Goal: Task Accomplishment & Management: Use online tool/utility

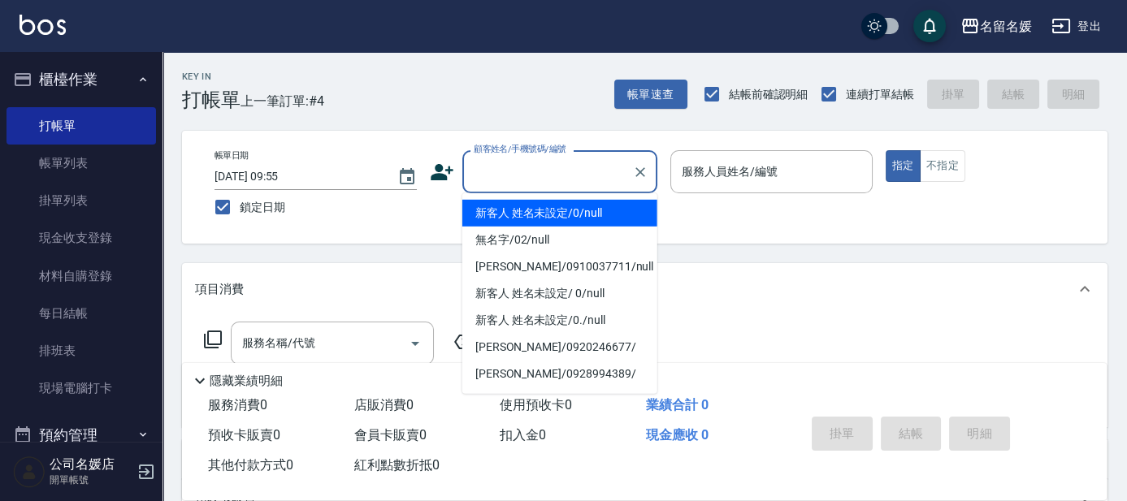
click at [570, 161] on input "顧客姓名/手機號碼/編號" at bounding box center [548, 172] width 156 height 28
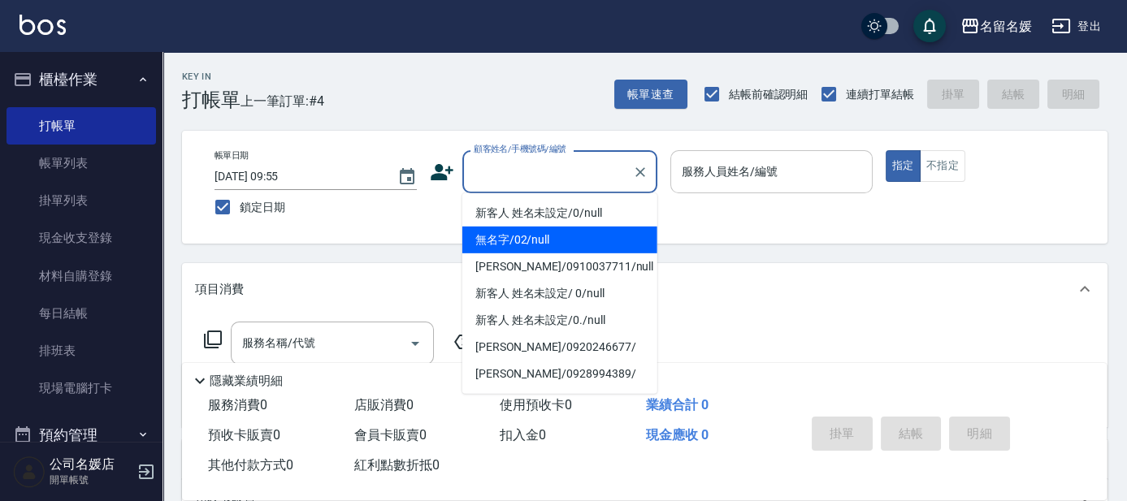
drag, startPoint x: 578, startPoint y: 236, endPoint x: 780, endPoint y: 161, distance: 216.0
click at [584, 233] on li "無名字/02/null" at bounding box center [559, 240] width 195 height 27
type input "無名字/02/null"
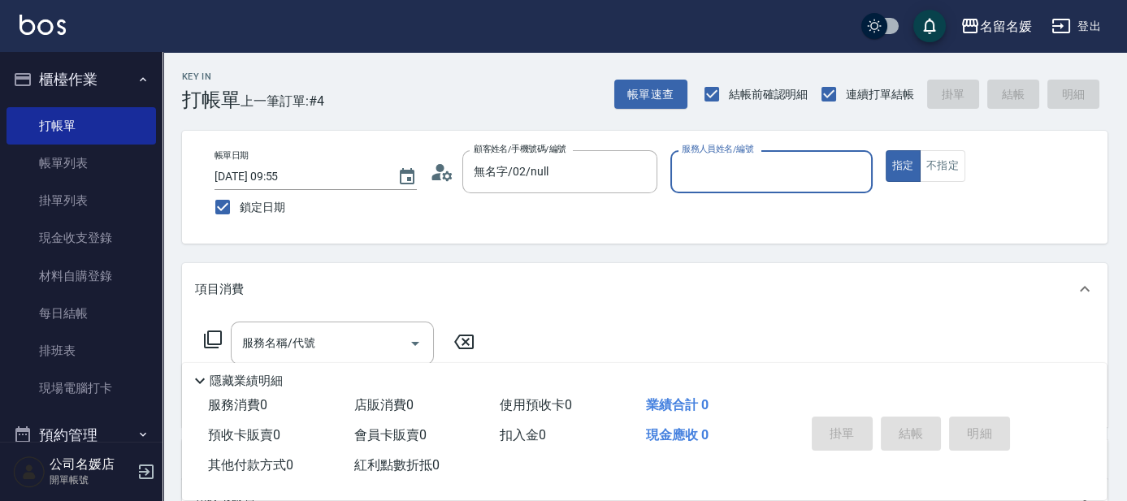
click at [780, 160] on input "服務人員姓名/編號" at bounding box center [772, 172] width 188 height 28
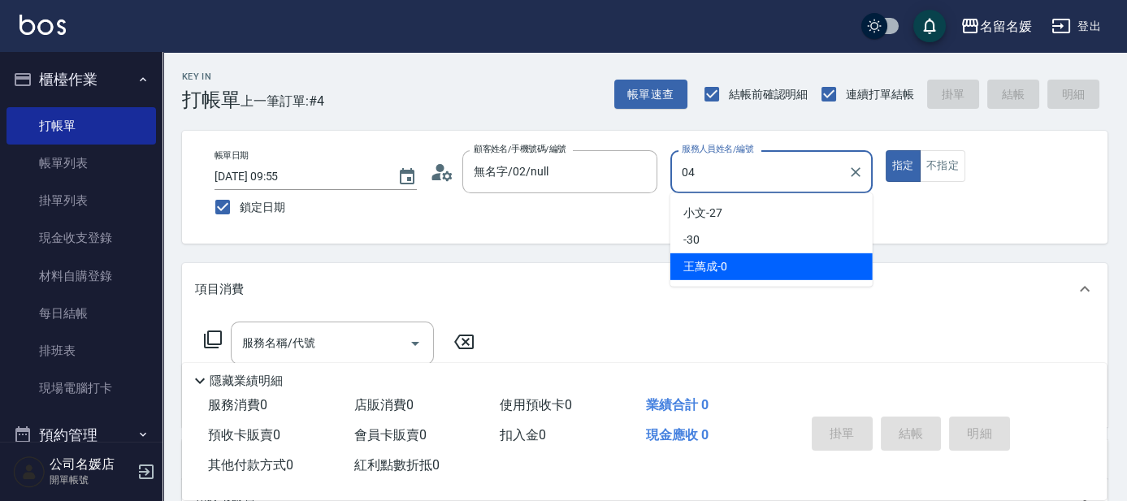
type input "04"
type button "true"
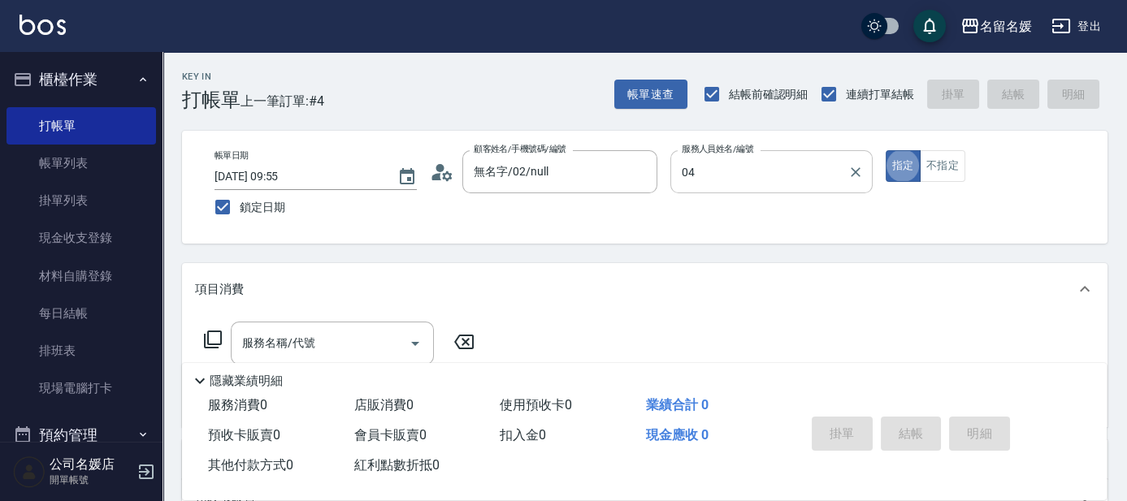
type input "[PERSON_NAME]-04"
click at [861, 174] on icon "Clear" at bounding box center [855, 172] width 16 height 16
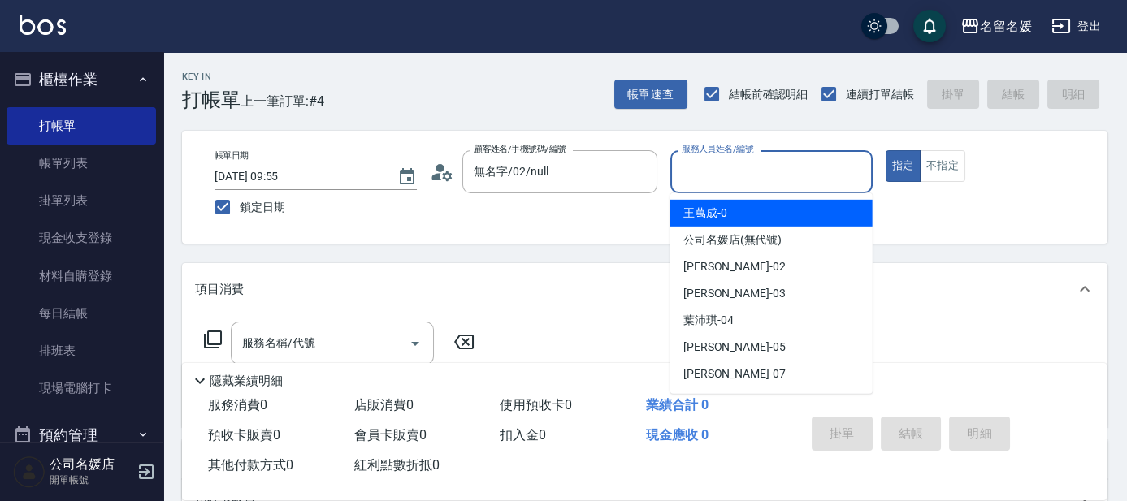
click at [684, 175] on input "服務人員姓名/編號" at bounding box center [772, 172] width 188 height 28
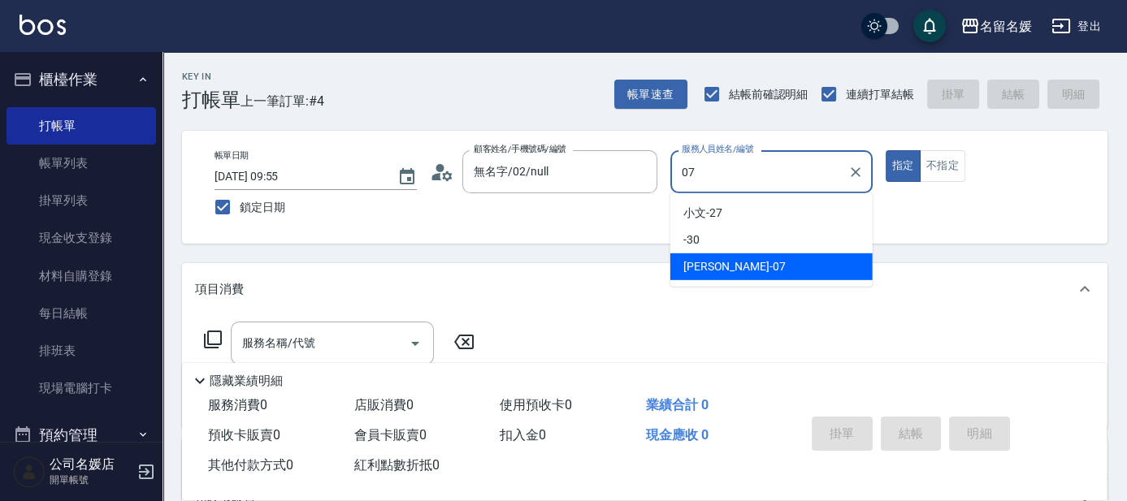
type input "[PERSON_NAME]-07"
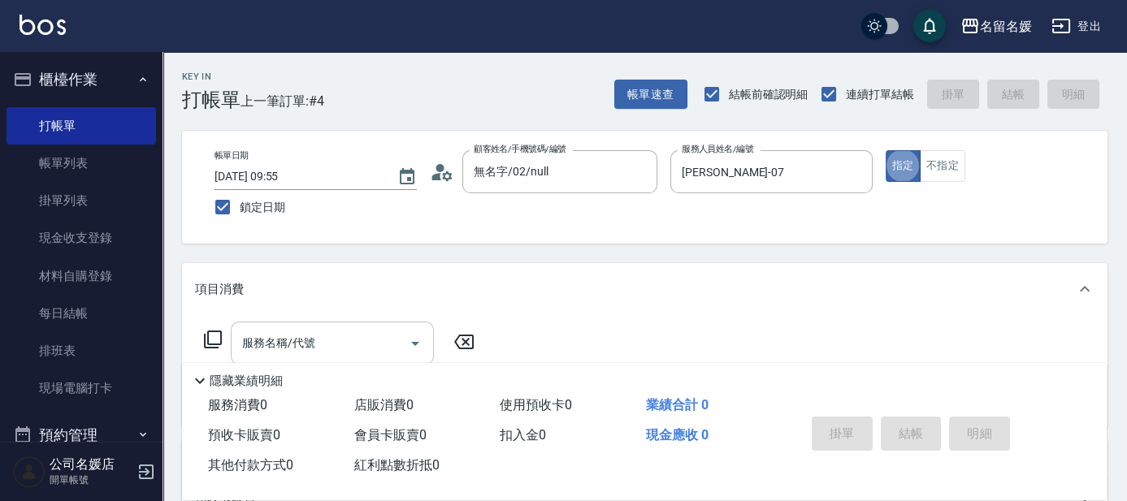
click at [382, 340] on input "服務名稱/代號" at bounding box center [320, 343] width 164 height 28
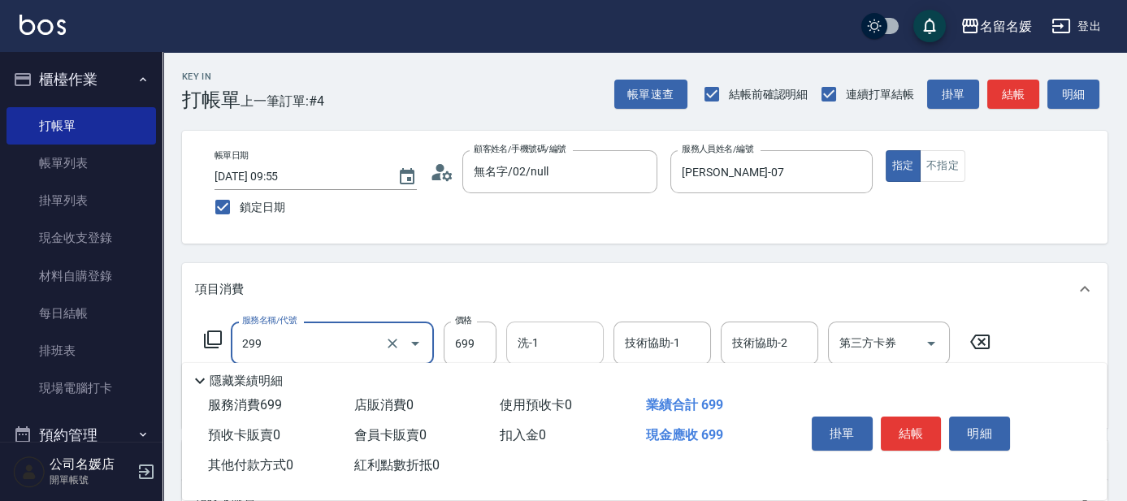
click at [557, 345] on input "洗-1" at bounding box center [555, 343] width 83 height 28
type input "滾珠洗髮699(299)"
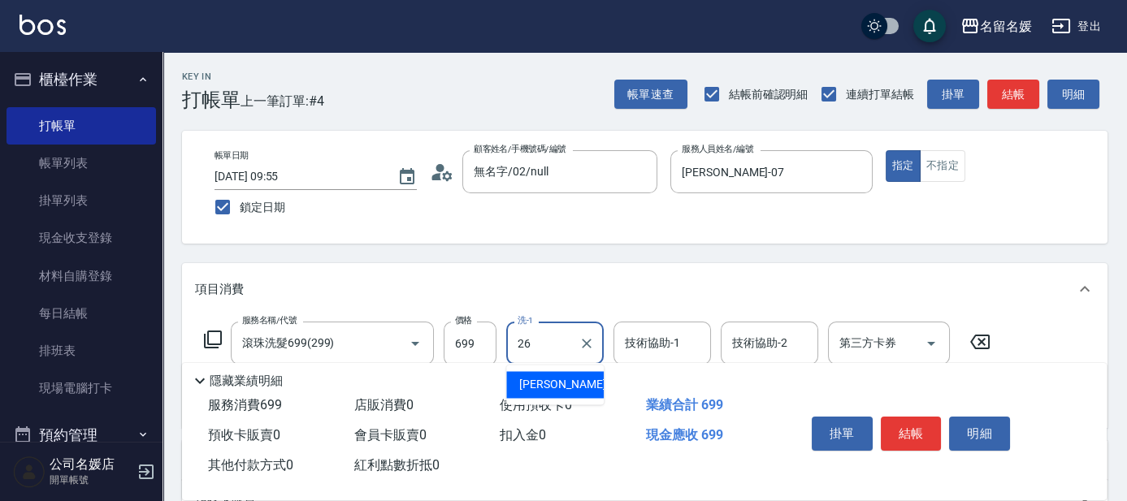
type input "[PERSON_NAME]-26"
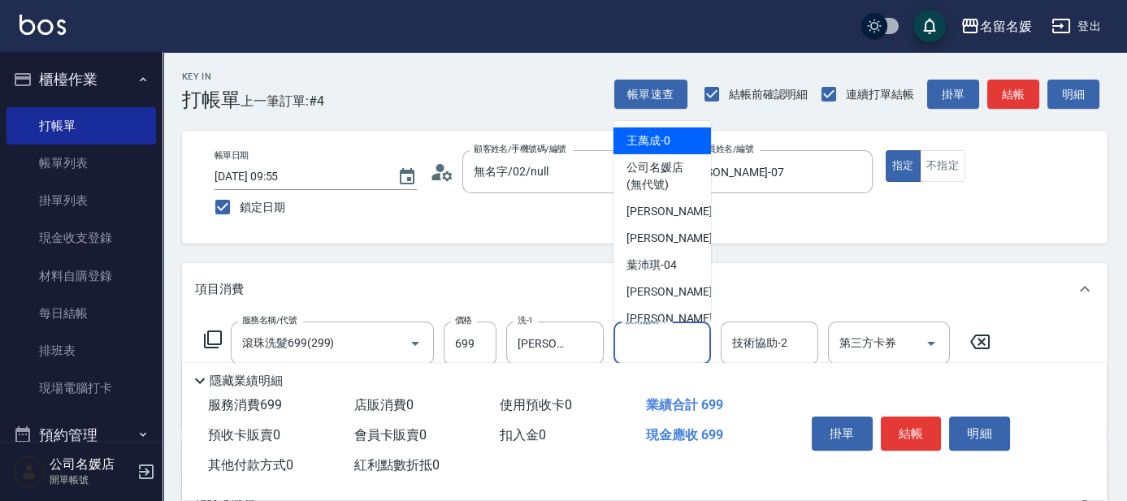
click at [687, 334] on input "技術協助-1" at bounding box center [662, 343] width 83 height 28
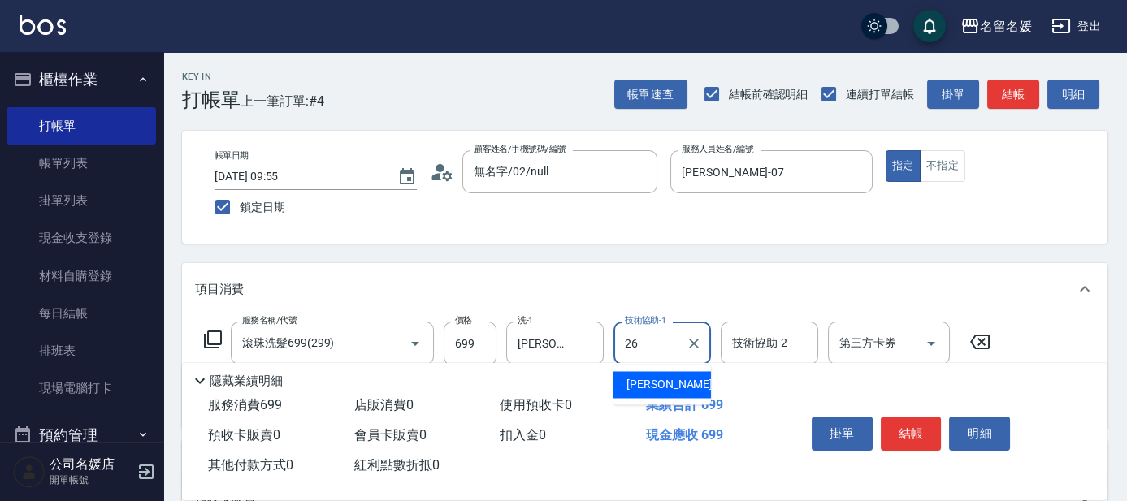
type input "[PERSON_NAME]-26"
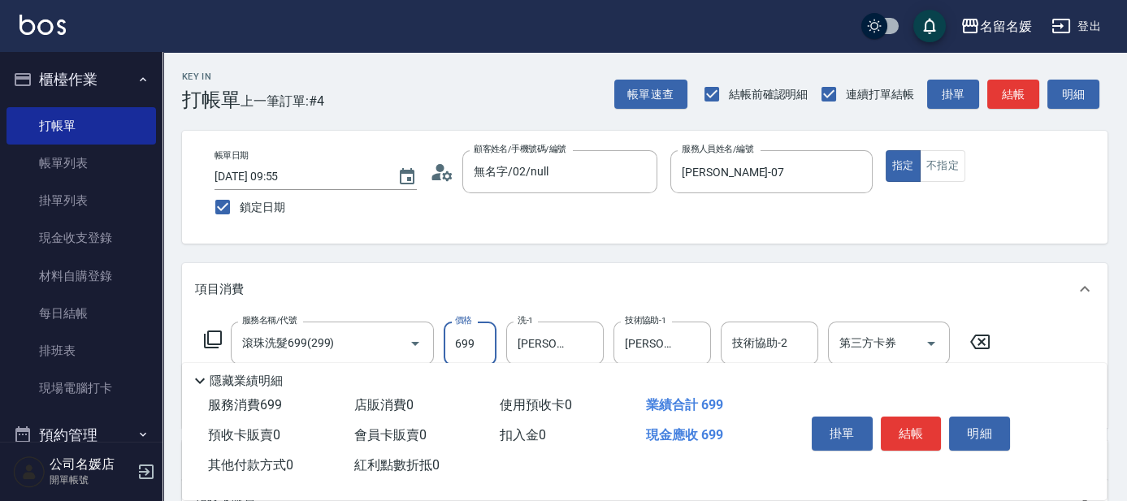
click at [479, 342] on input "699" at bounding box center [470, 344] width 53 height 44
type input "700"
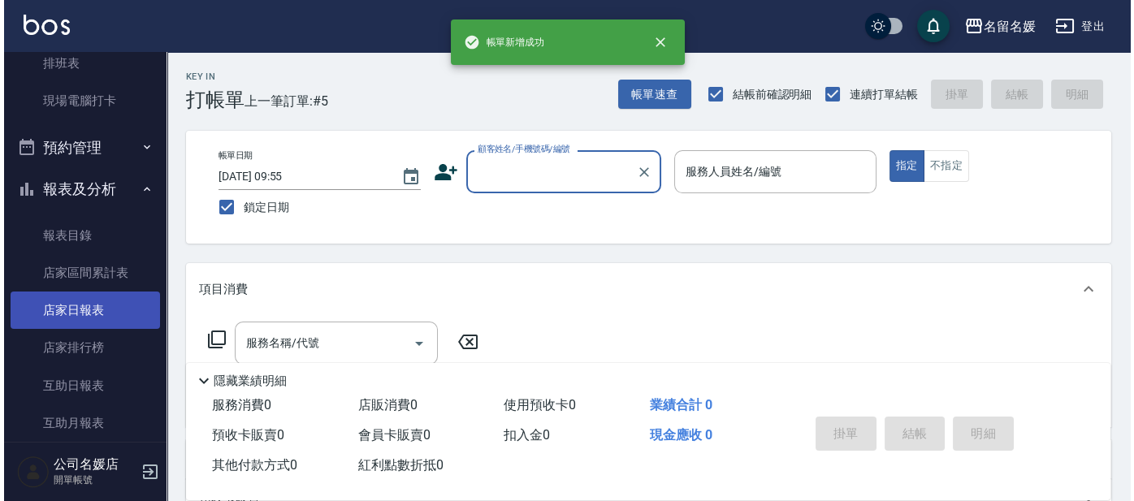
scroll to position [295, 0]
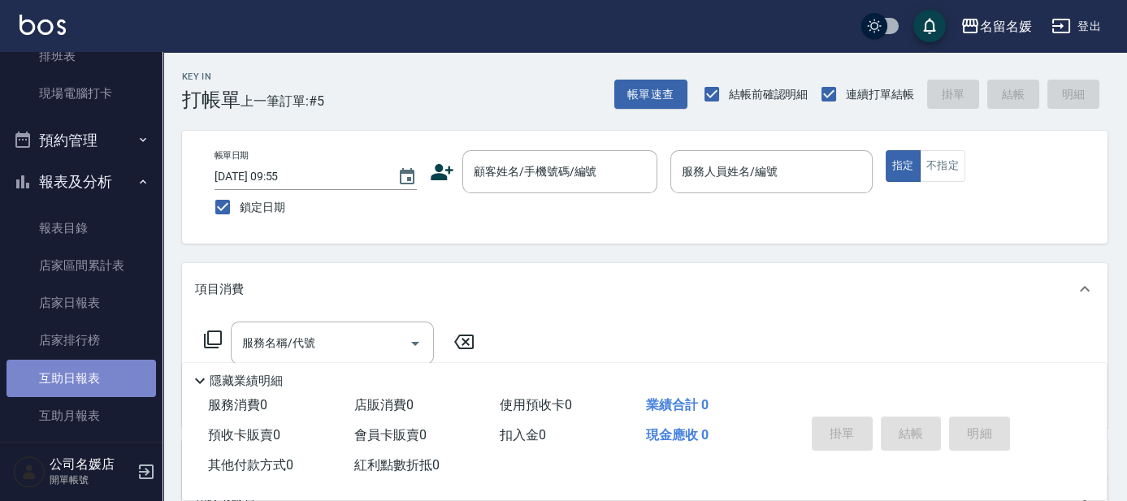
click at [108, 369] on link "互助日報表" at bounding box center [82, 378] width 150 height 37
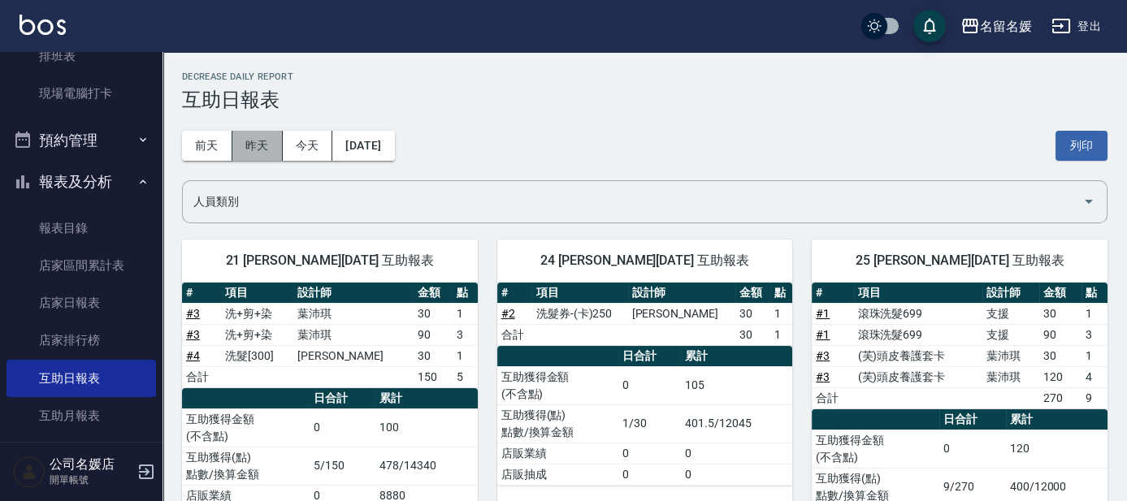
click at [259, 147] on button "昨天" at bounding box center [257, 146] width 50 height 30
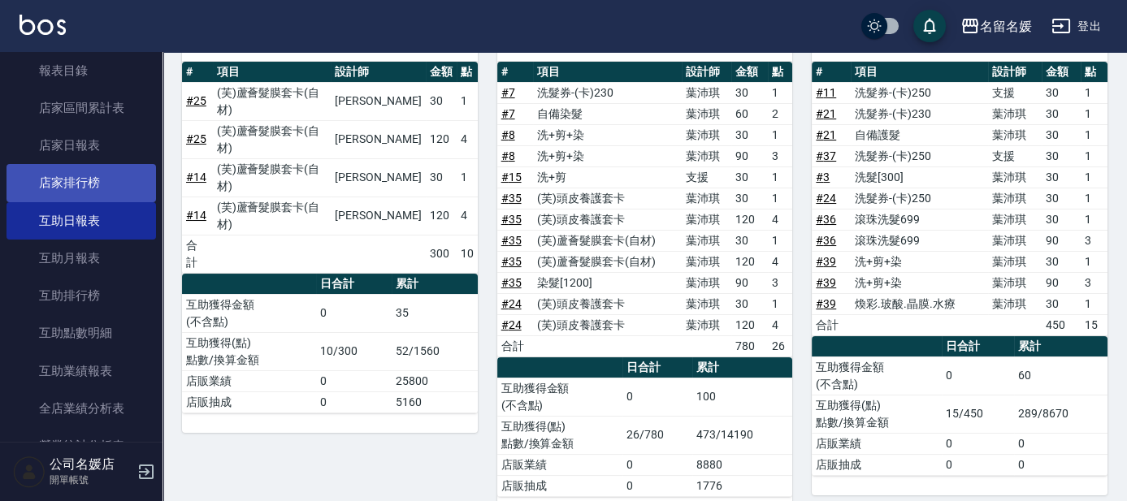
scroll to position [443, 0]
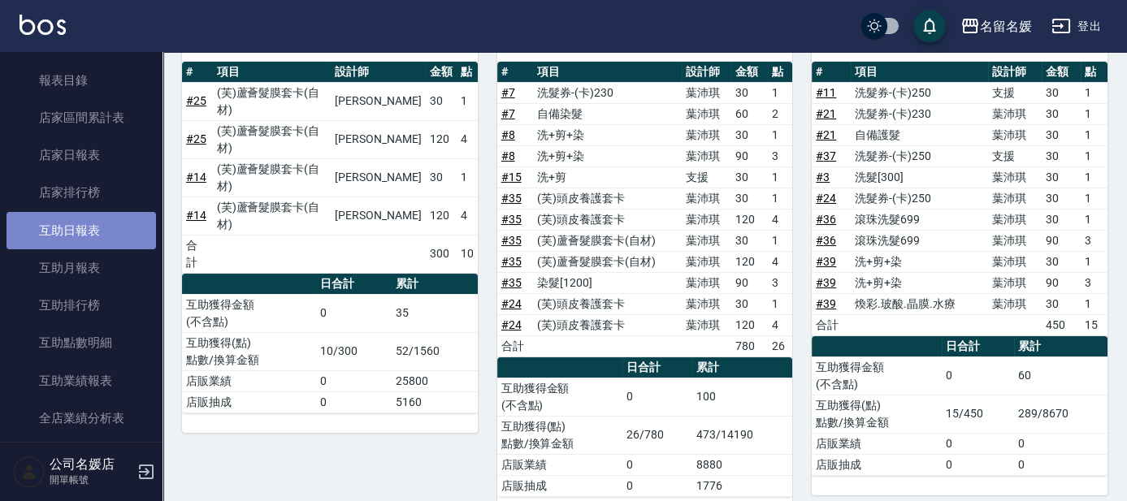
click at [111, 230] on link "互助日報表" at bounding box center [82, 230] width 150 height 37
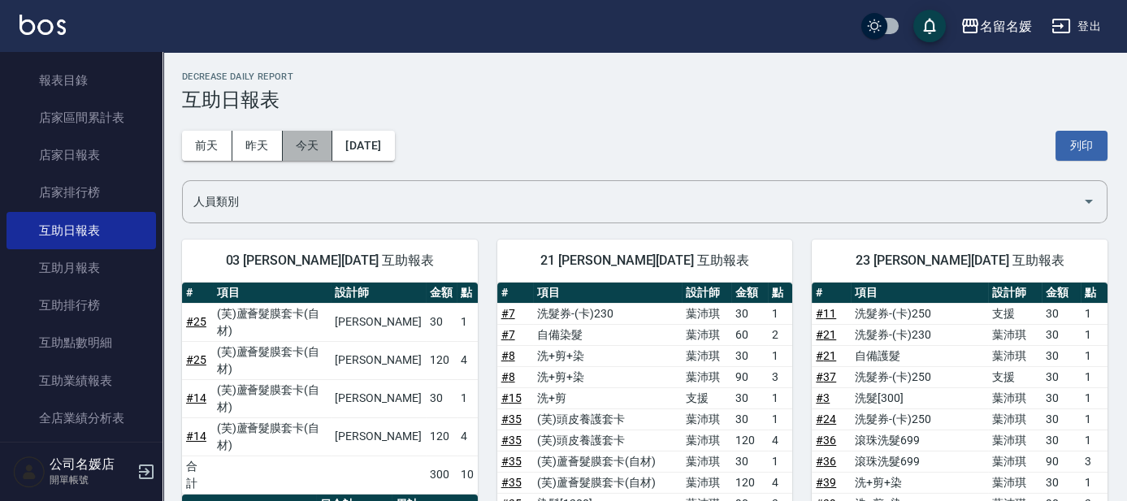
click at [323, 148] on button "今天" at bounding box center [308, 146] width 50 height 30
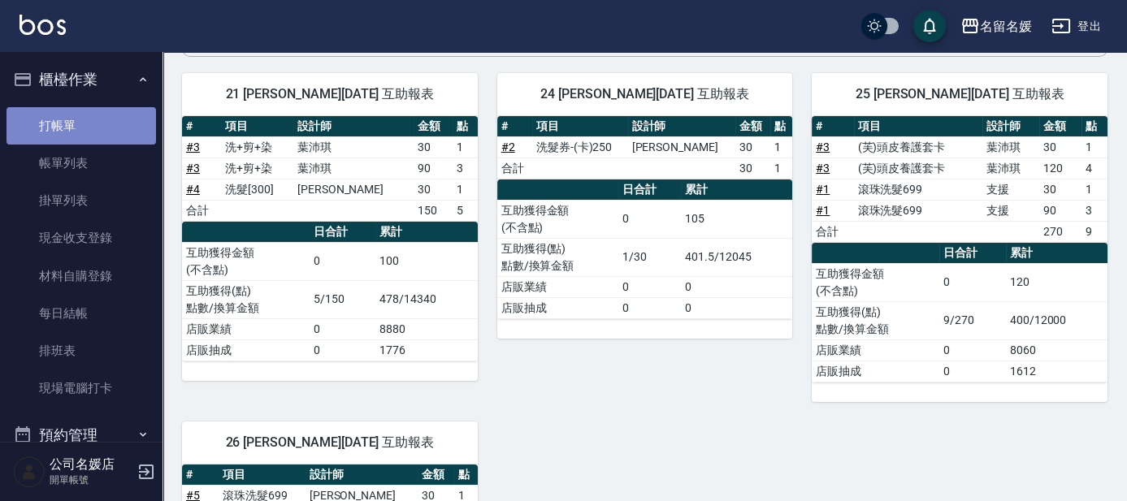
click at [98, 128] on link "打帳單" at bounding box center [82, 125] width 150 height 37
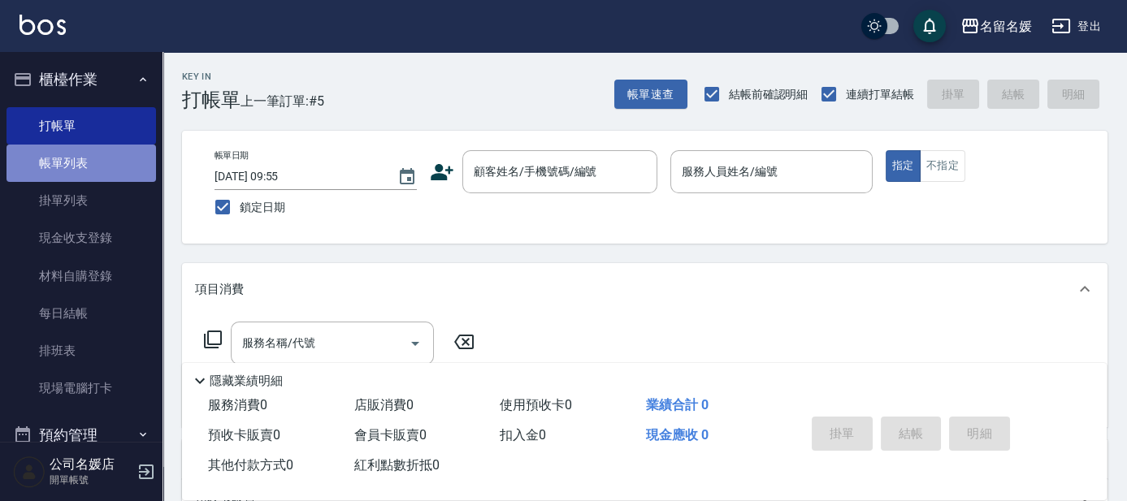
click at [102, 161] on link "帳單列表" at bounding box center [82, 163] width 150 height 37
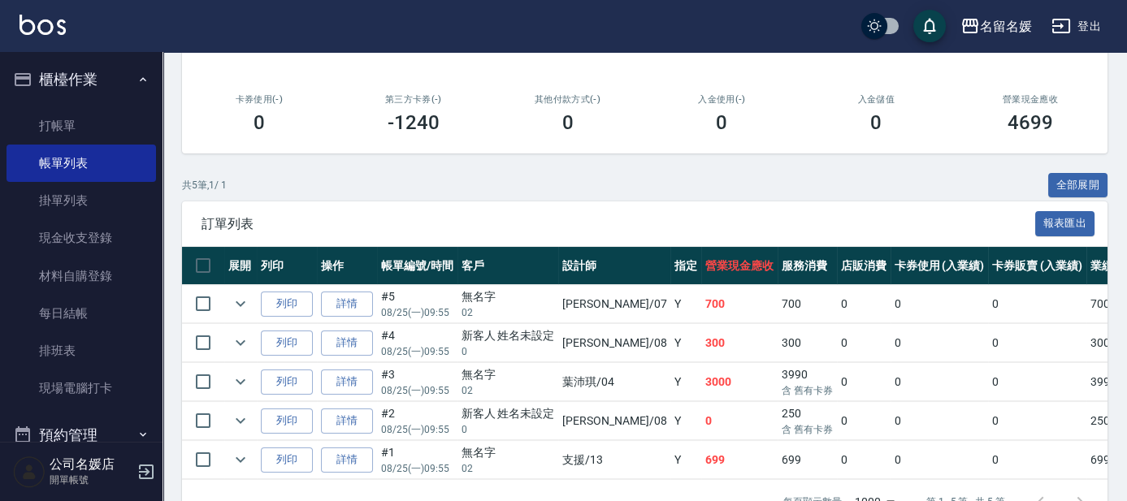
scroll to position [295, 0]
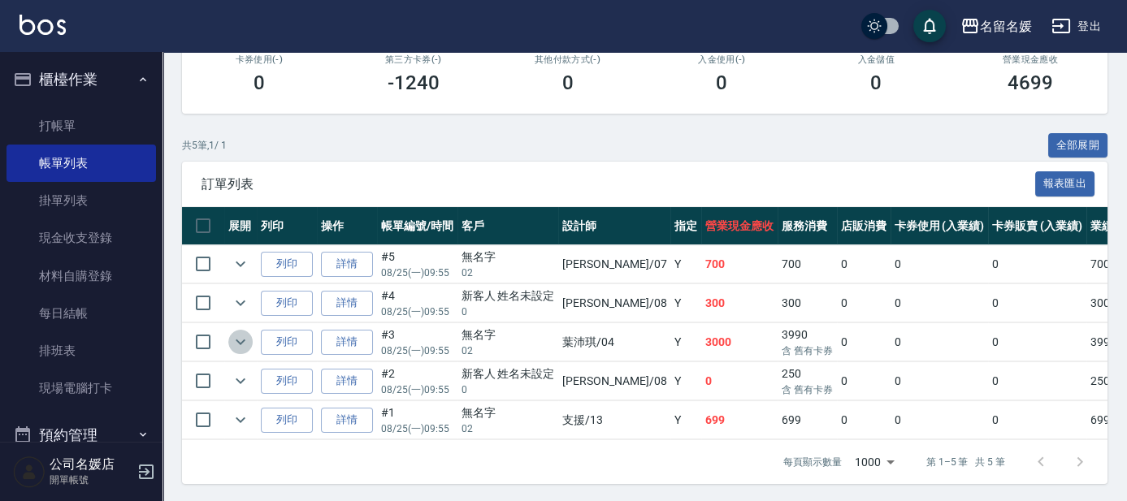
click at [241, 340] on icon "expand row" at bounding box center [241, 342] width 20 height 20
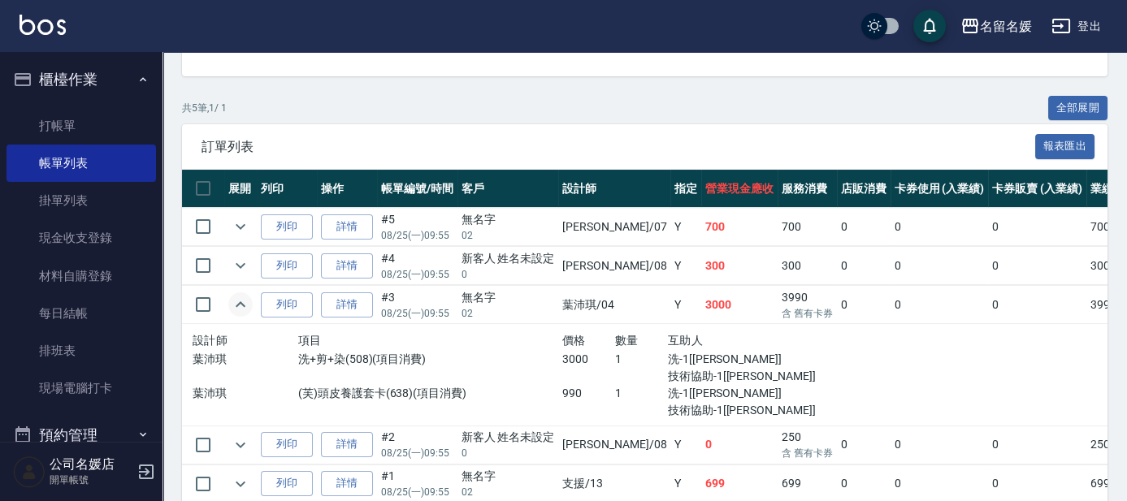
scroll to position [369, 0]
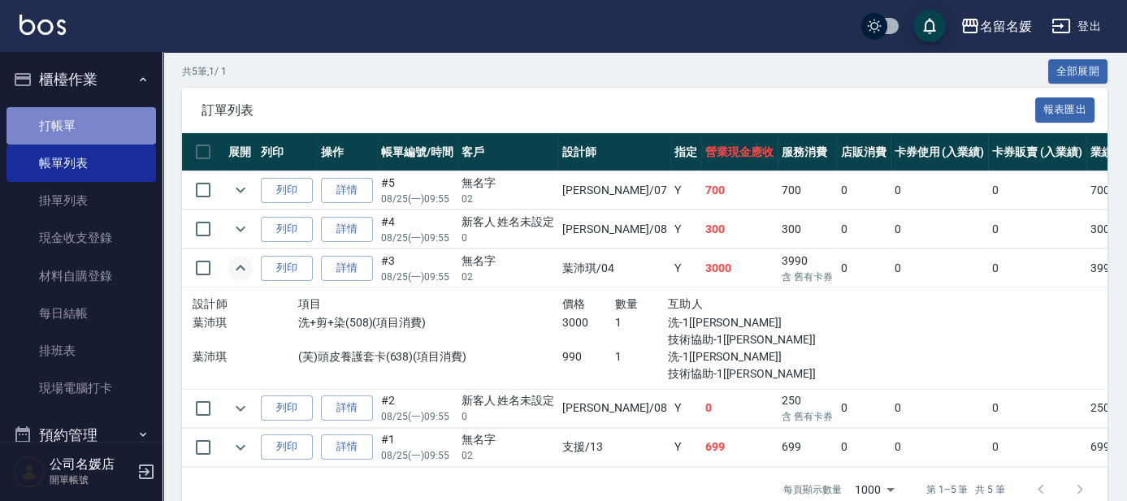
click at [106, 113] on link "打帳單" at bounding box center [82, 125] width 150 height 37
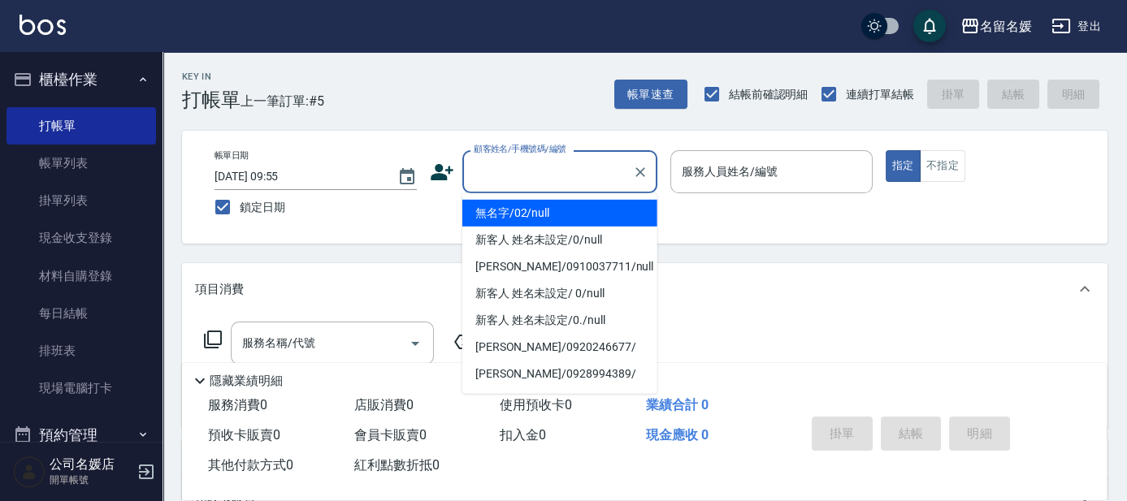
type input "無名字/02/null"
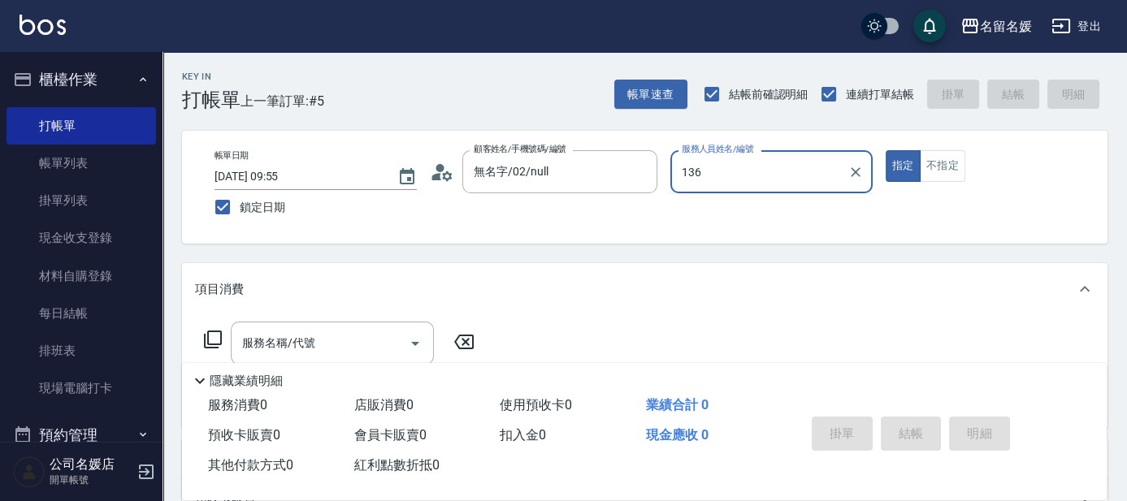
type input "136"
click at [886, 150] on button "指定" at bounding box center [903, 166] width 35 height 32
type button "true"
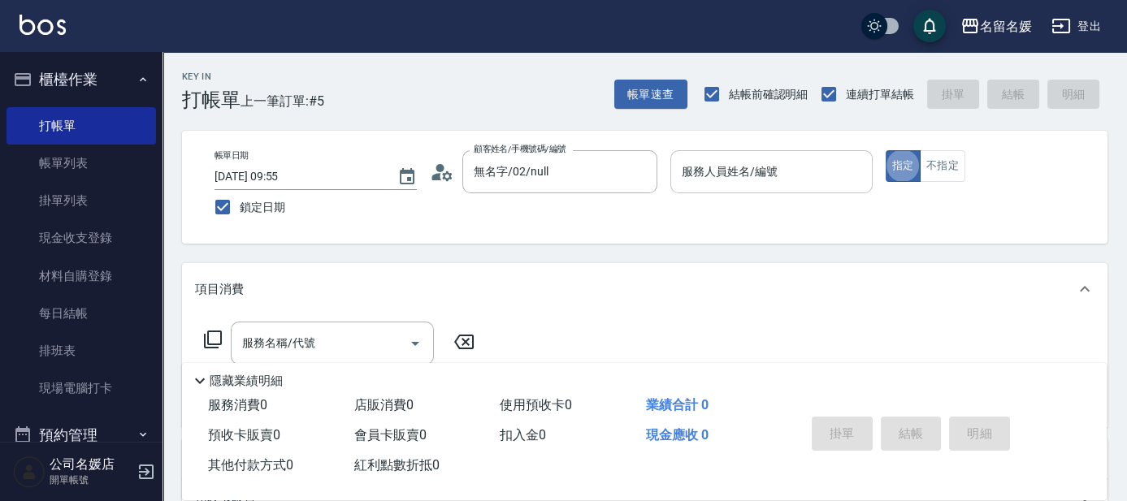
click at [815, 174] on input "服務人員姓名/編號" at bounding box center [772, 172] width 188 height 28
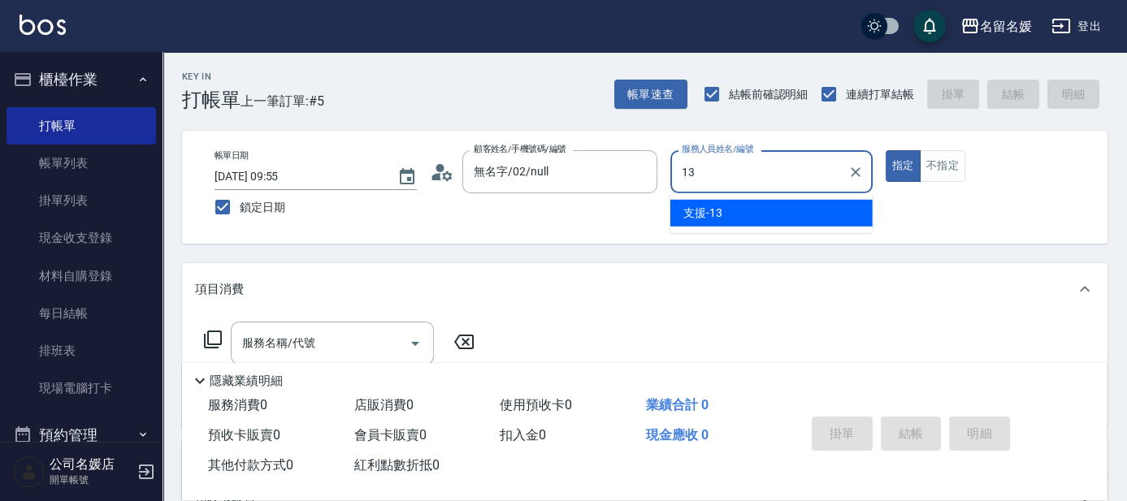
type input "支援-13"
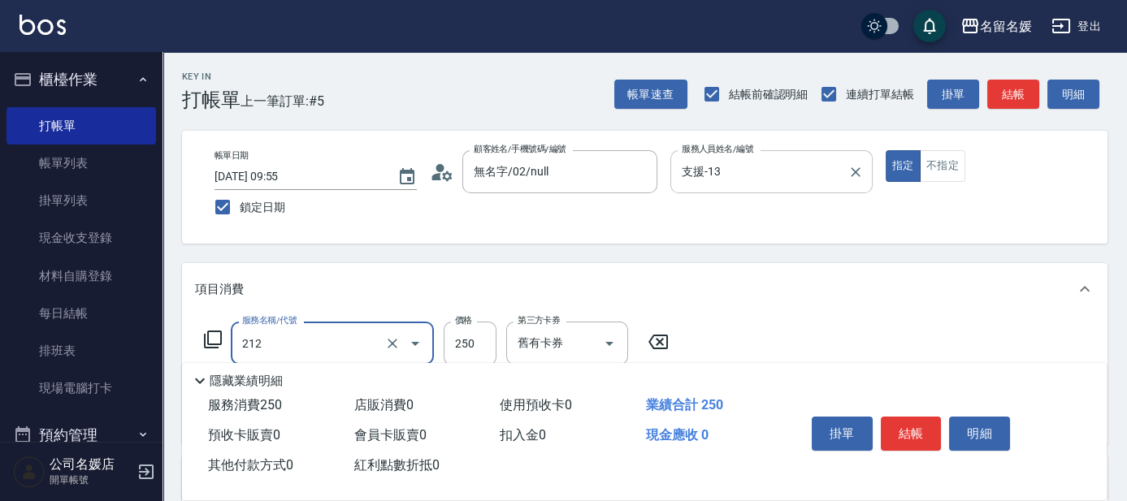
type input "洗髮券-(卡)250(212)"
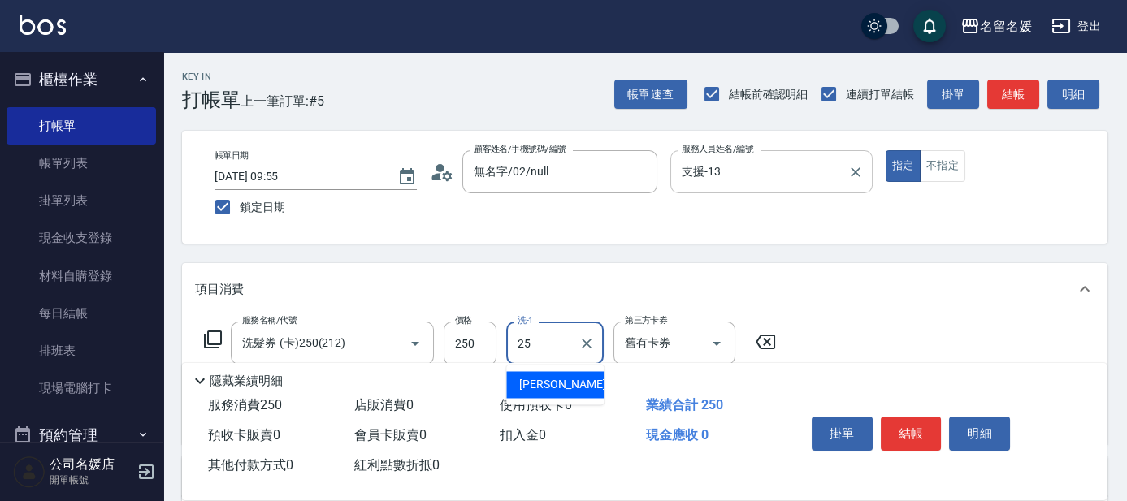
type input "[PERSON_NAME]-25"
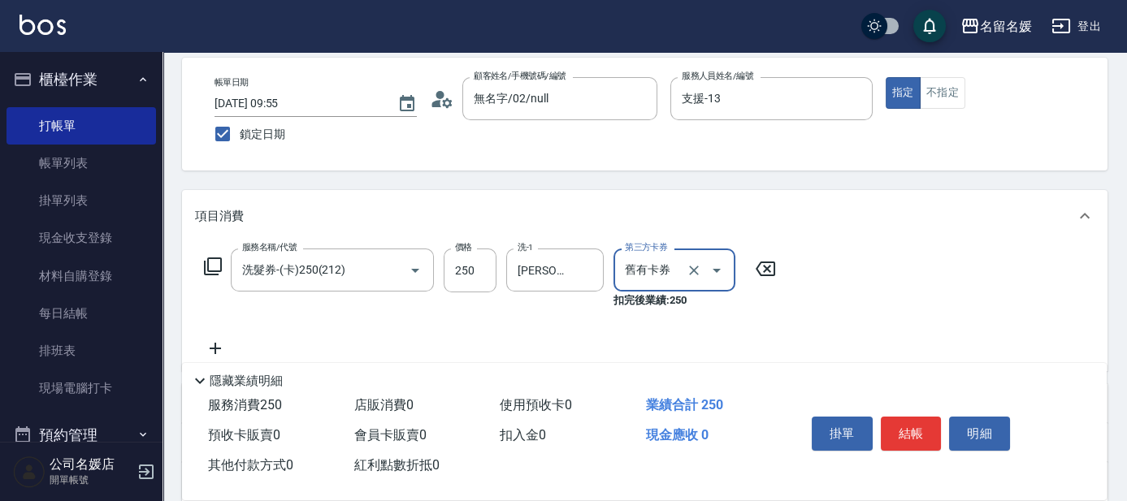
scroll to position [73, 0]
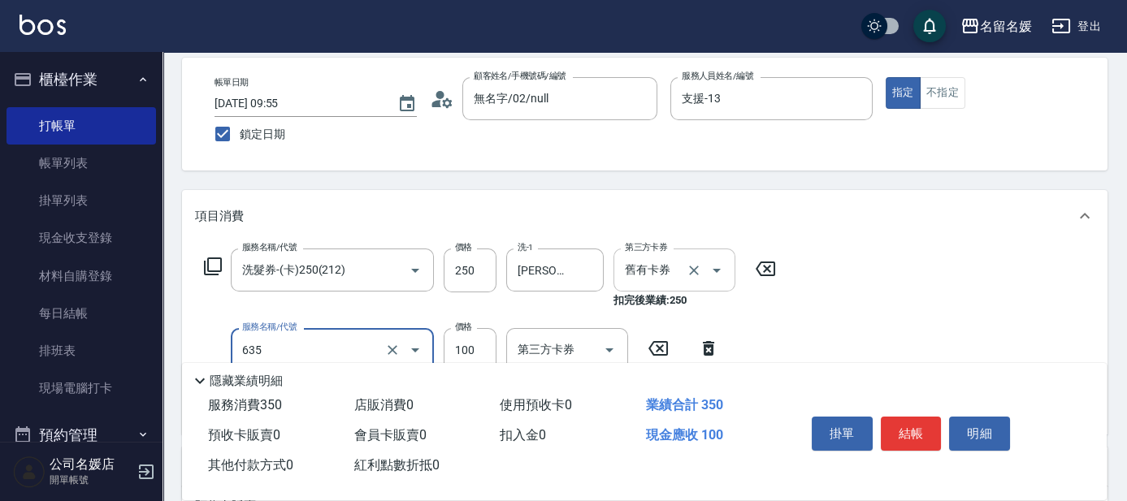
type input "[PERSON_NAME].玻酸.晶膜.水療(635)"
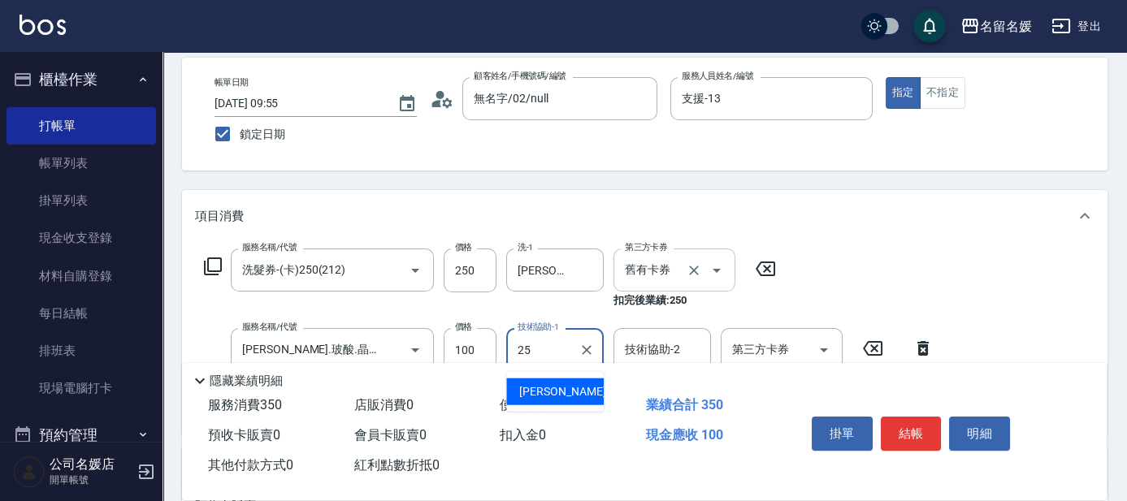
type input "[PERSON_NAME]-25"
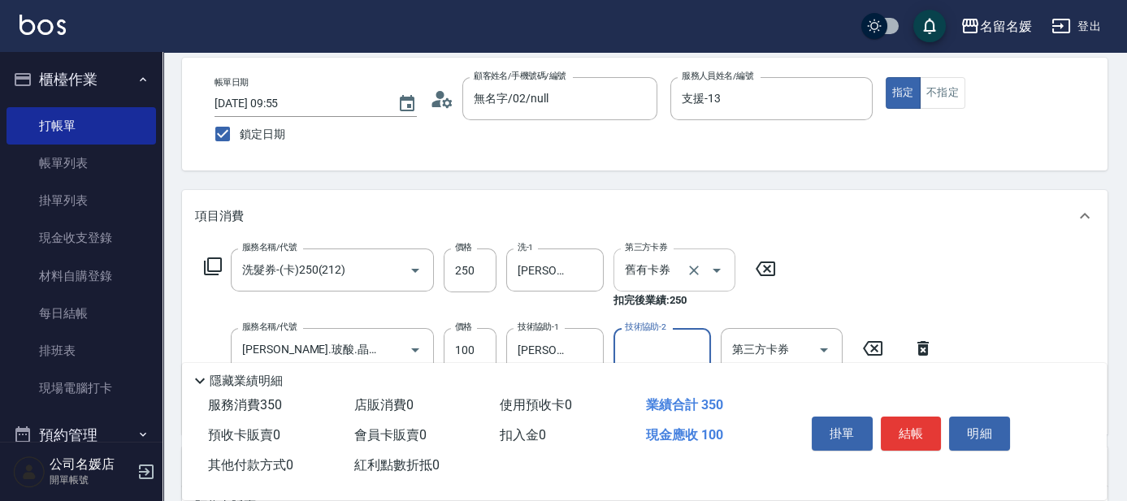
scroll to position [0, 0]
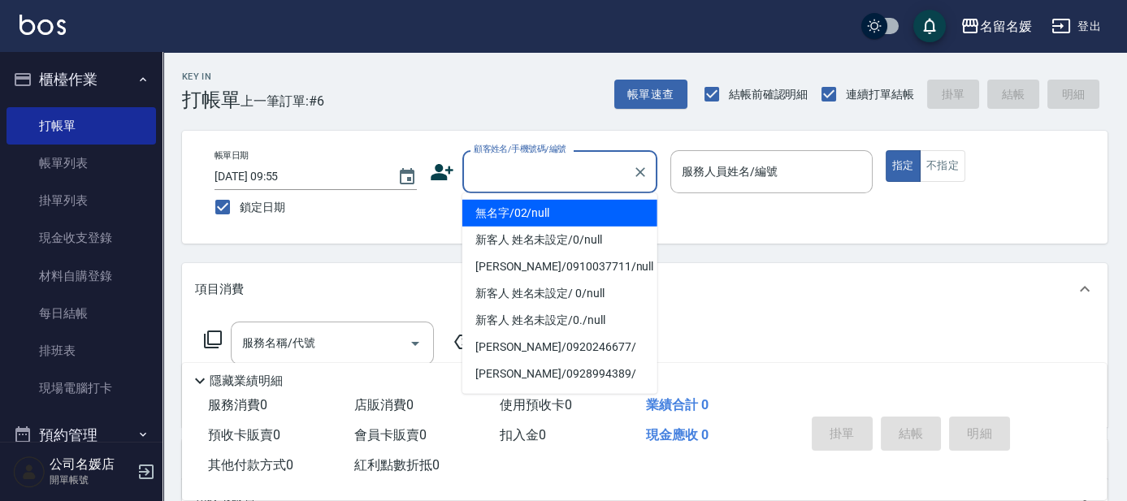
click at [585, 176] on input "顧客姓名/手機號碼/編號" at bounding box center [548, 172] width 156 height 28
click at [579, 210] on li "無名字/02/null" at bounding box center [559, 213] width 195 height 27
type input "無名字/02/null"
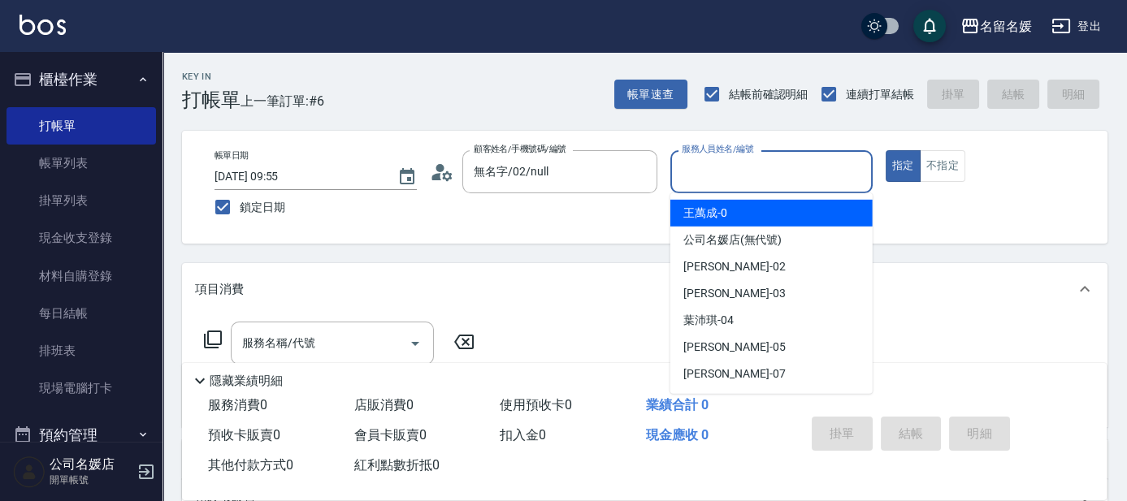
click at [758, 181] on input "服務人員姓名/編號" at bounding box center [772, 172] width 188 height 28
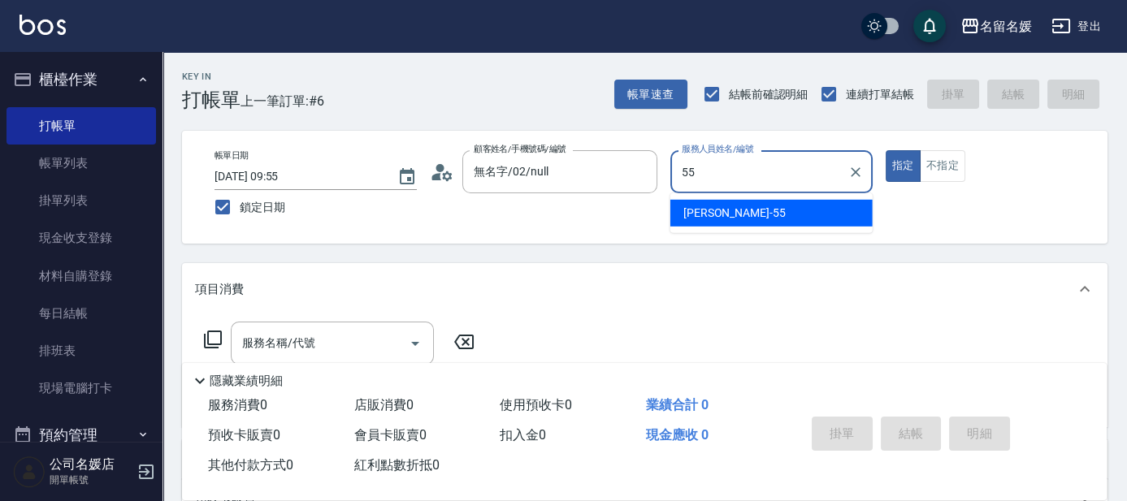
type input "[PERSON_NAME]-55"
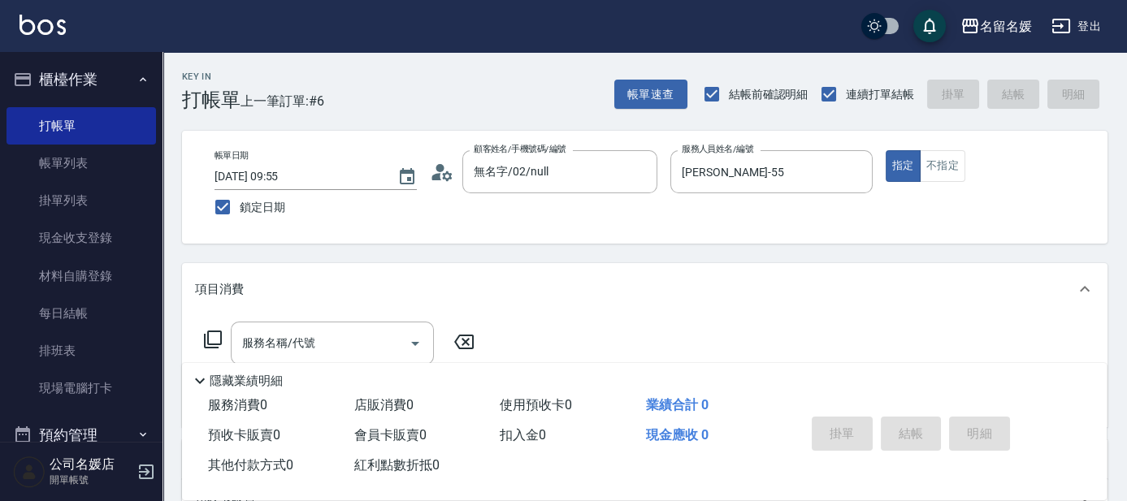
click at [211, 338] on icon at bounding box center [213, 340] width 20 height 20
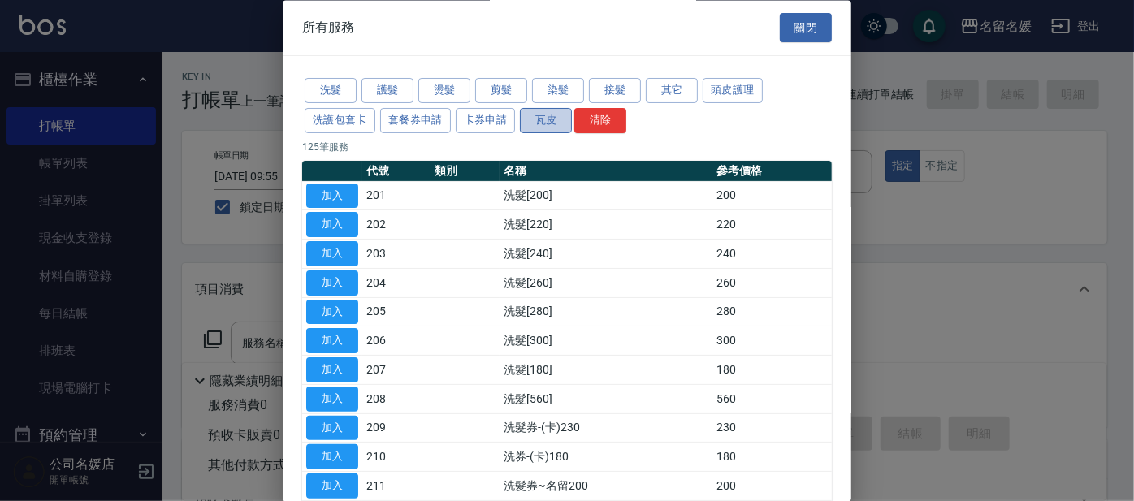
click at [548, 119] on button "瓦皮" at bounding box center [546, 120] width 52 height 25
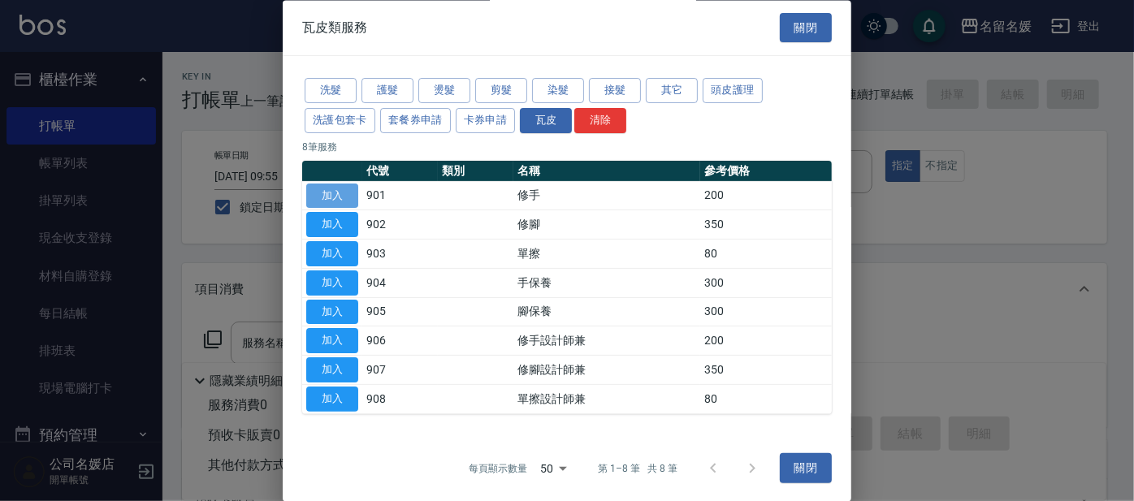
click at [340, 191] on button "加入" at bounding box center [332, 196] width 52 height 25
type input "修手(901)"
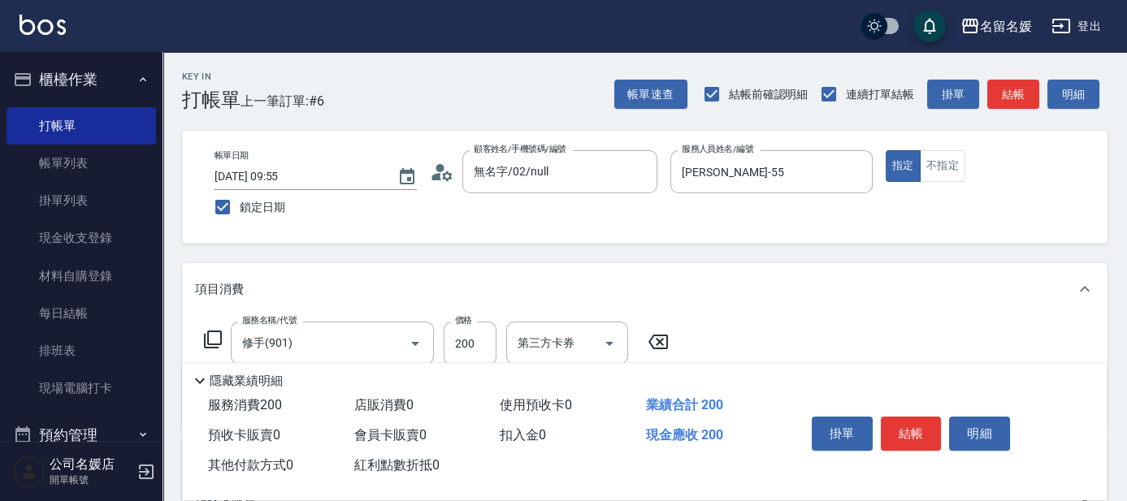
click at [210, 335] on icon at bounding box center [213, 340] width 20 height 20
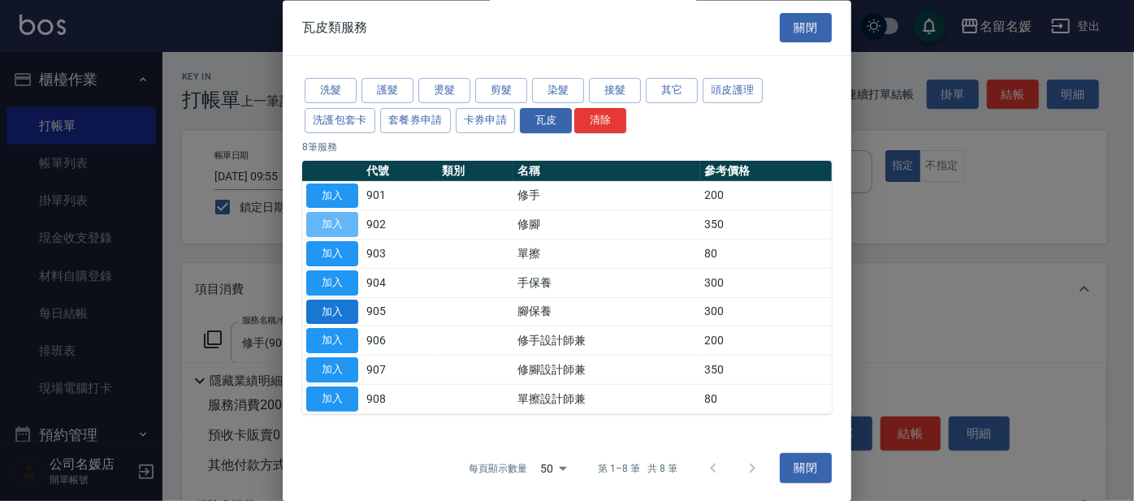
drag, startPoint x: 329, startPoint y: 219, endPoint x: 344, endPoint y: 297, distance: 79.4
click at [328, 221] on button "加入" at bounding box center [332, 225] width 52 height 25
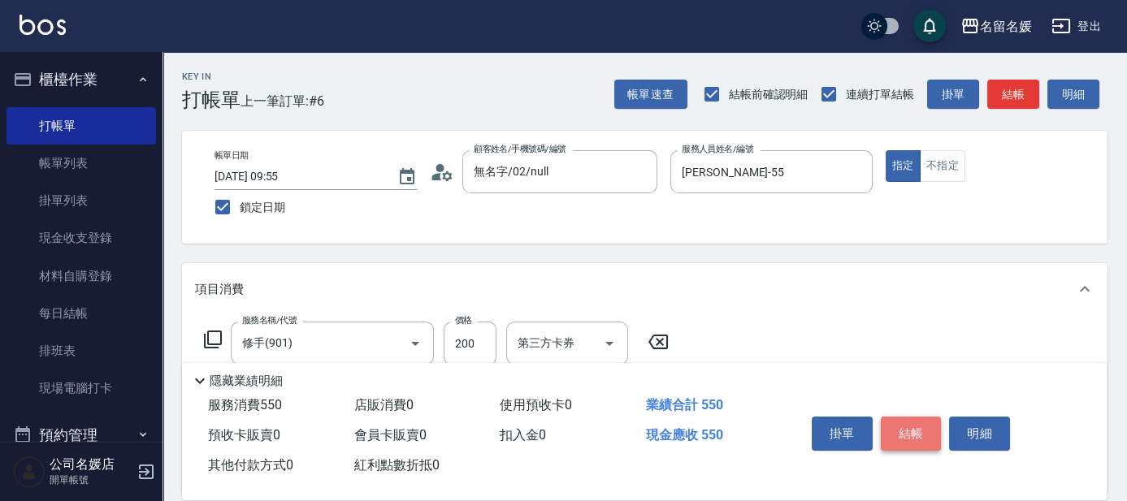
click at [913, 429] on button "結帳" at bounding box center [911, 434] width 61 height 34
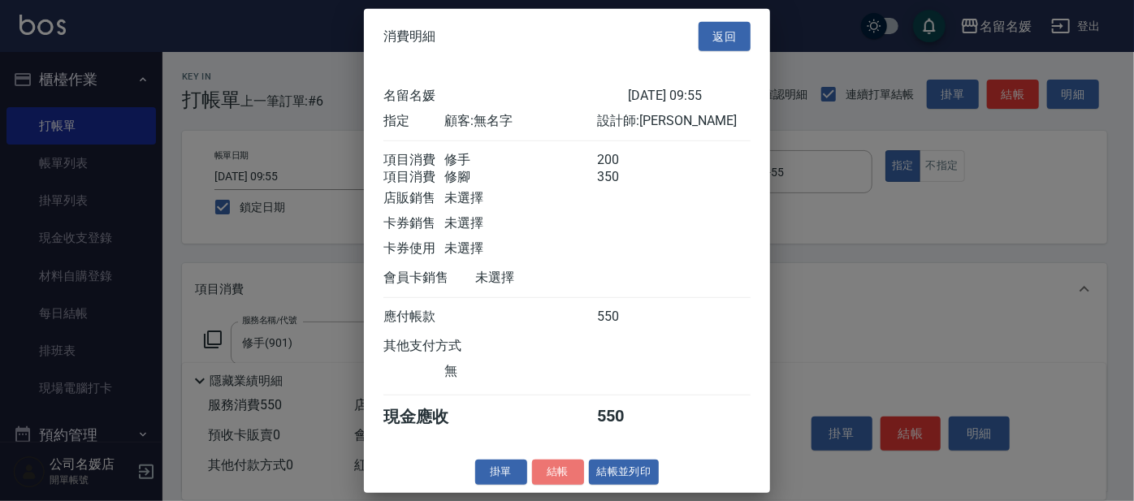
click at [547, 481] on button "結帳" at bounding box center [558, 472] width 52 height 25
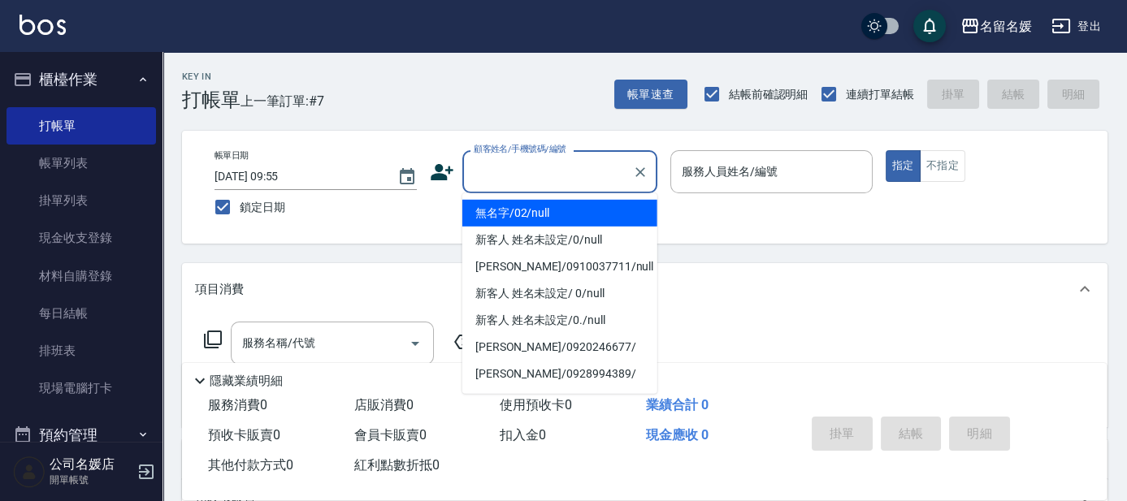
click at [574, 182] on input "顧客姓名/手機號碼/編號" at bounding box center [548, 172] width 156 height 28
click at [583, 216] on li "無名字/02/null" at bounding box center [559, 213] width 195 height 27
click at [739, 180] on input "服務人員姓名/編號" at bounding box center [772, 172] width 188 height 28
type input "無名字/02/null"
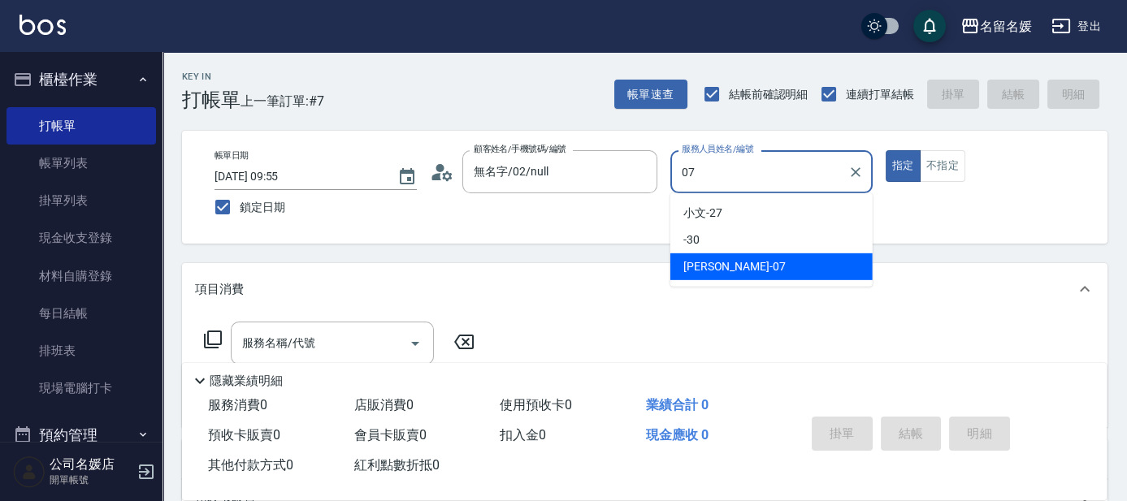
type input "[PERSON_NAME]-07"
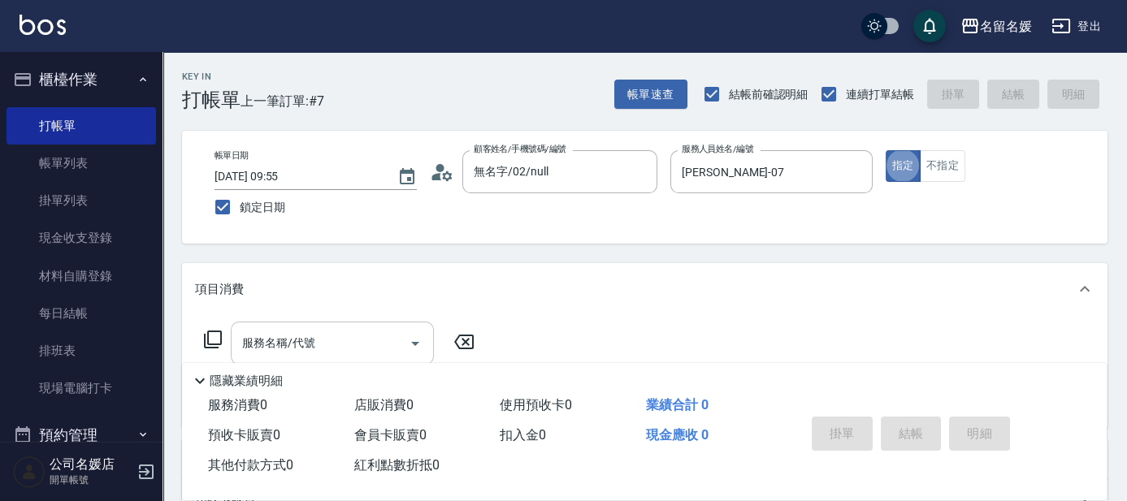
click at [348, 336] on input "服務名稱/代號" at bounding box center [320, 343] width 164 height 28
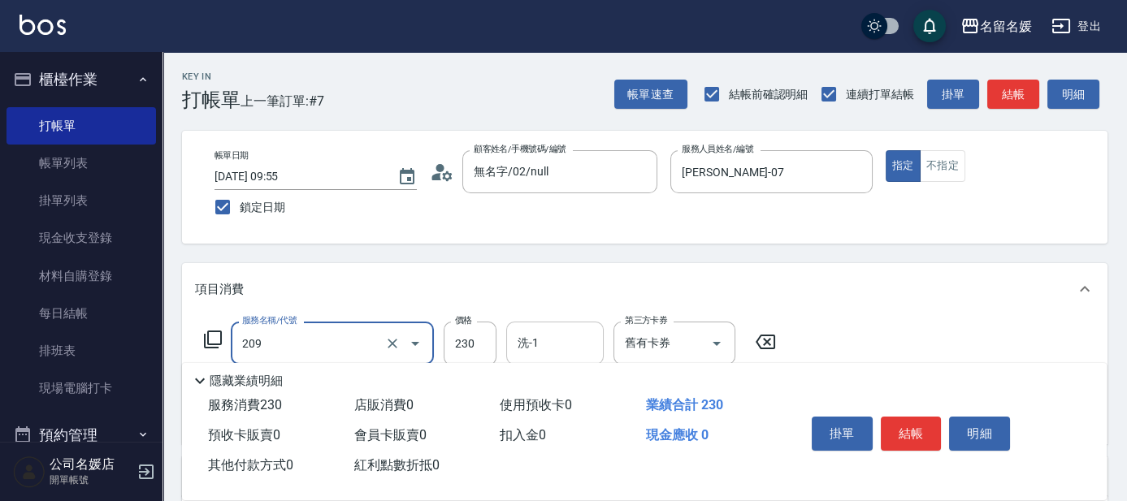
click at [553, 332] on input "洗-1" at bounding box center [555, 343] width 83 height 28
type input "洗髮券-(卡)230(209)"
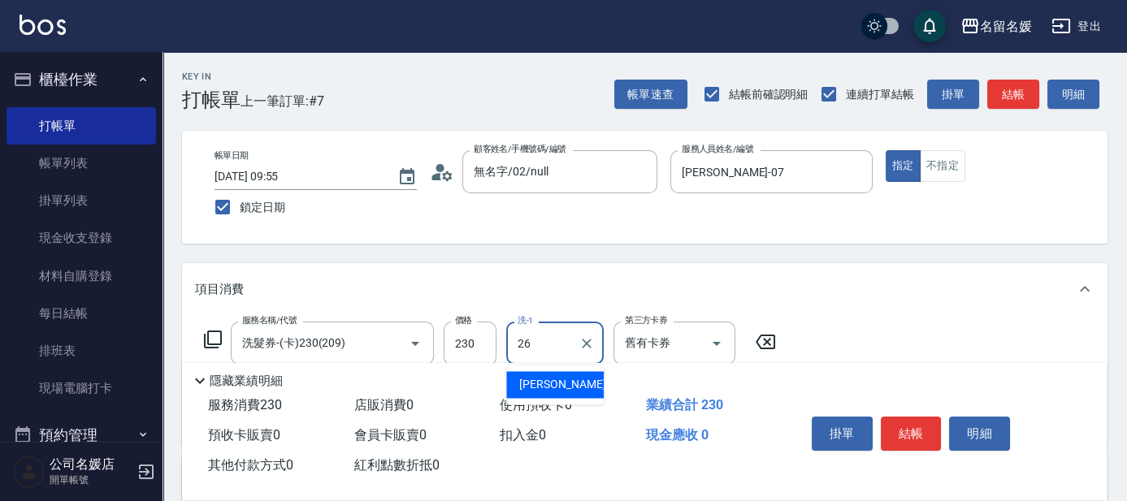
type input "[PERSON_NAME]-26"
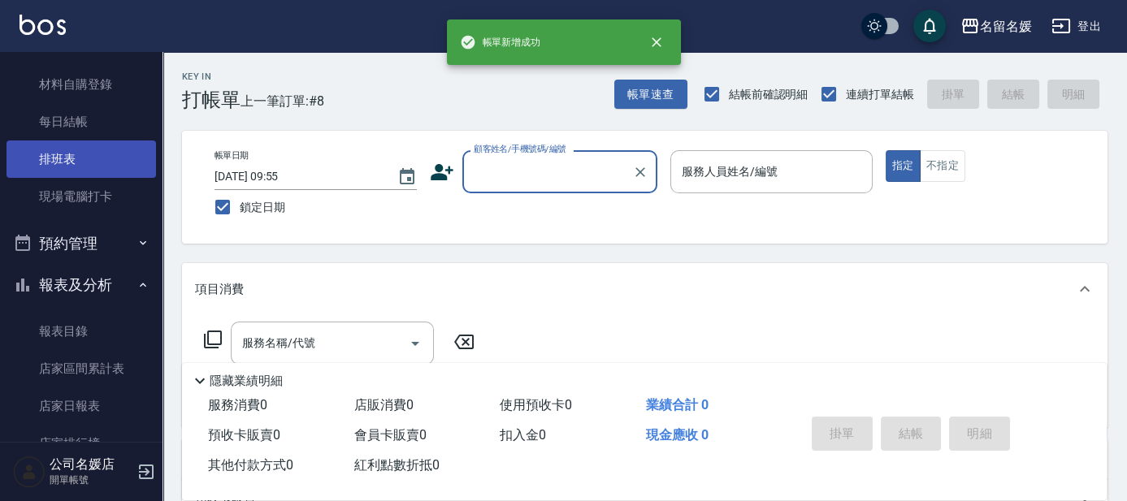
scroll to position [295, 0]
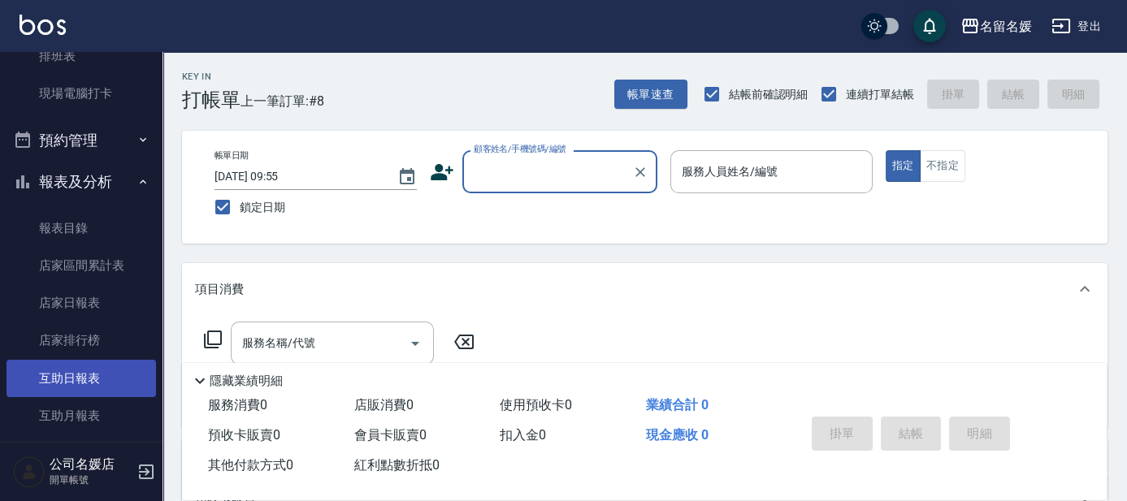
click at [104, 373] on link "互助日報表" at bounding box center [82, 378] width 150 height 37
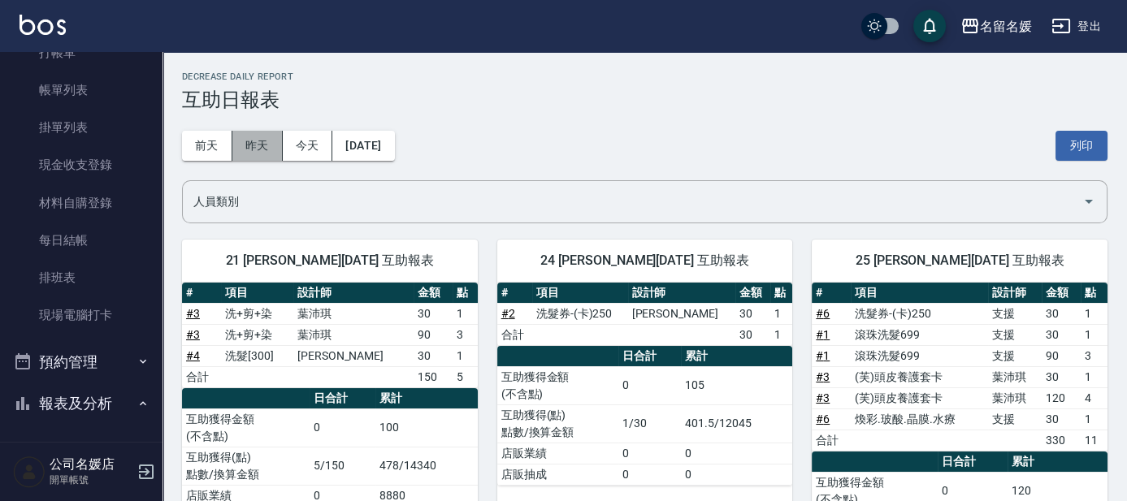
click at [266, 148] on button "昨天" at bounding box center [257, 146] width 50 height 30
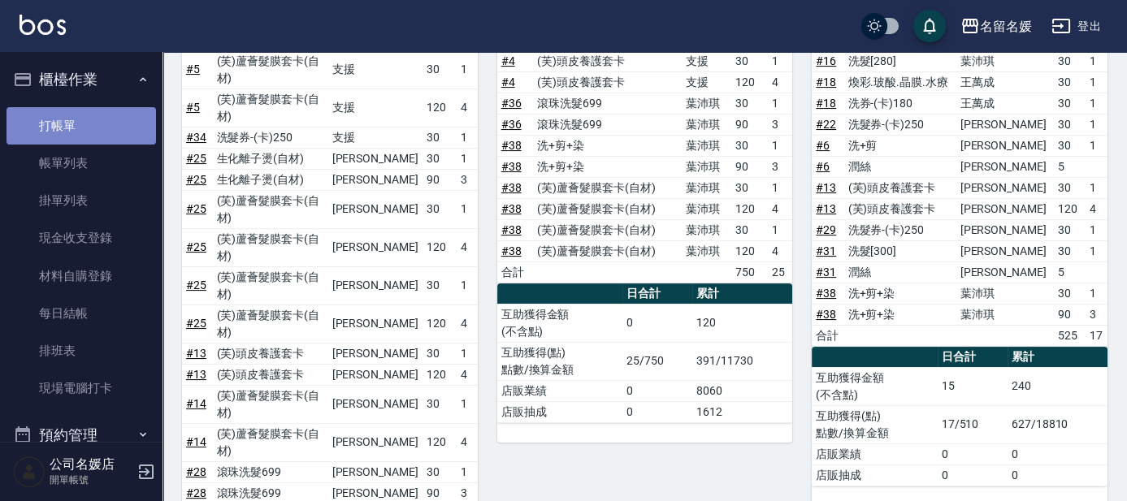
click at [91, 118] on link "打帳單" at bounding box center [82, 125] width 150 height 37
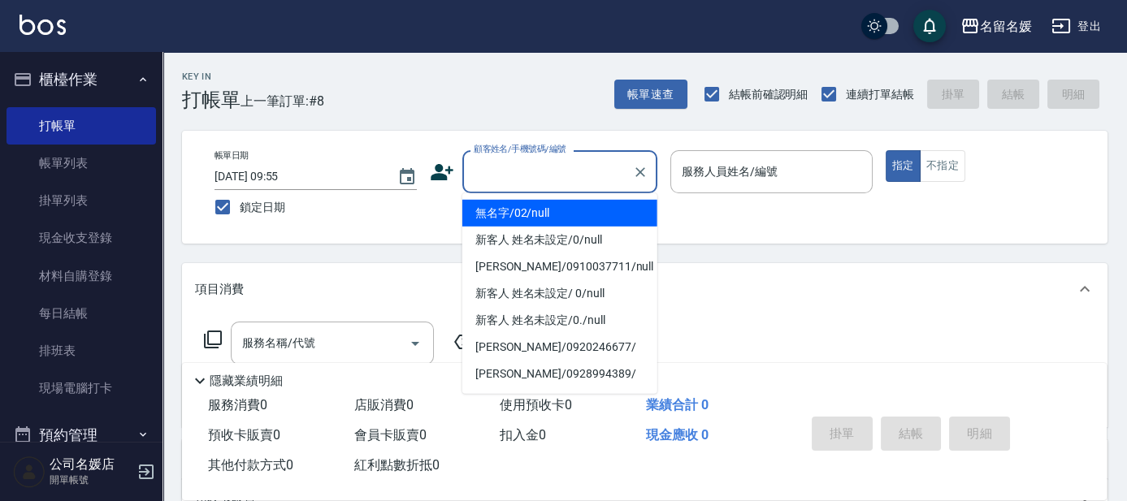
type input "0"
type input "無名字/02/null"
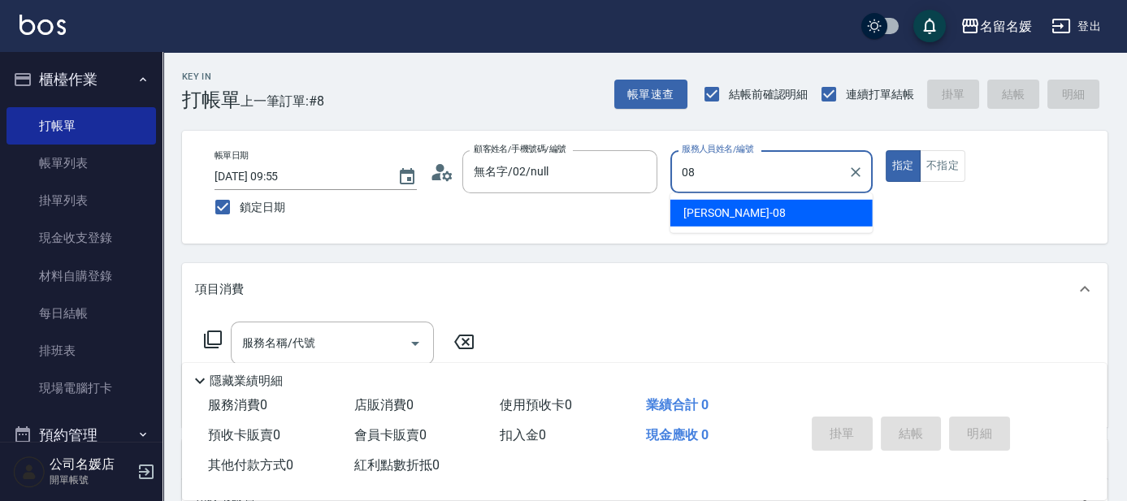
type input "08"
type button "true"
type input "[PERSON_NAME]-08"
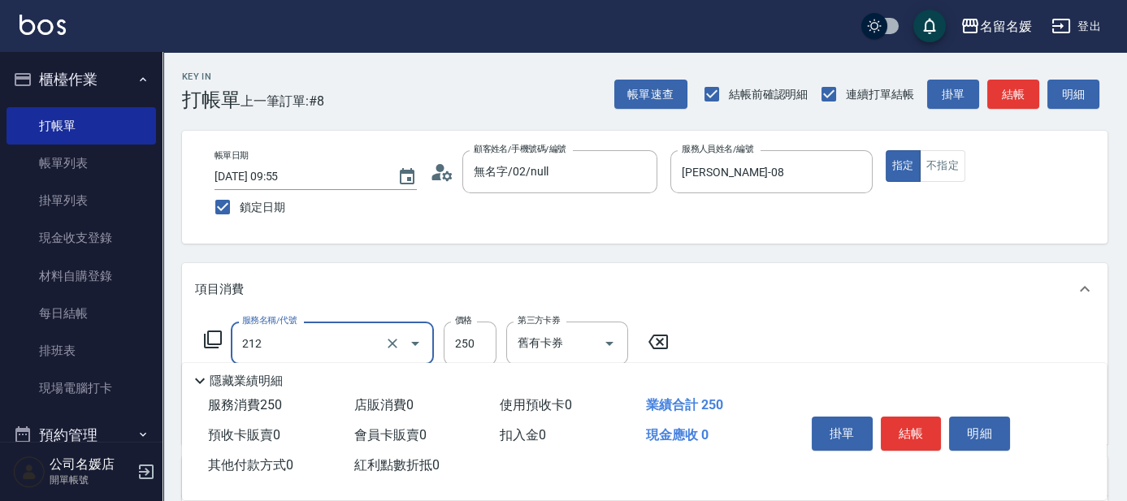
type input "洗髮券-(卡)250(212)"
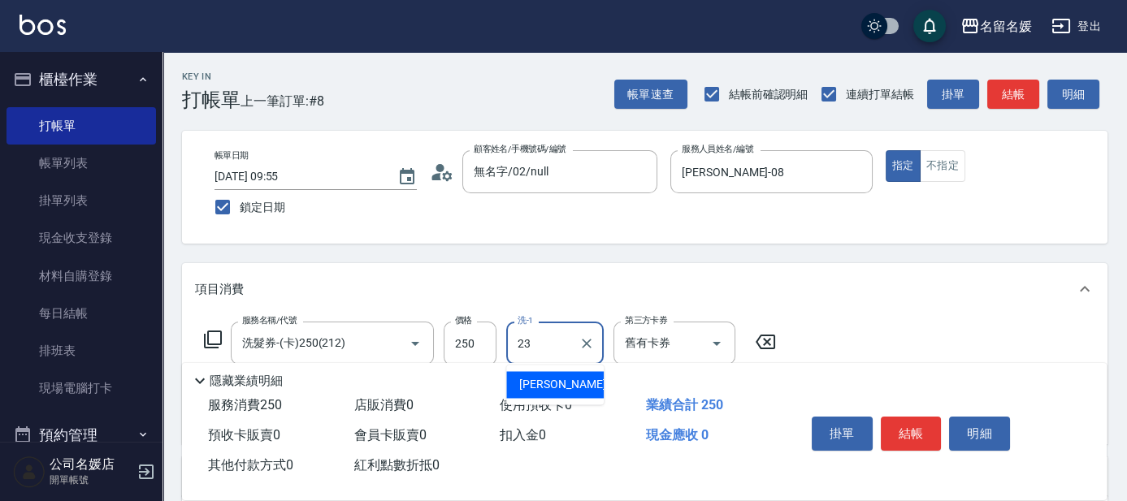
type input "[PERSON_NAME]-23"
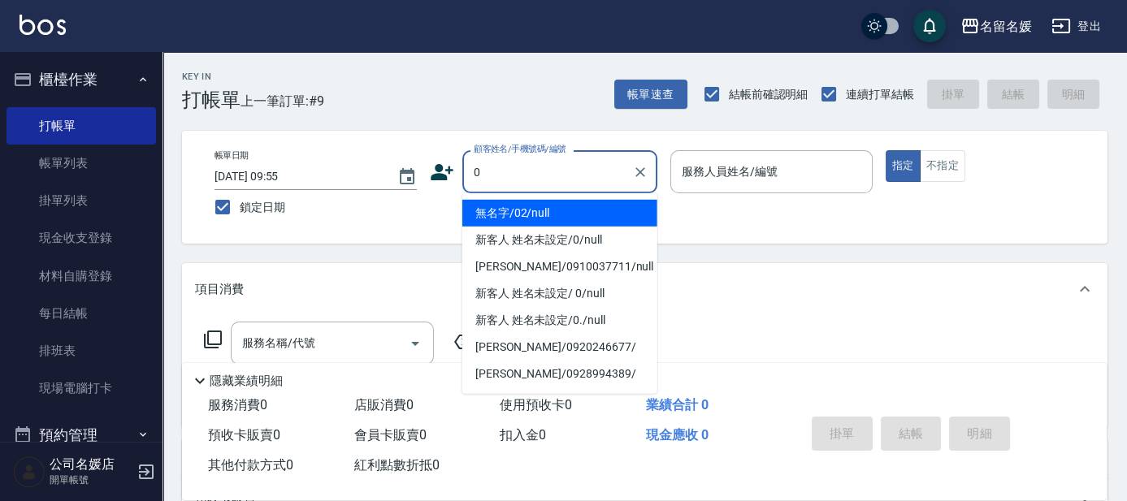
type input "0"
type input "13"
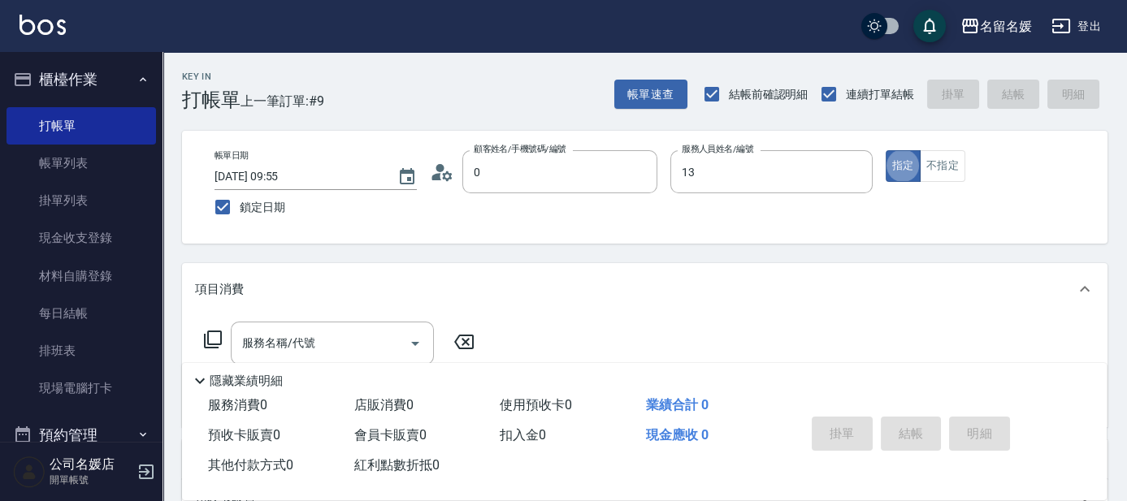
type input "無名字/02/null"
type input "支援-13"
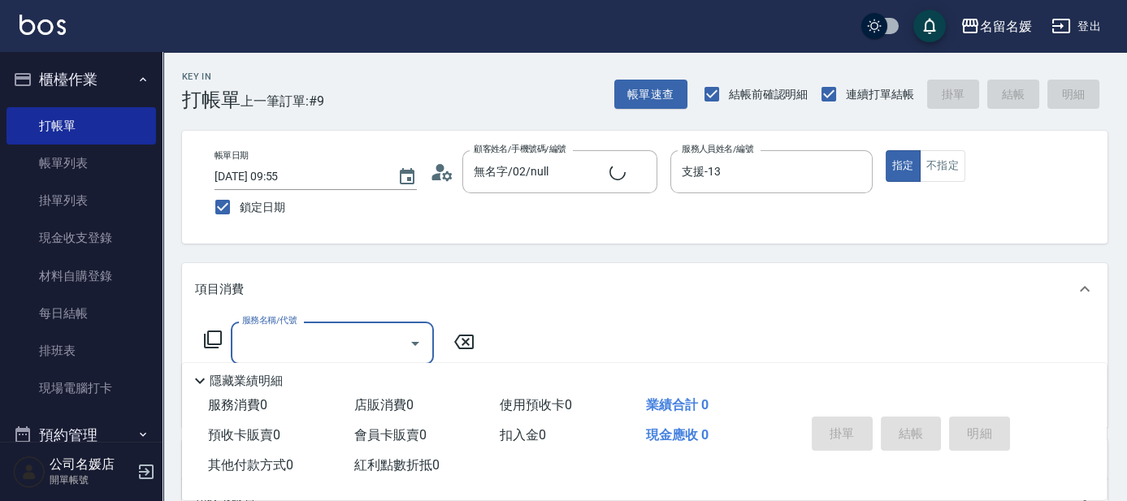
type input "2"
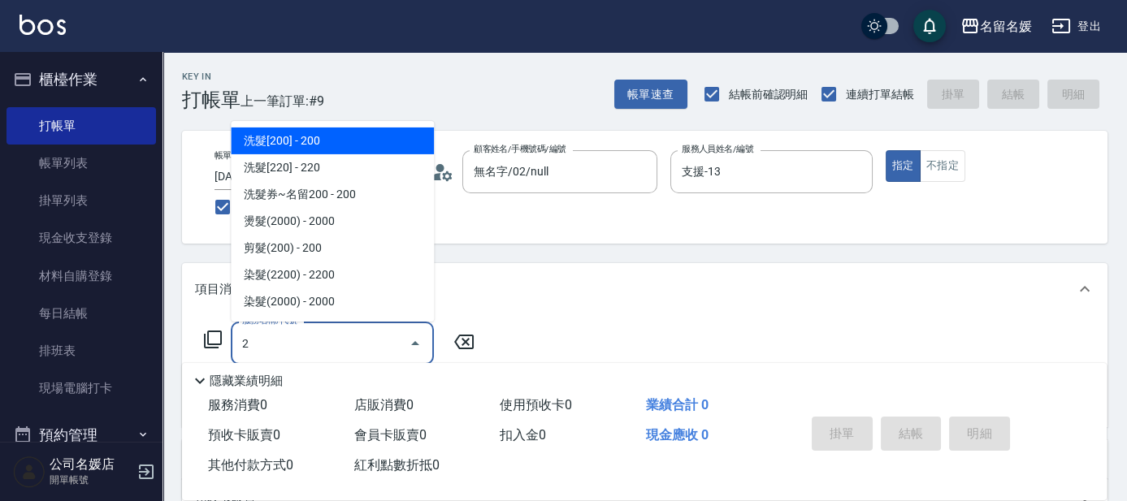
type input "新客人 姓名未設定/0/null"
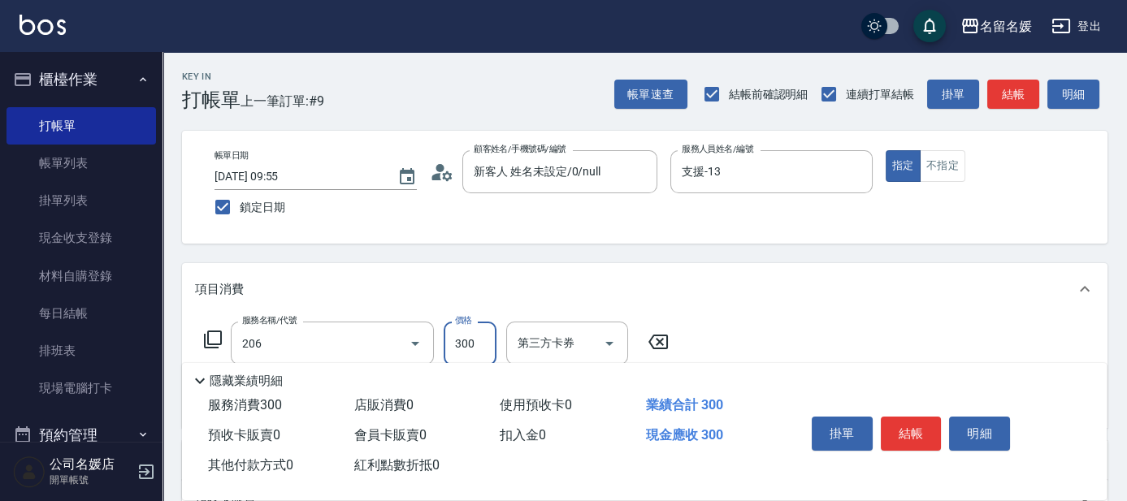
type input "洗髮[300](206)"
type input "[PERSON_NAME]-21"
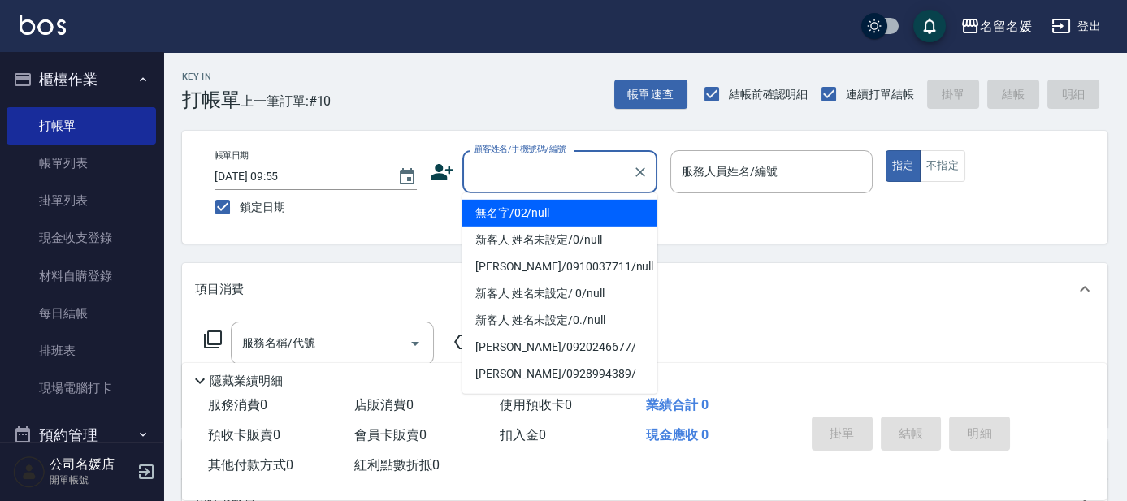
drag, startPoint x: 542, startPoint y: 176, endPoint x: 553, endPoint y: 206, distance: 32.6
click at [543, 176] on input "顧客姓名/手機號碼/編號" at bounding box center [548, 172] width 156 height 28
click at [561, 210] on li "無名字/02/null" at bounding box center [559, 213] width 195 height 27
click at [721, 171] on label "服務人員姓名/編號" at bounding box center [730, 171] width 96 height 16
click at [721, 171] on input "服務人員姓名/編號" at bounding box center [772, 172] width 188 height 28
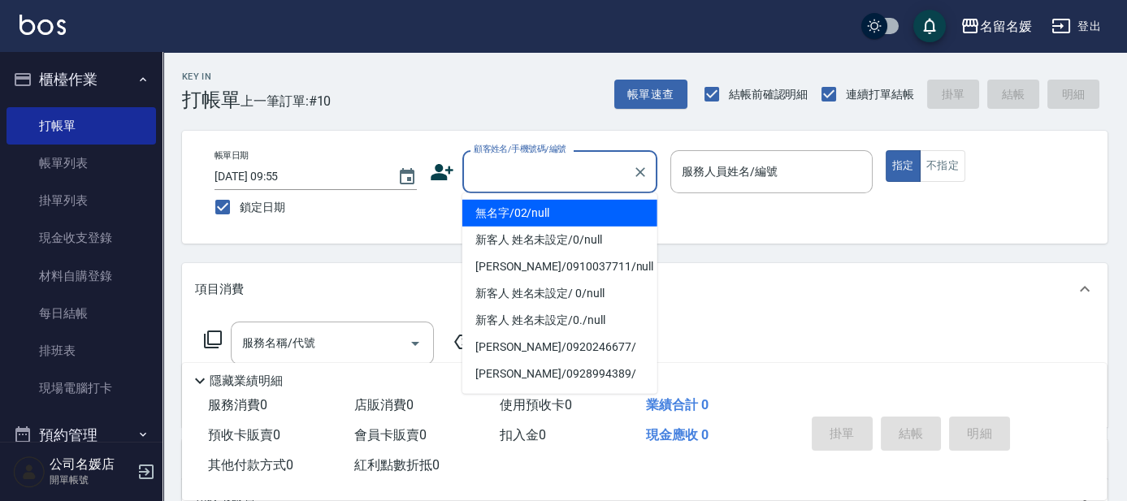
type input "無名字/02/null"
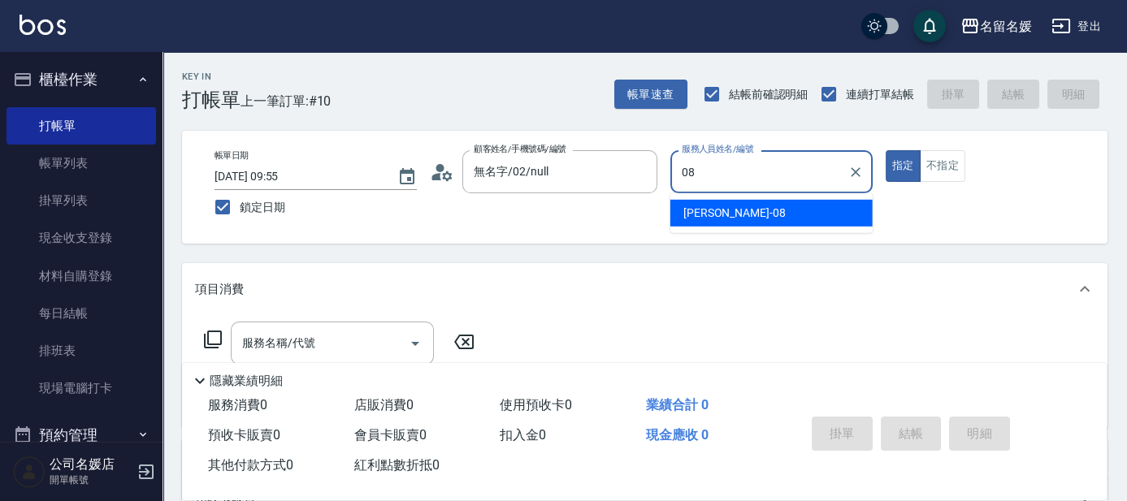
type input "[PERSON_NAME]-08"
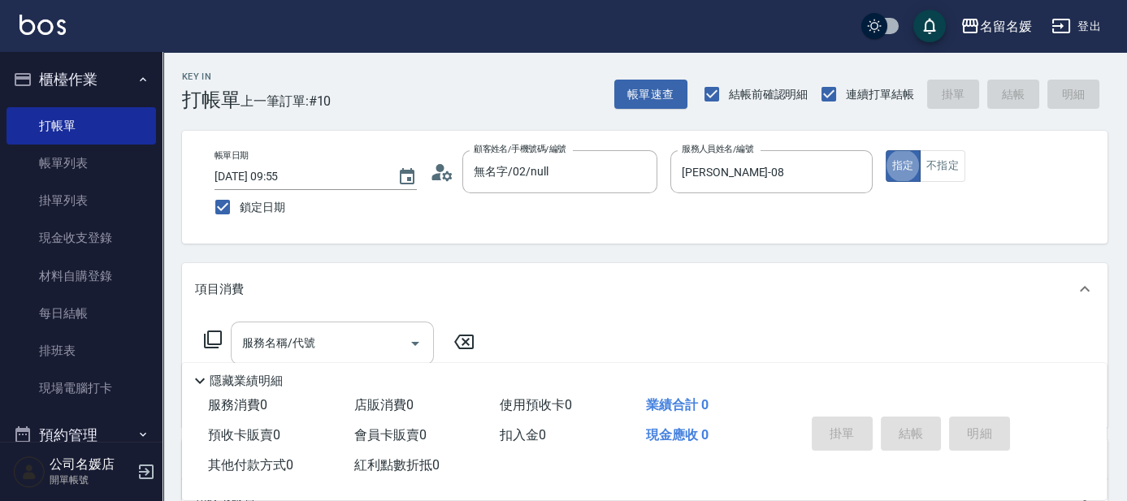
click at [387, 338] on input "服務名稱/代號" at bounding box center [320, 343] width 164 height 28
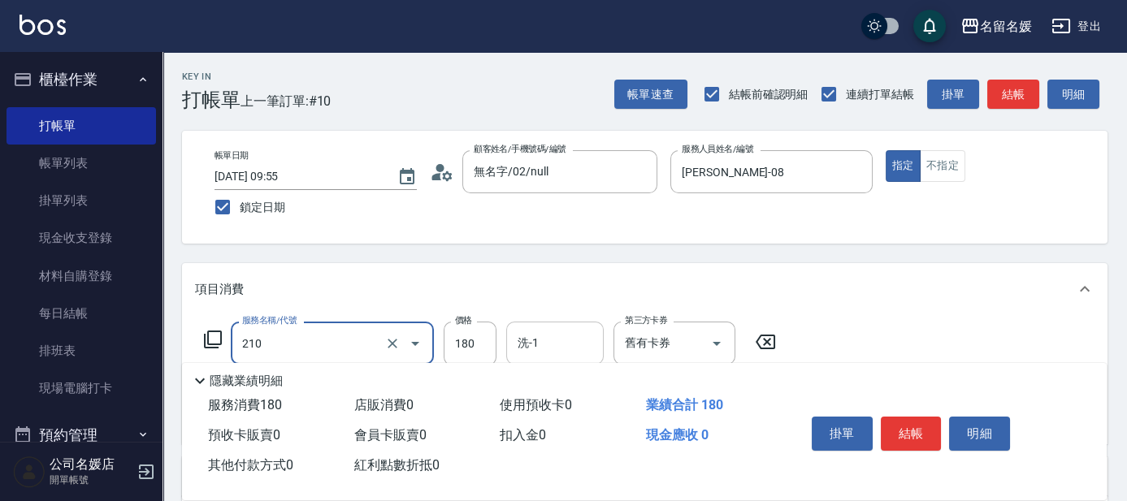
click at [587, 349] on input "洗-1" at bounding box center [555, 343] width 83 height 28
type input "洗券-(卡)180(210)"
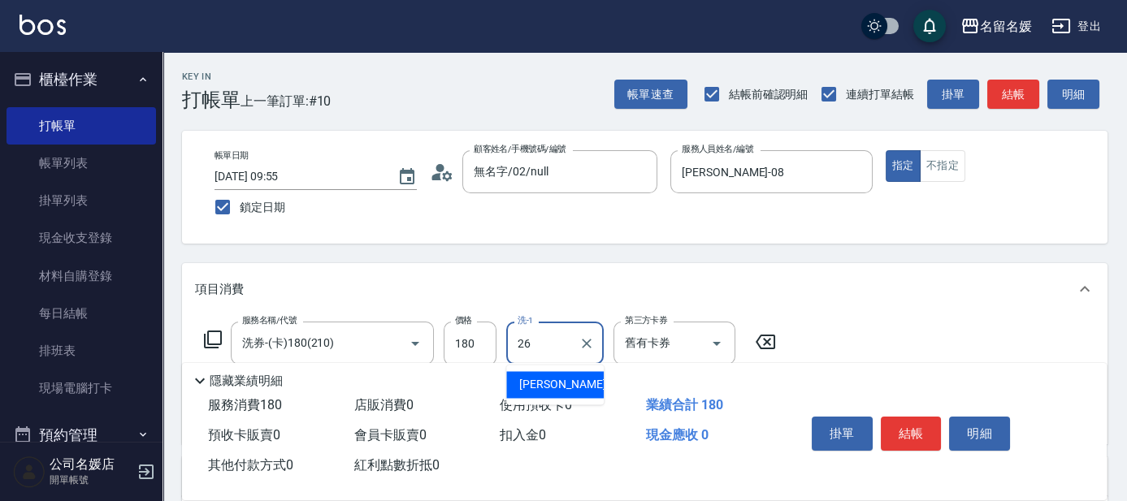
type input "[PERSON_NAME]-26"
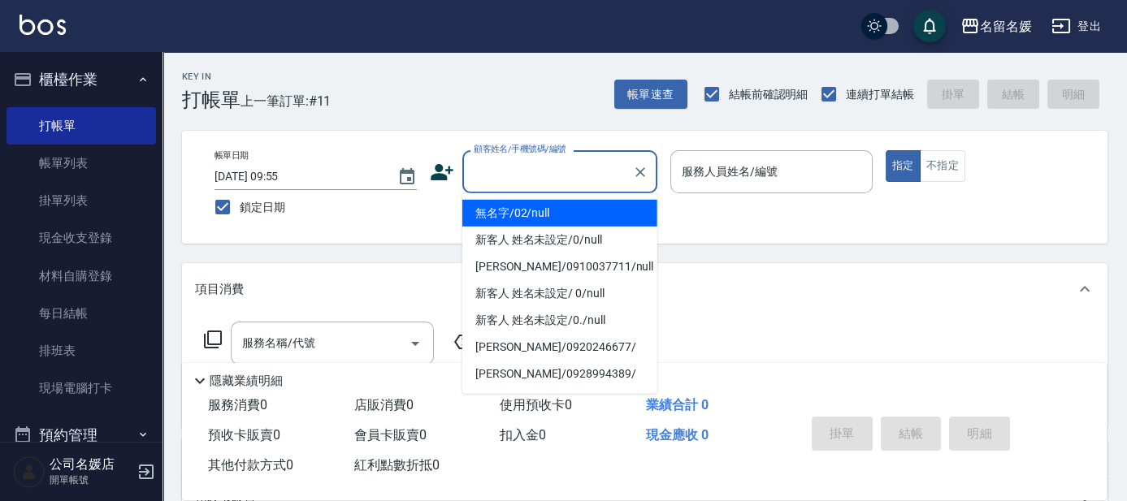
type input "0"
type input "無名字/02/null"
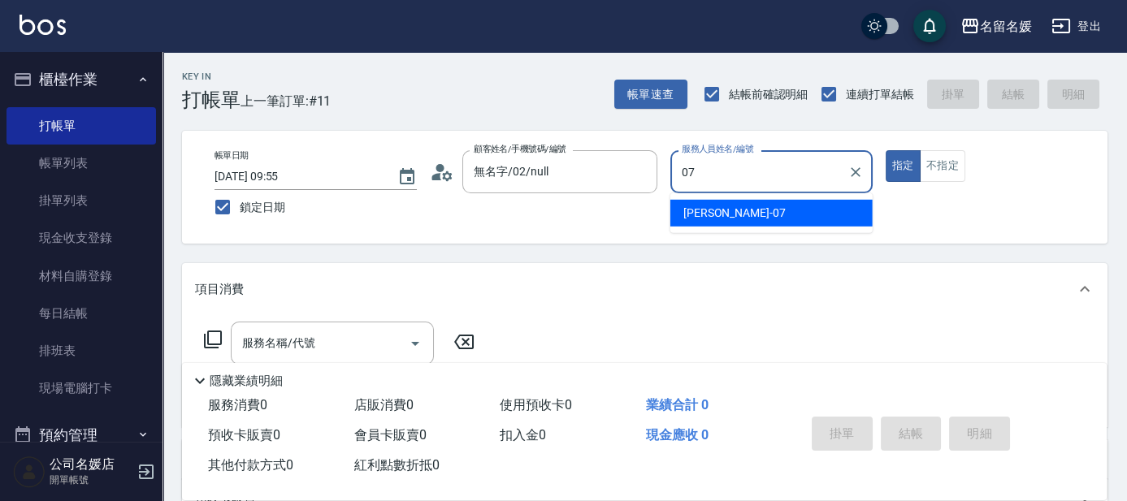
type input "[PERSON_NAME]-07"
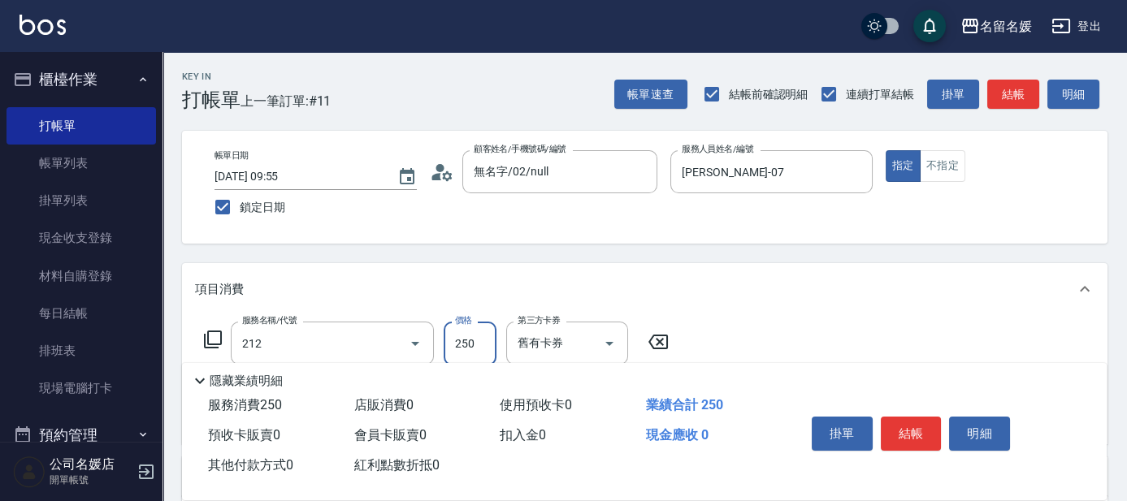
type input "洗髮券-(卡)250(212)"
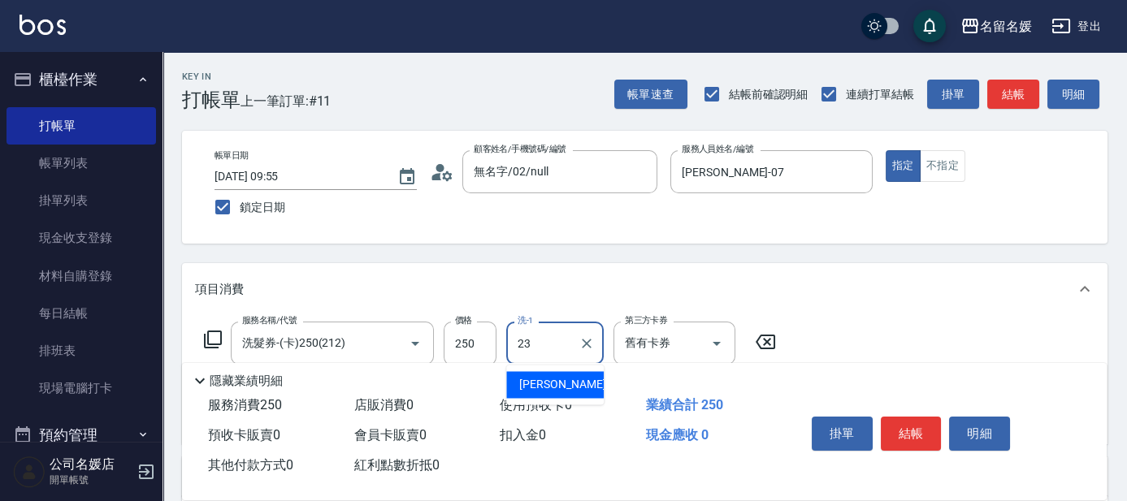
type input "[PERSON_NAME]-23"
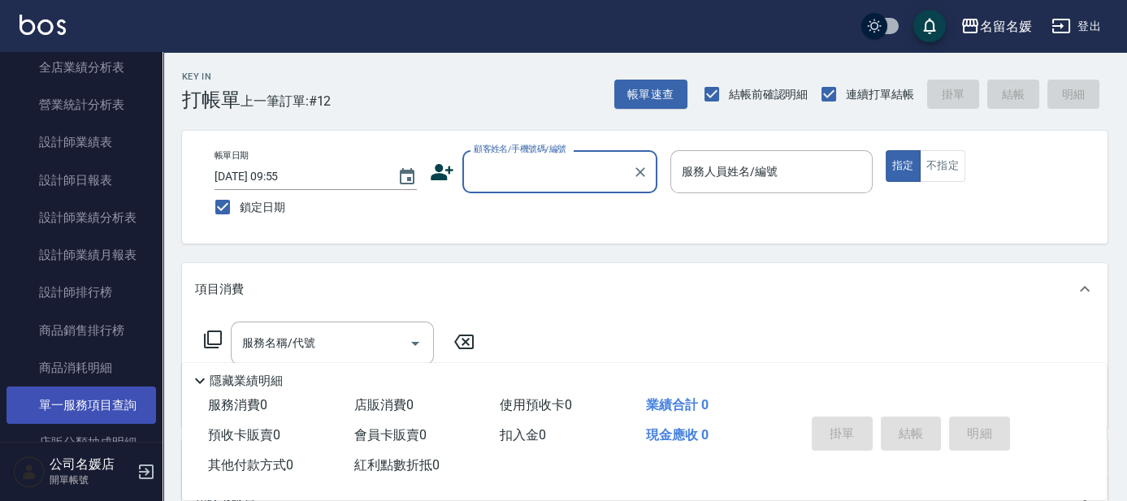
scroll to position [739, 0]
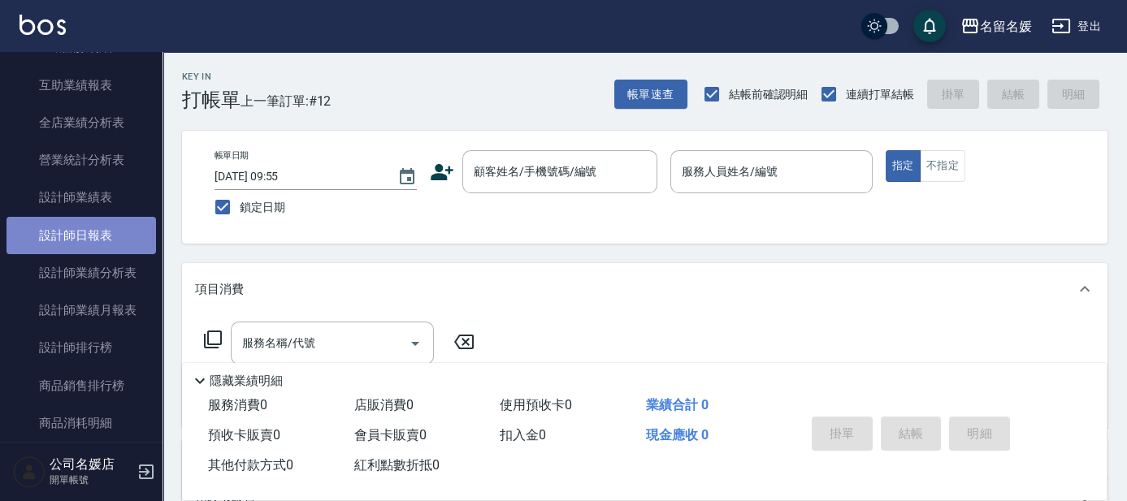
click at [80, 235] on link "設計師日報表" at bounding box center [82, 235] width 150 height 37
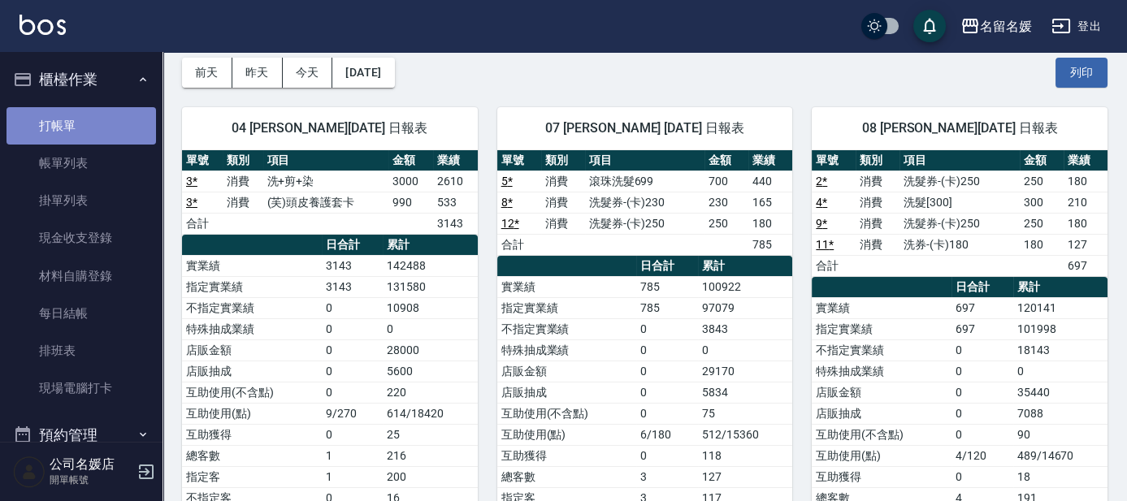
click at [109, 125] on link "打帳單" at bounding box center [82, 125] width 150 height 37
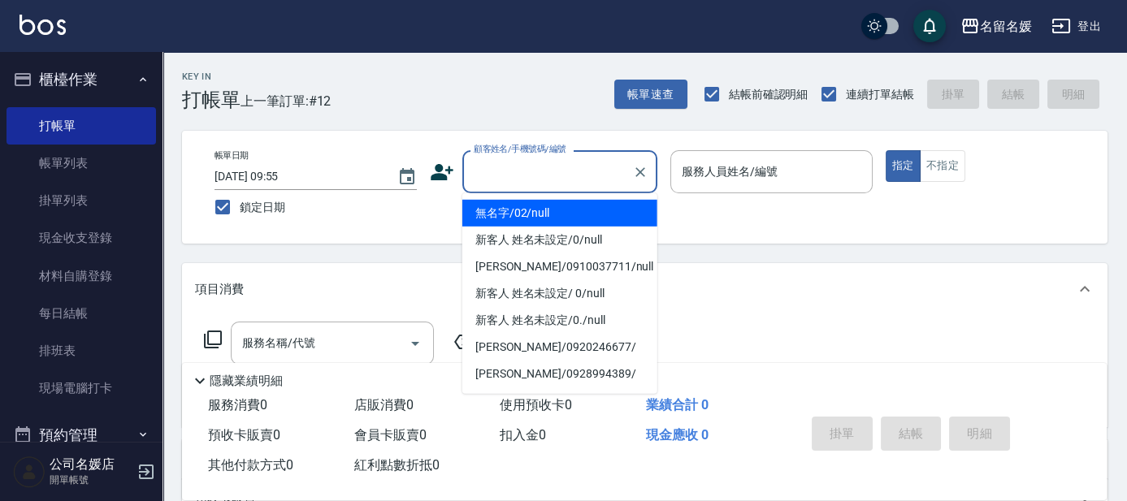
click at [581, 172] on input "顧客姓名/手機號碼/編號" at bounding box center [548, 172] width 156 height 28
click at [554, 215] on li "無名字/02/null" at bounding box center [559, 213] width 195 height 27
type input "無名字/02/null"
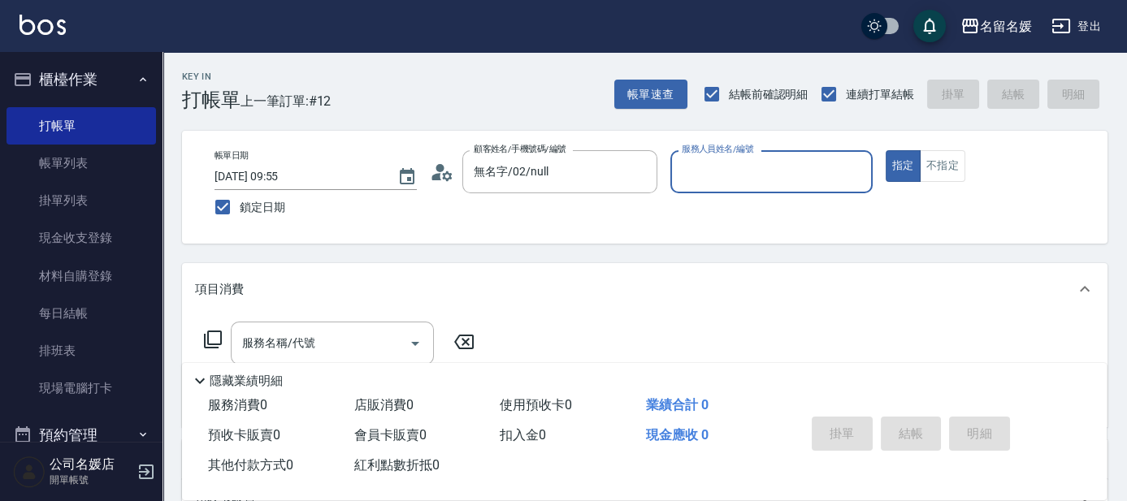
click at [735, 180] on input "服務人員姓名/編號" at bounding box center [772, 172] width 188 height 28
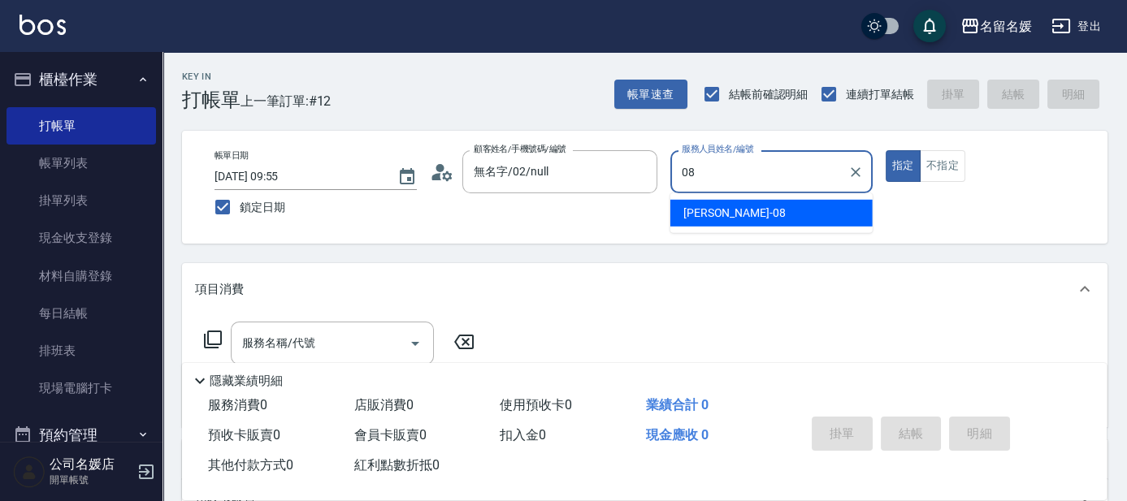
type input "08"
type button "true"
type input "[PERSON_NAME]-08"
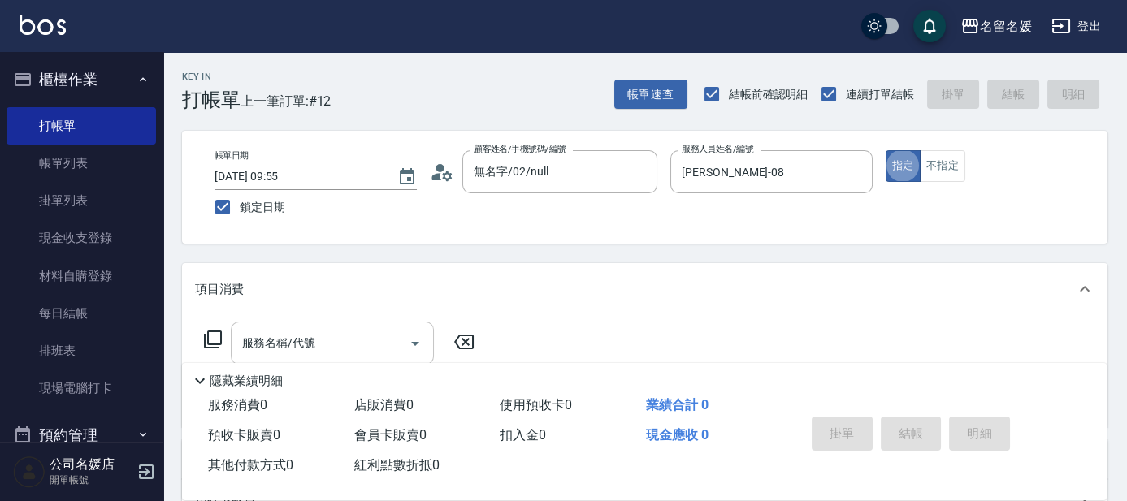
click at [374, 347] on input "服務名稱/代號" at bounding box center [320, 343] width 164 height 28
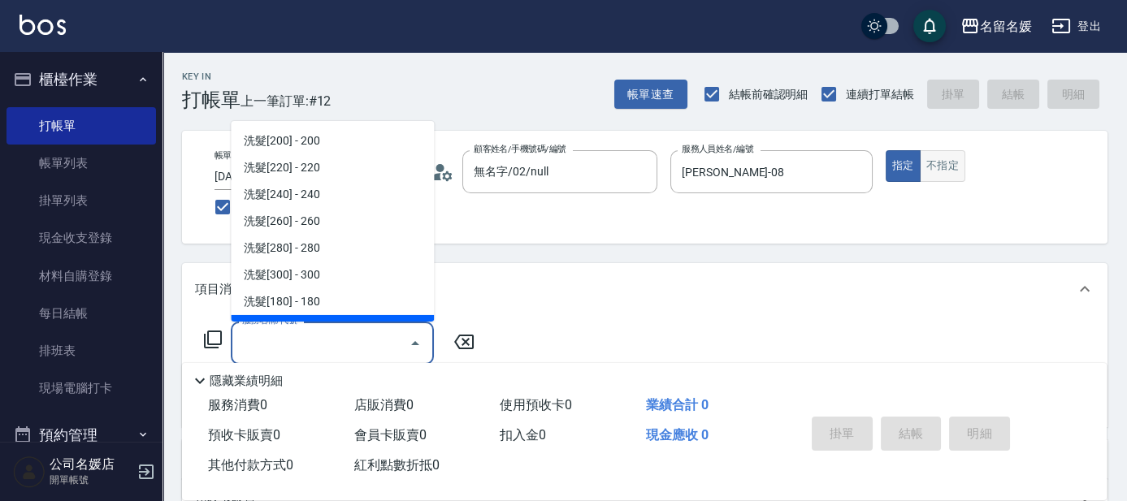
click at [954, 180] on div "帳單日期 [DATE] 09:55 鎖定日期 顧客姓名/手機號碼/編號 無名字/02/null 顧客姓名/手機號碼/編號 服務人員姓名/編號 [PERSON_…" at bounding box center [645, 187] width 887 height 74
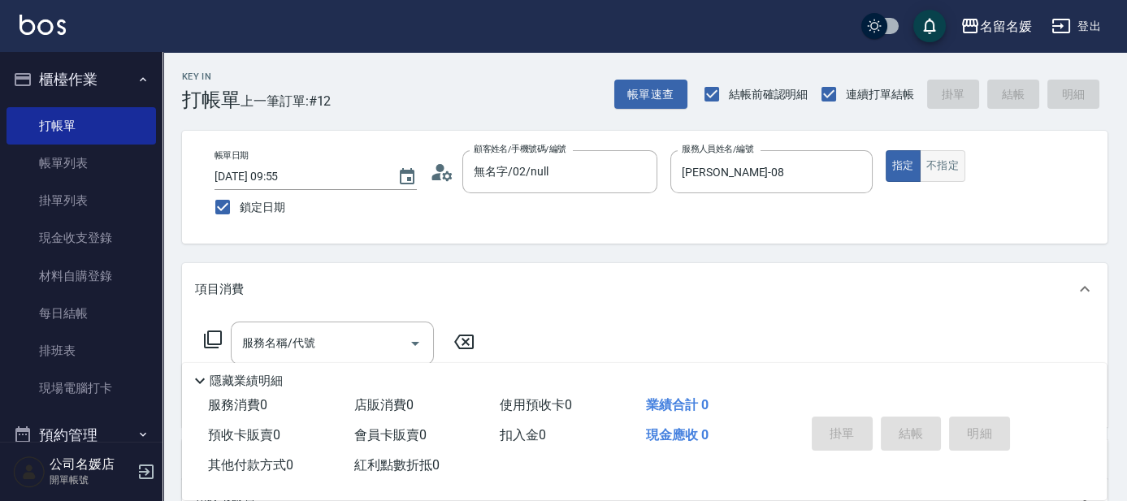
click at [955, 168] on button "不指定" at bounding box center [943, 166] width 46 height 32
click at [319, 343] on input "服務名稱/代號" at bounding box center [320, 343] width 164 height 28
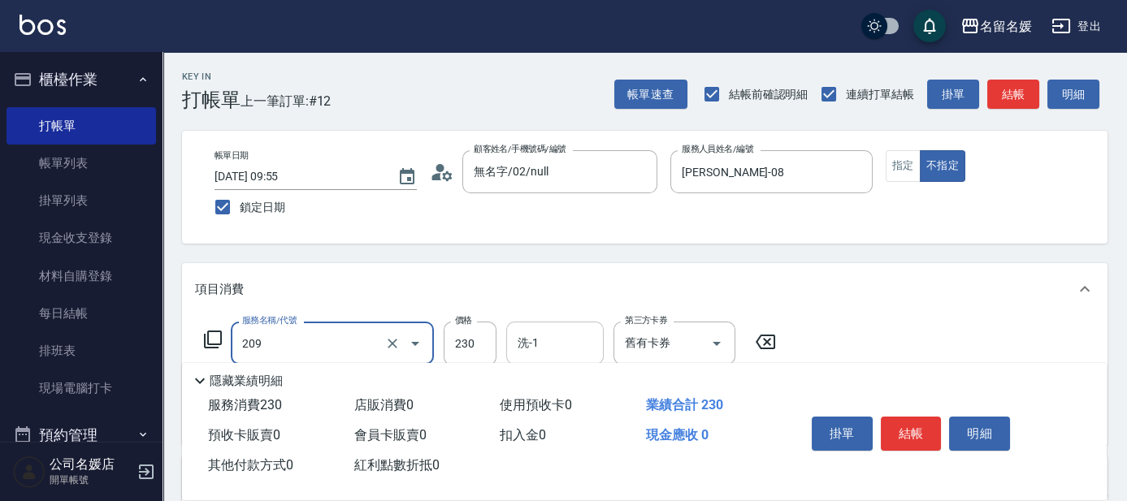
type input "洗髮券-(卡)230(209)"
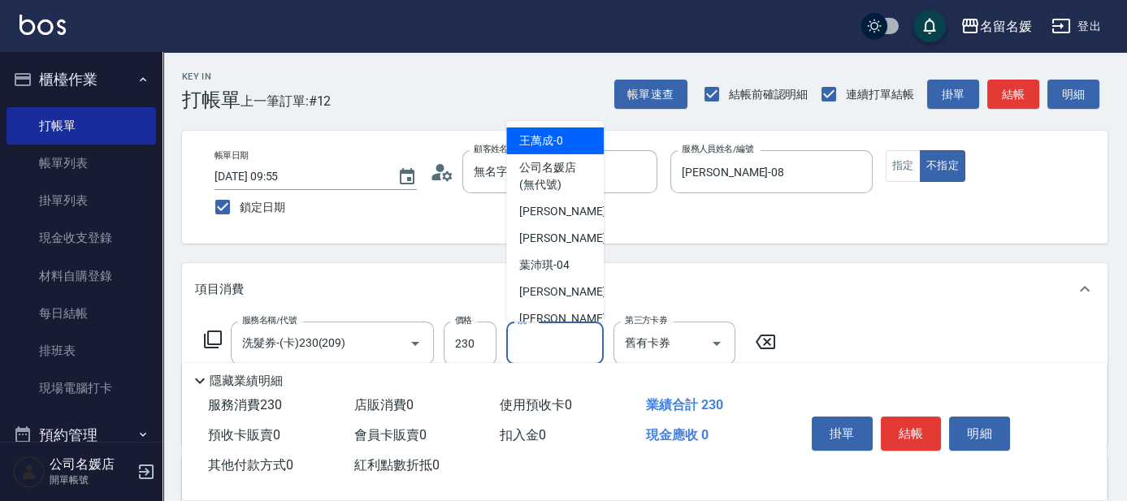
click at [596, 343] on input "洗-1" at bounding box center [555, 343] width 83 height 28
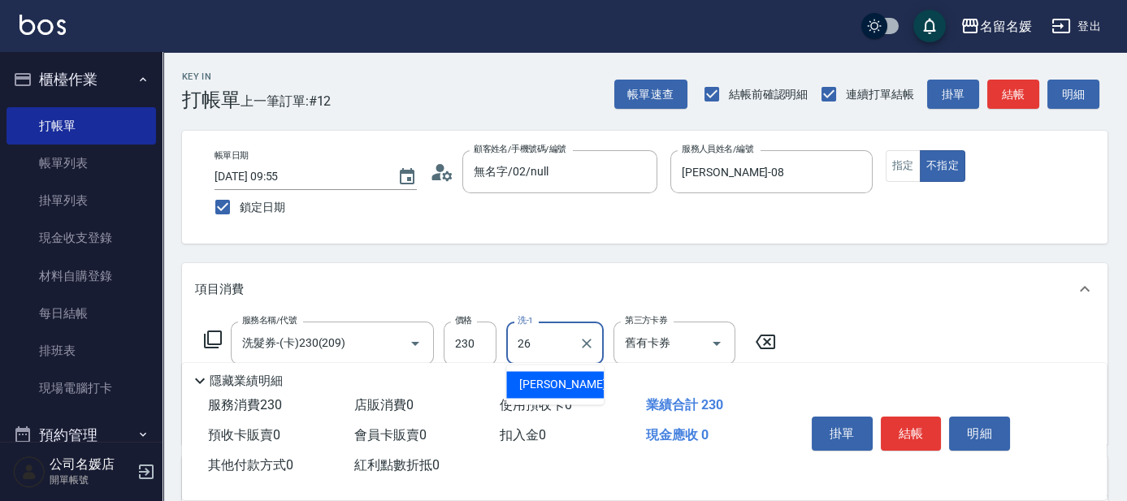
type input "[PERSON_NAME]-26"
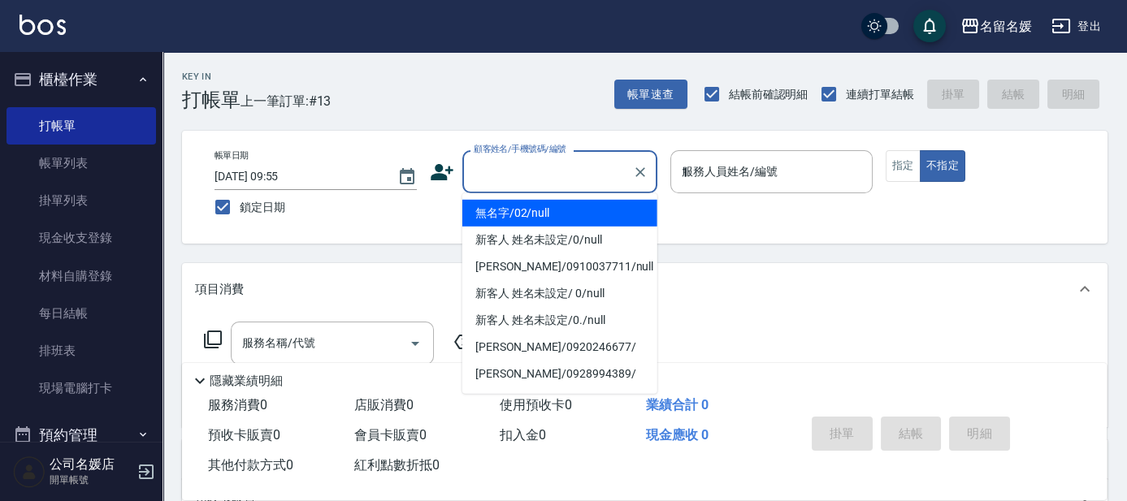
type input "13"
type input "無名字/02/null"
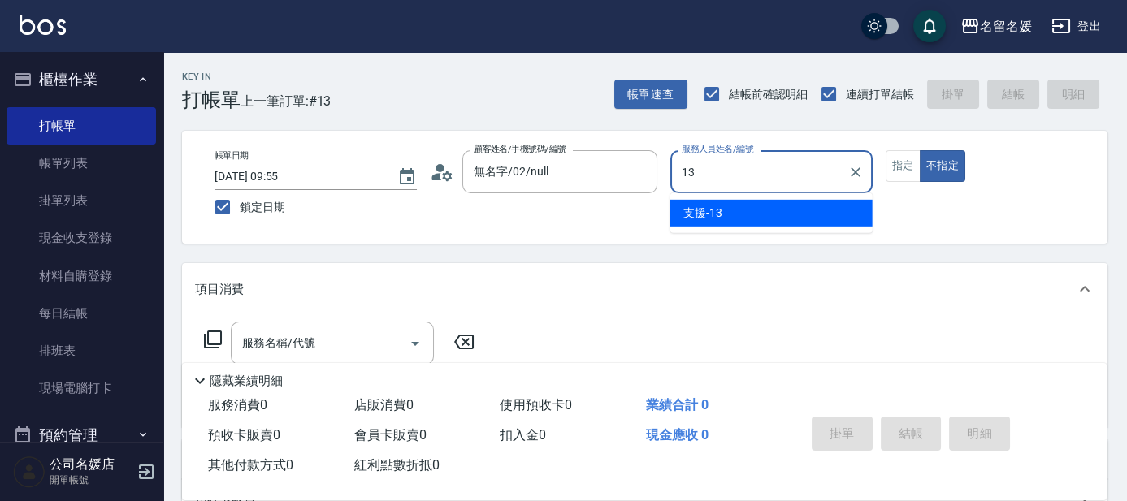
type input "13"
type button "false"
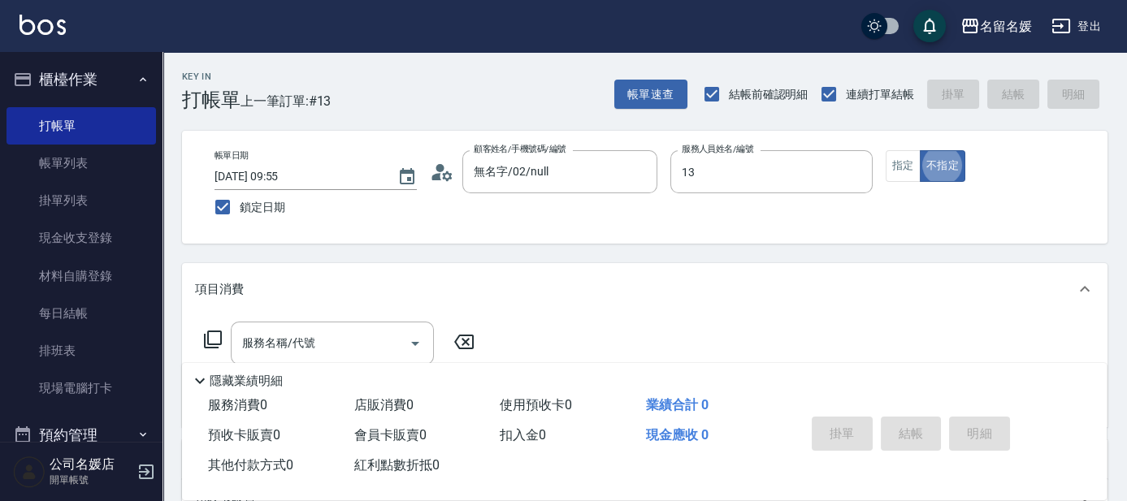
type input "支援-13"
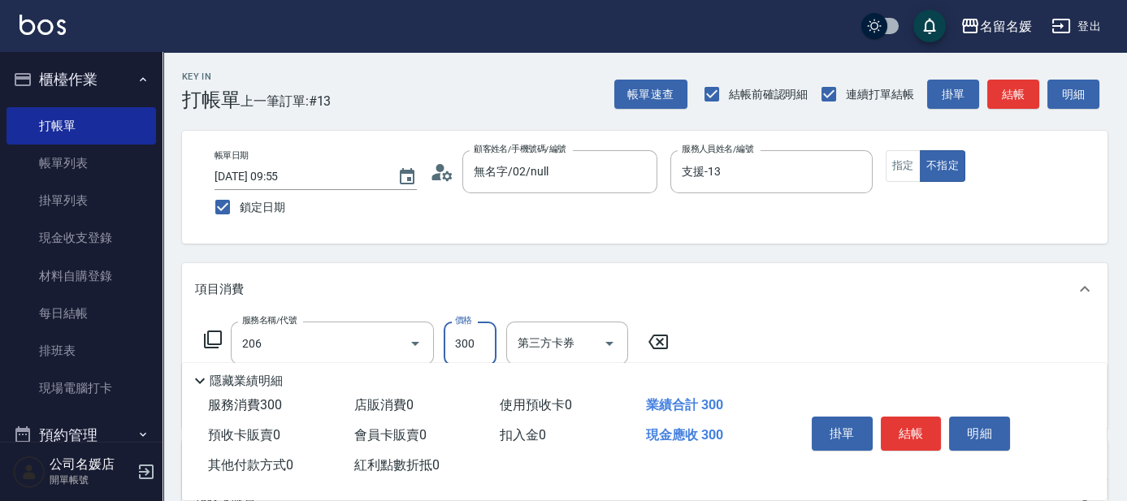
type input "洗髮[300](206)"
type input "[PERSON_NAME]-25"
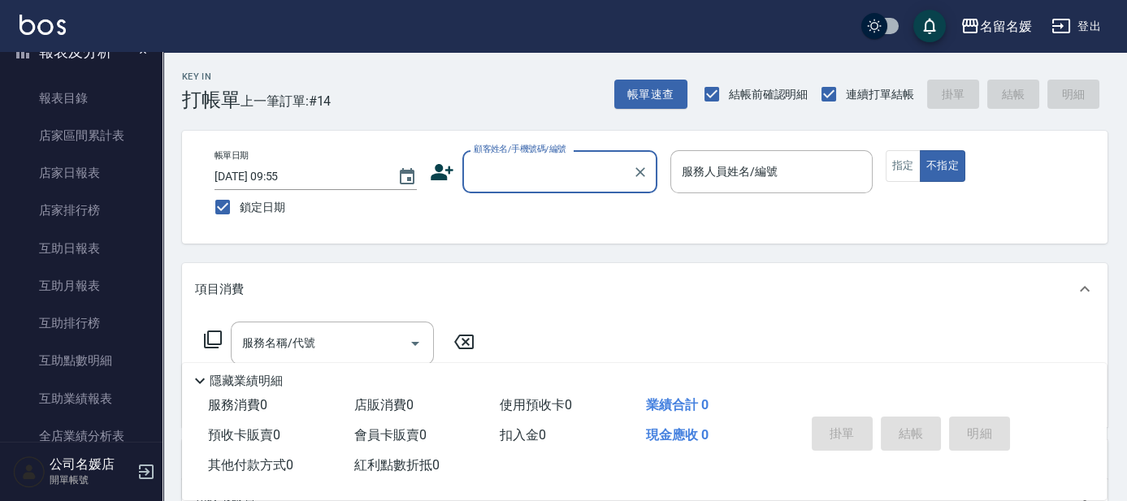
scroll to position [437, 0]
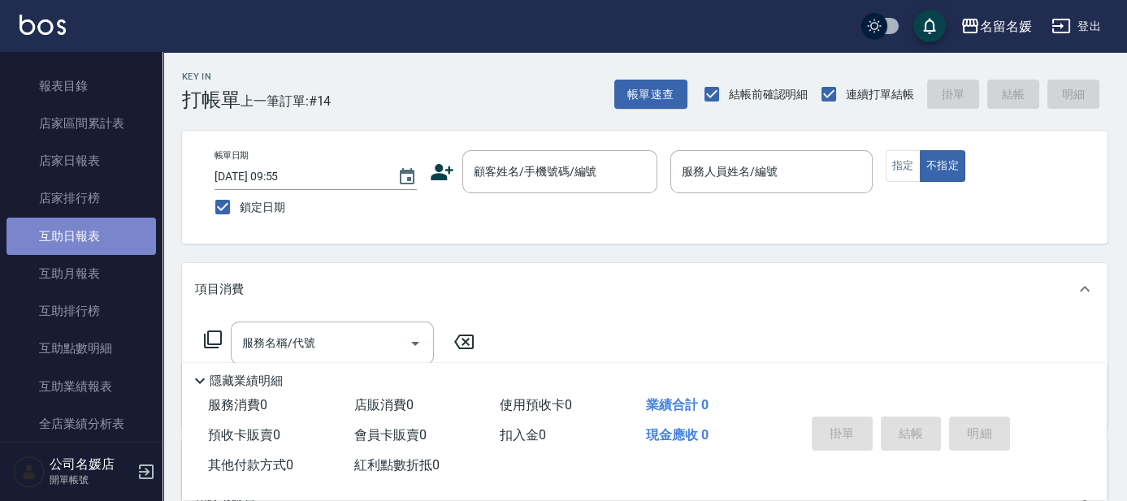
click at [105, 241] on link "互助日報表" at bounding box center [82, 236] width 150 height 37
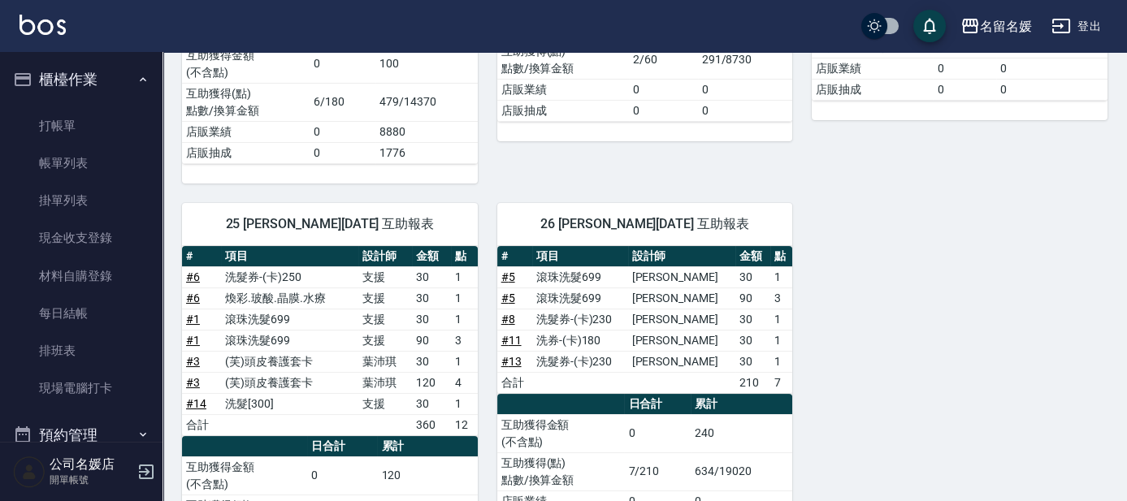
scroll to position [369, 0]
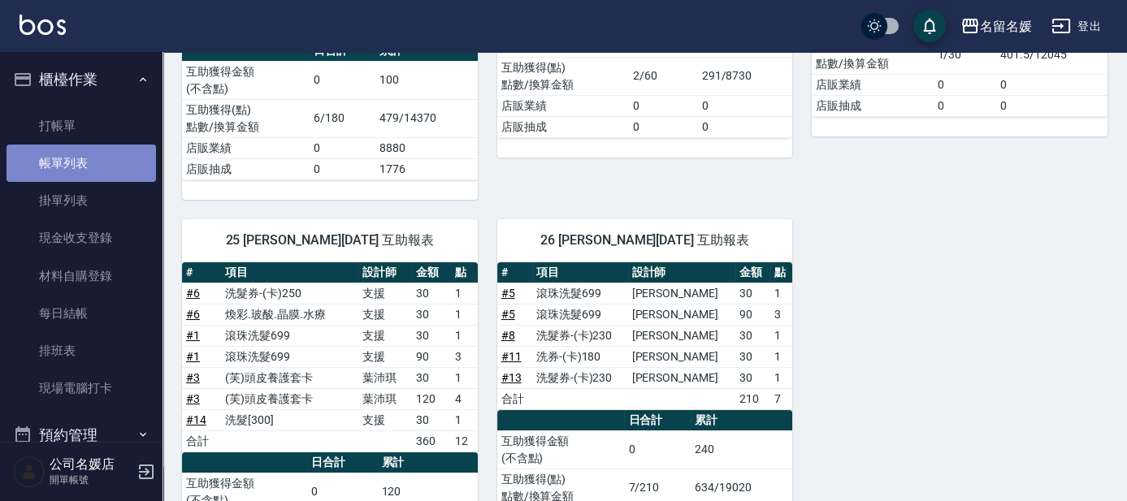
click at [115, 158] on link "帳單列表" at bounding box center [82, 163] width 150 height 37
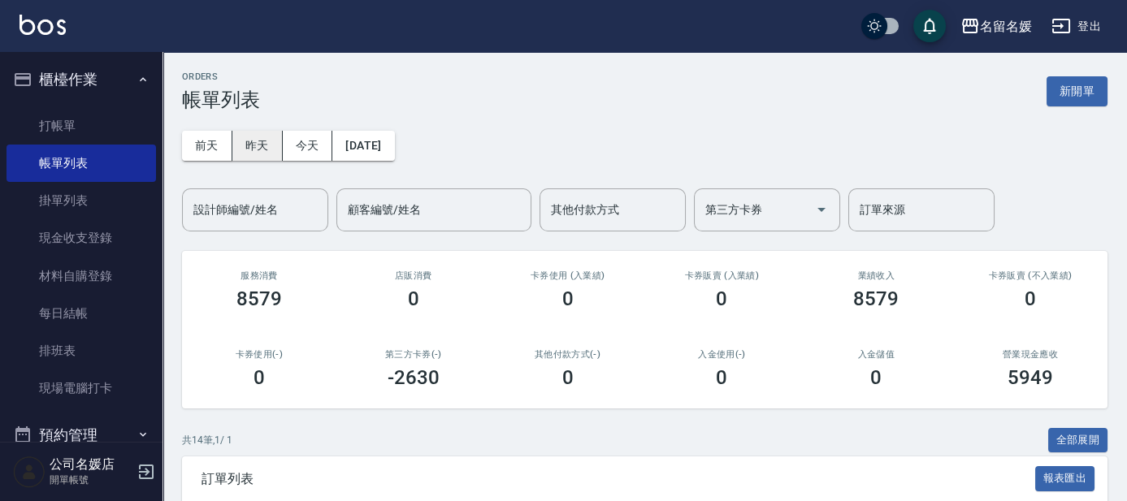
click at [260, 150] on button "昨天" at bounding box center [257, 146] width 50 height 30
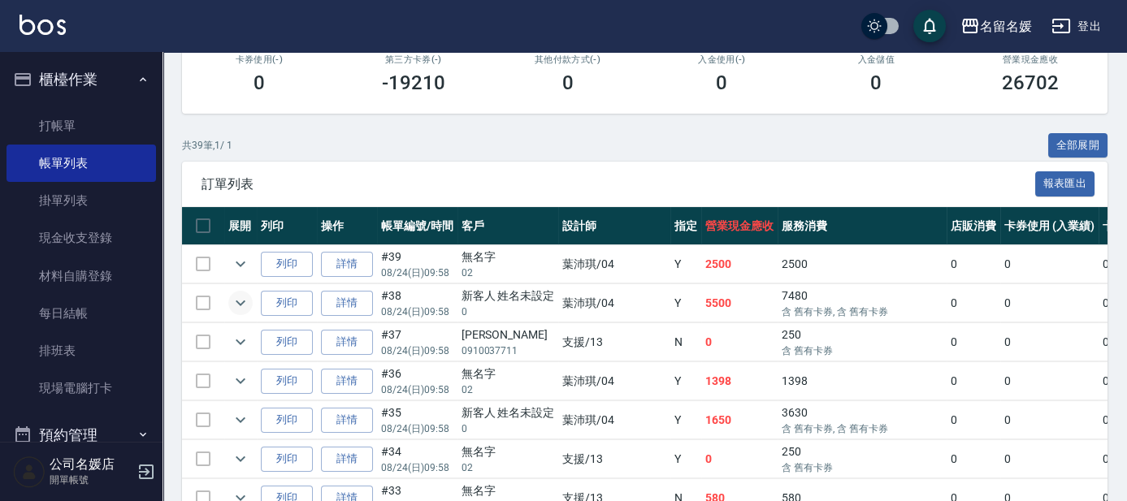
click at [238, 299] on icon "expand row" at bounding box center [241, 303] width 20 height 20
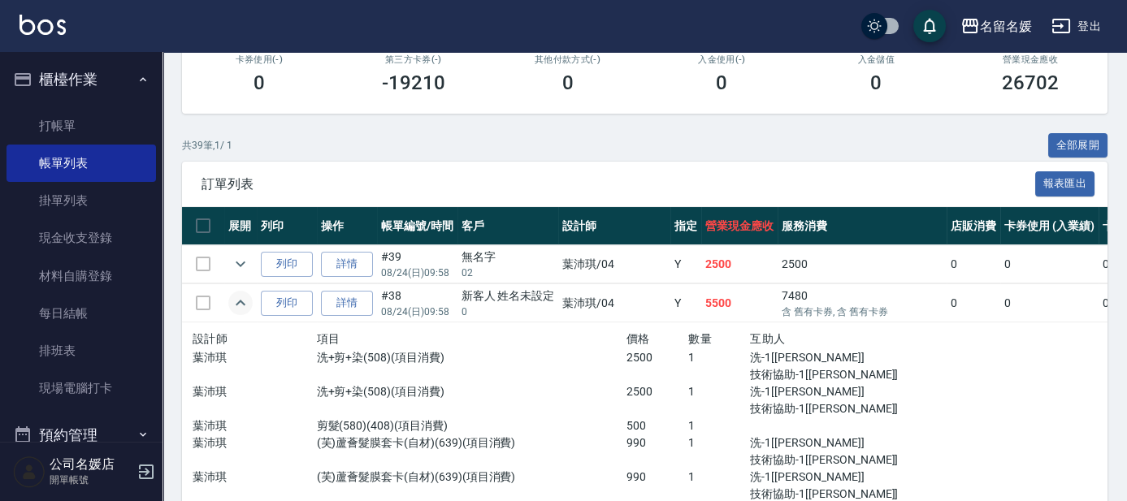
scroll to position [369, 0]
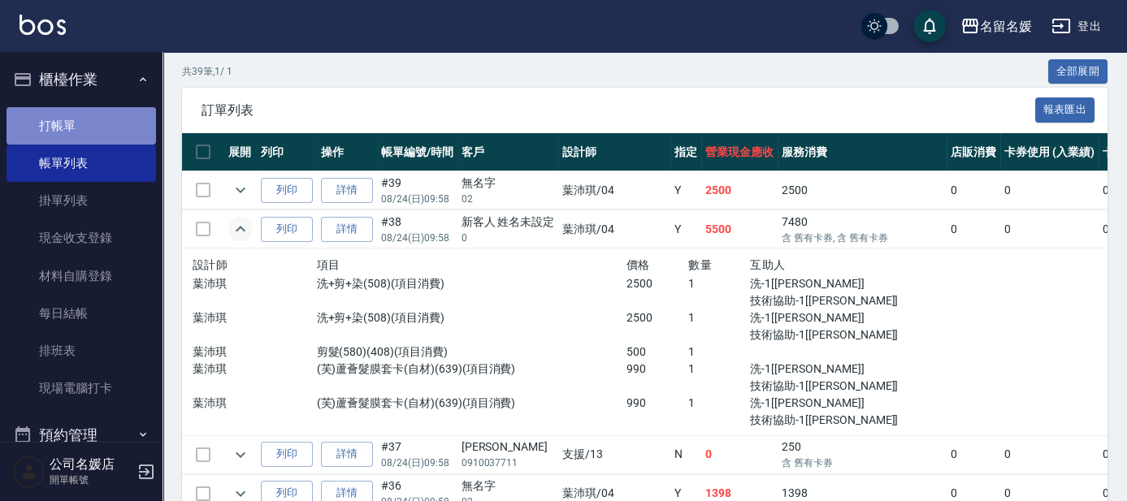
click at [98, 122] on link "打帳單" at bounding box center [82, 125] width 150 height 37
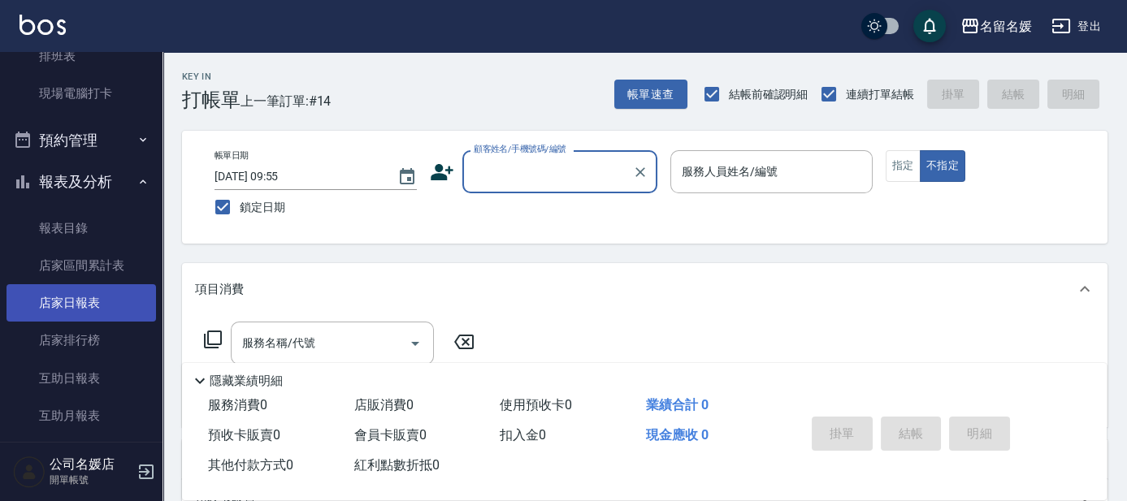
scroll to position [369, 0]
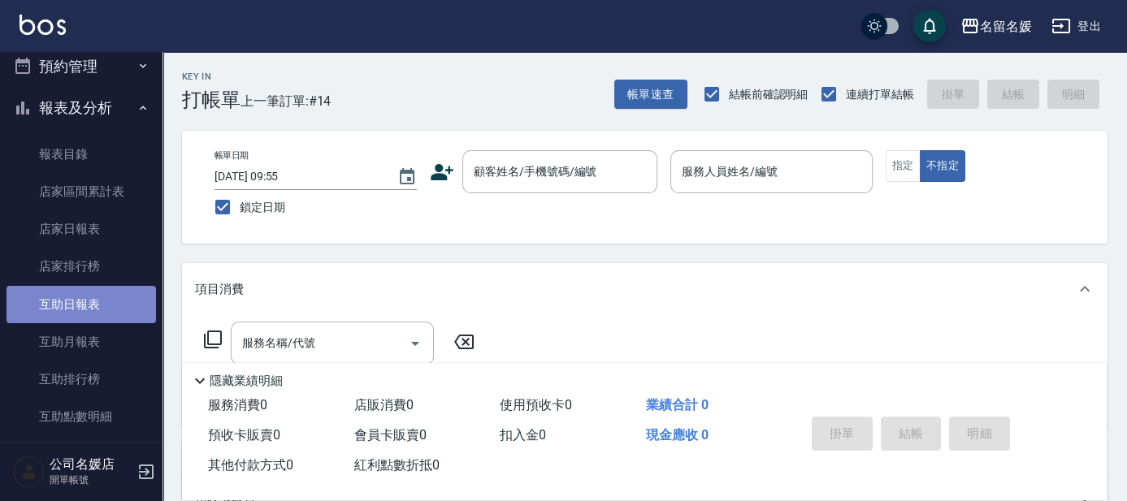
click at [111, 296] on link "互助日報表" at bounding box center [82, 304] width 150 height 37
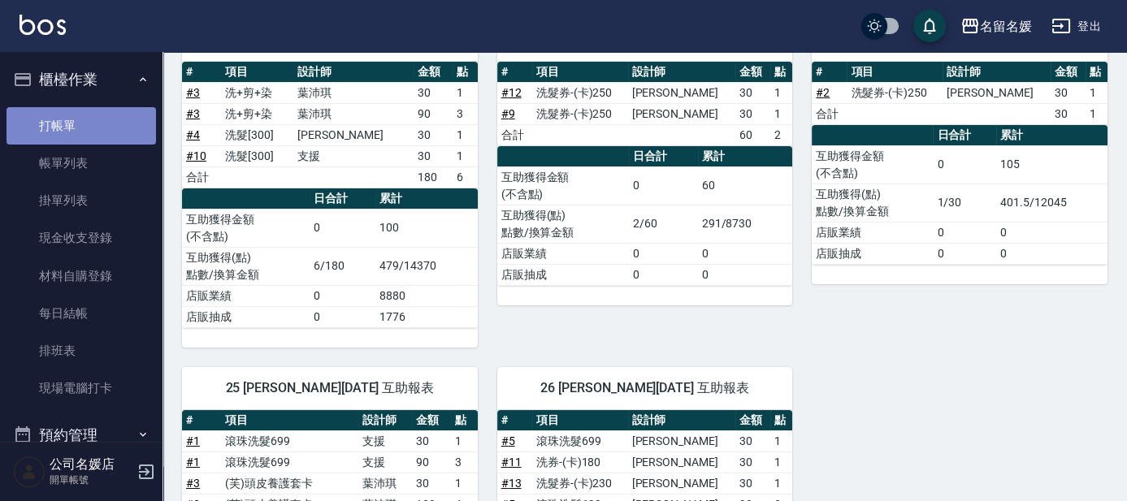
drag, startPoint x: 99, startPoint y: 128, endPoint x: 114, endPoint y: 122, distance: 16.0
click at [99, 127] on link "打帳單" at bounding box center [82, 125] width 150 height 37
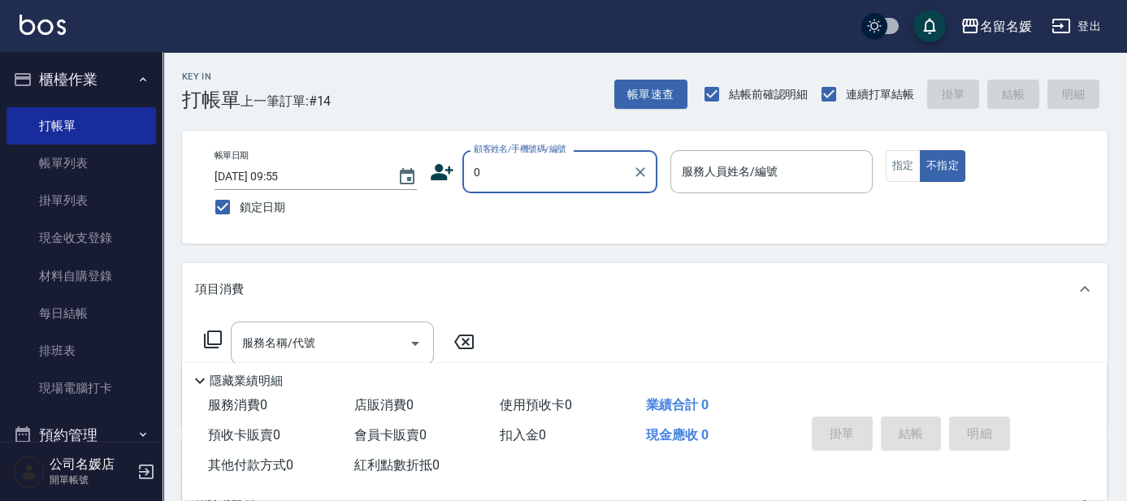
type input "0"
type input "13"
type button "false"
type input "無名字/02/null"
type input "支援-13"
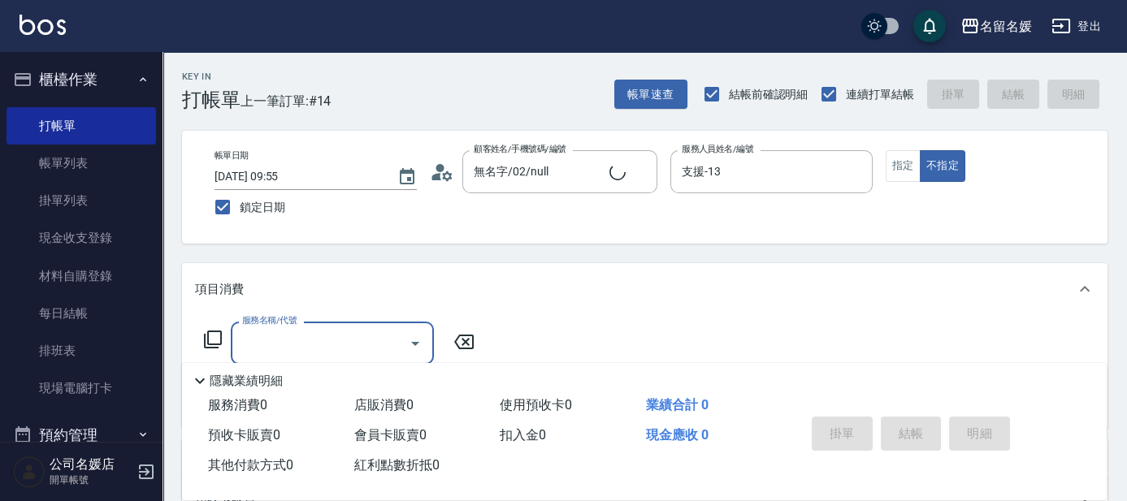
type input "新客人 姓名未設定/0/null"
click at [906, 175] on button "指定" at bounding box center [903, 166] width 35 height 32
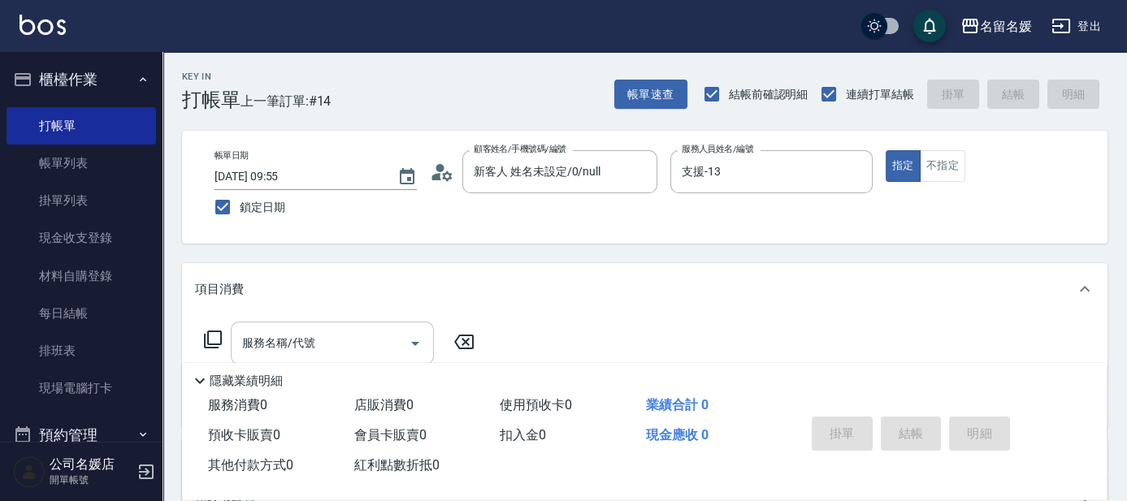
click at [358, 340] on input "服務名稱/代號" at bounding box center [320, 343] width 164 height 28
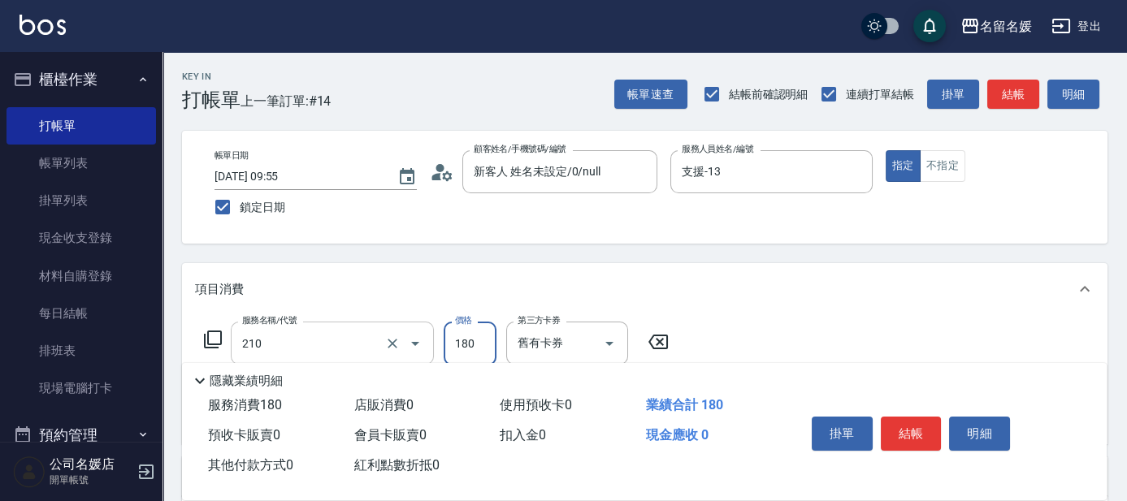
type input "洗券-(卡)180(210)"
type input "[PERSON_NAME]-21"
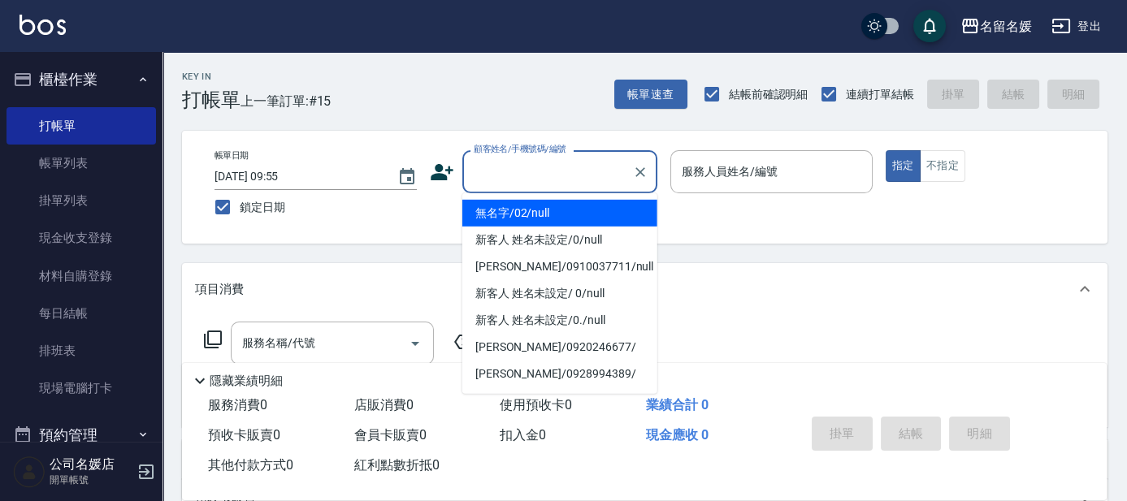
type input "0"
type input "無名字/02/null"
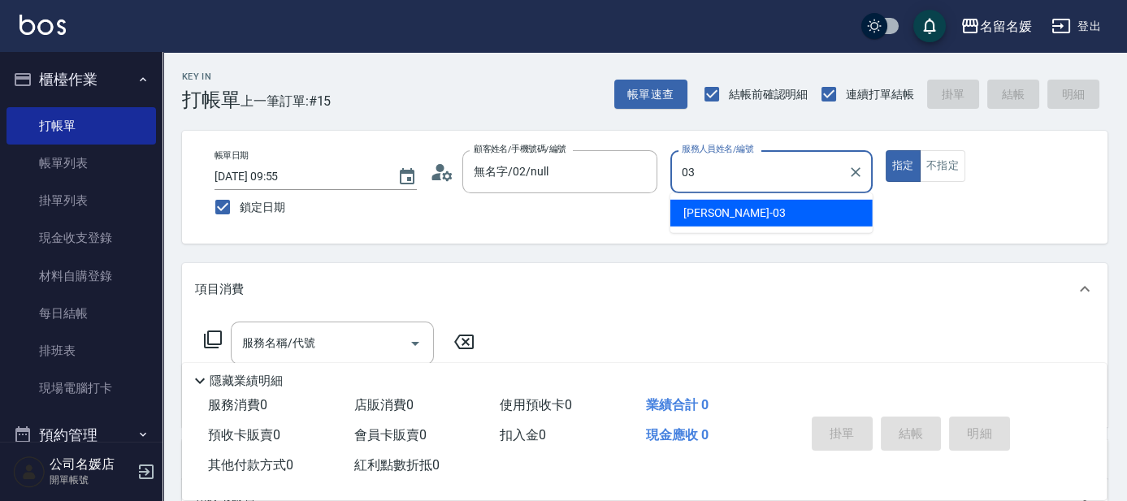
type input "03"
type button "true"
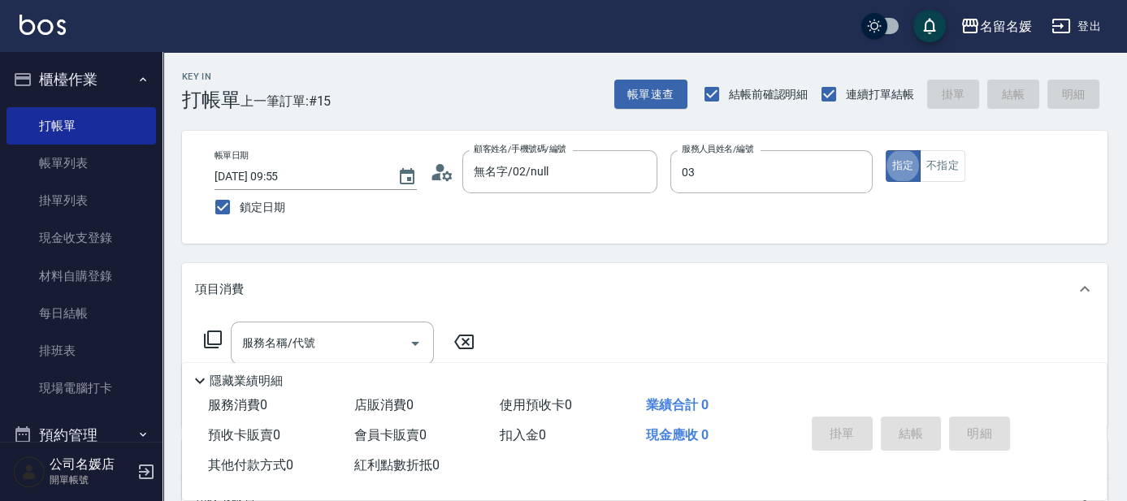
type input "[PERSON_NAME]-03"
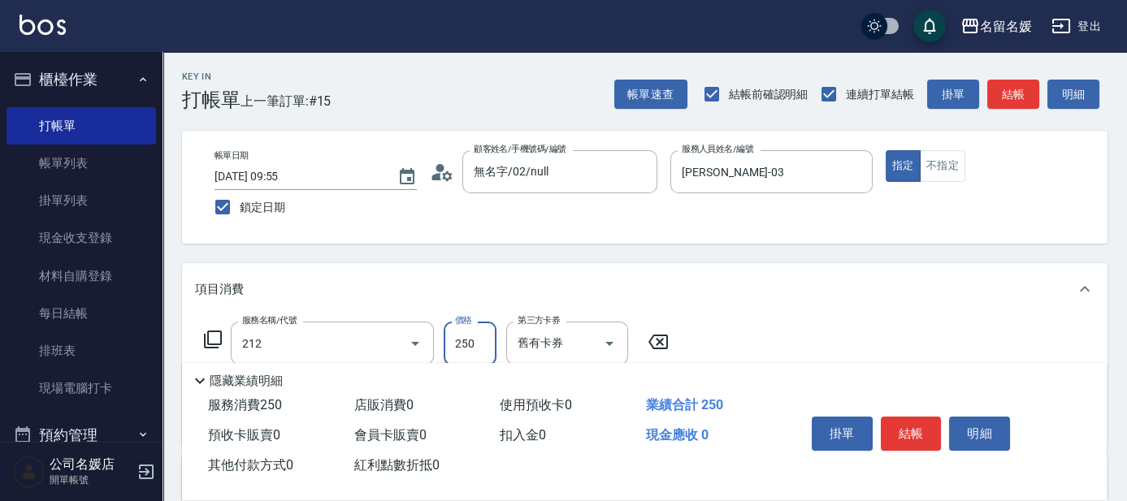
type input "洗髮券-(卡)250(212)"
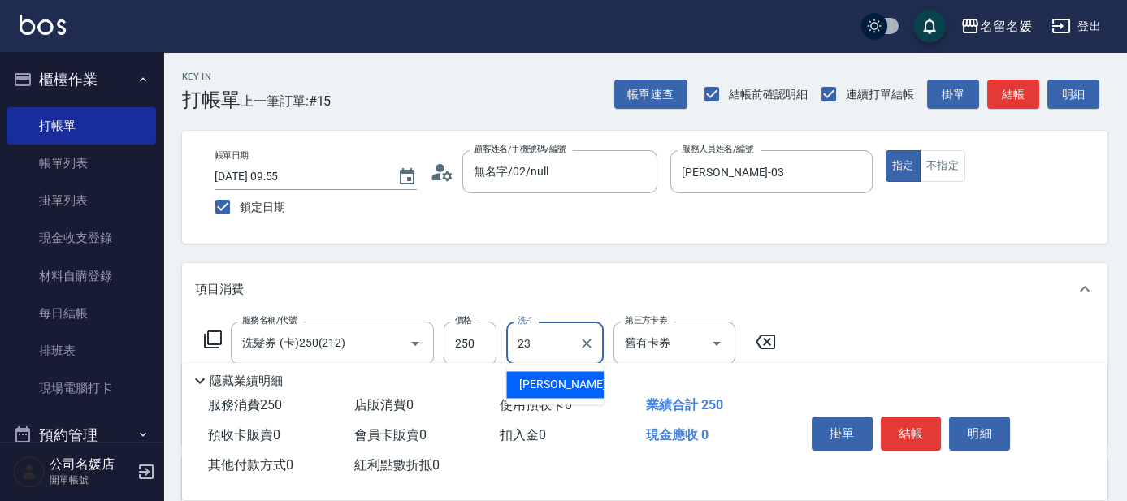
type input "[PERSON_NAME]-23"
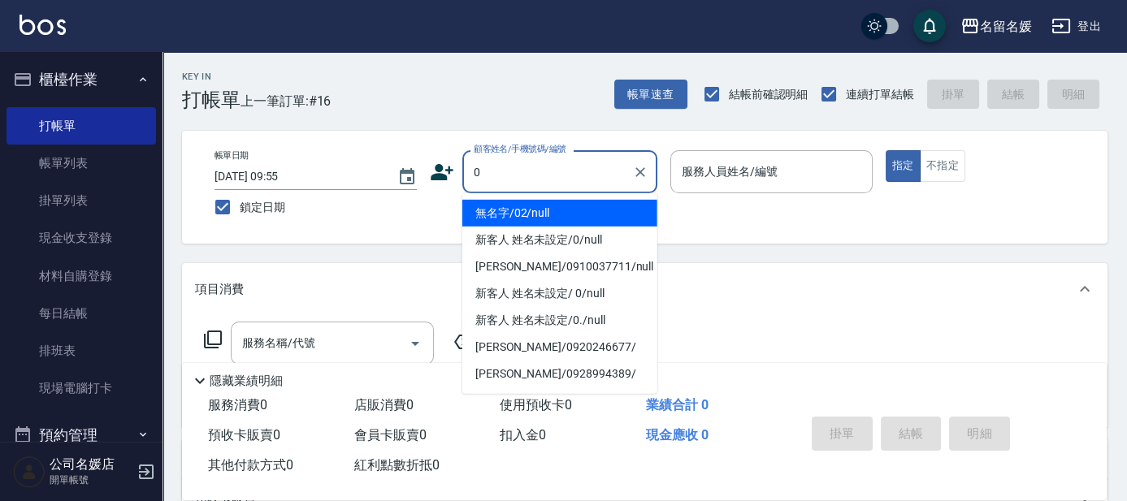
type input "無名字/02/null"
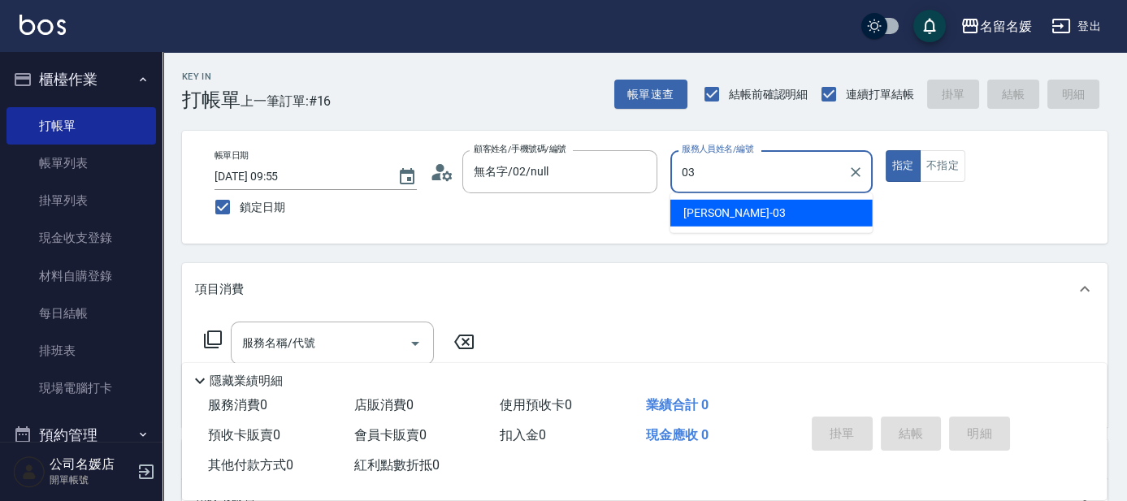
type input "[PERSON_NAME]-03"
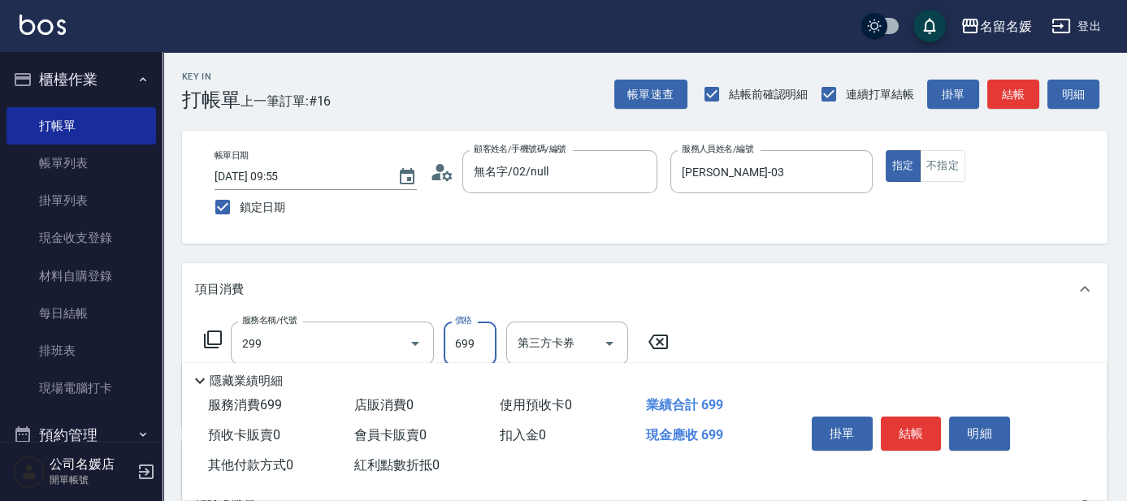
type input "滾珠洗髮699(299)"
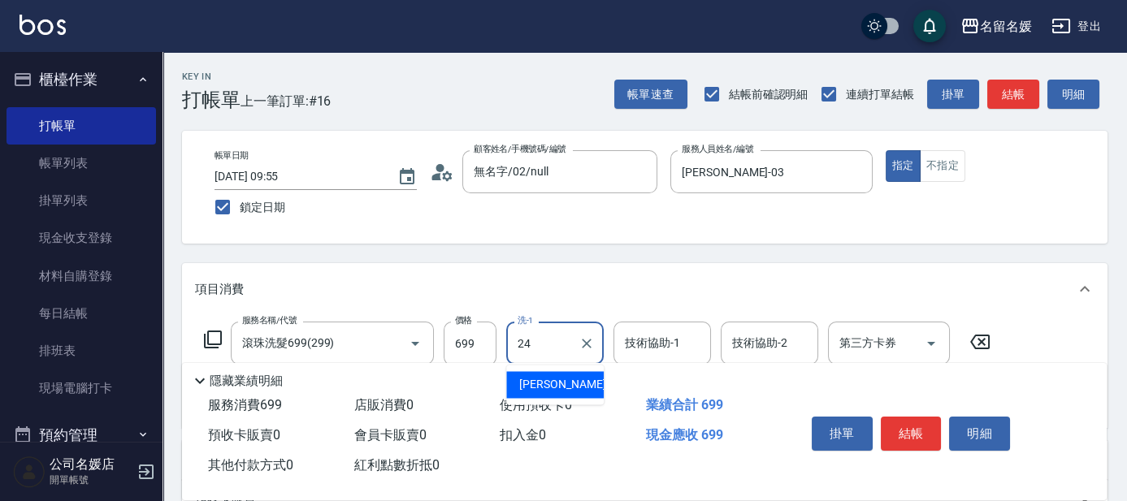
type input "[PERSON_NAME]-24"
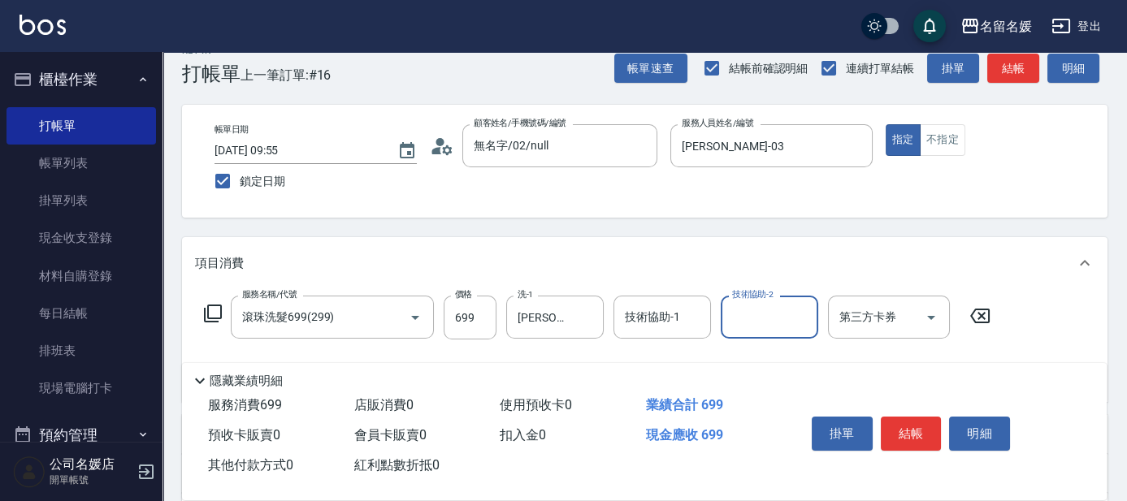
scroll to position [73, 0]
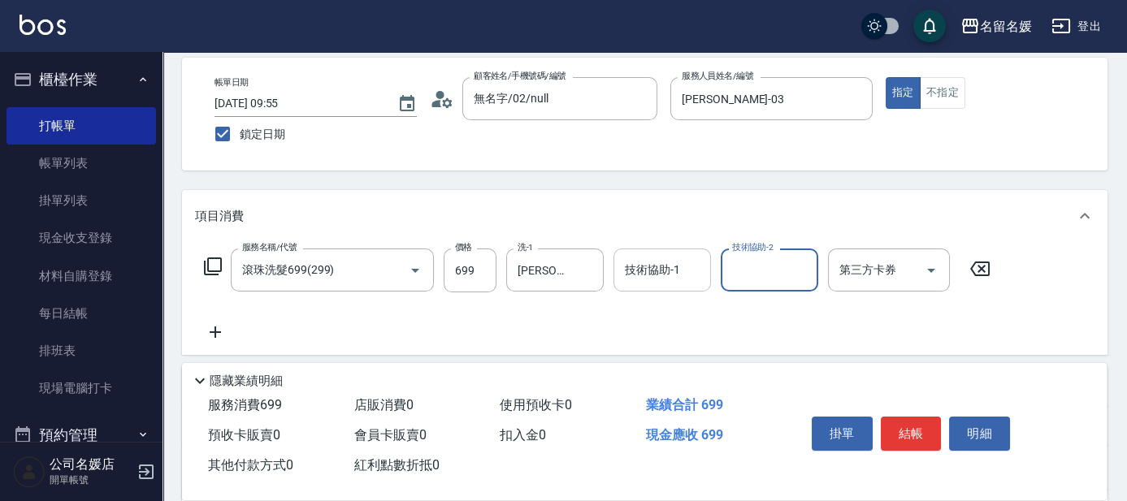
click at [631, 280] on input "技術協助-1" at bounding box center [662, 270] width 83 height 28
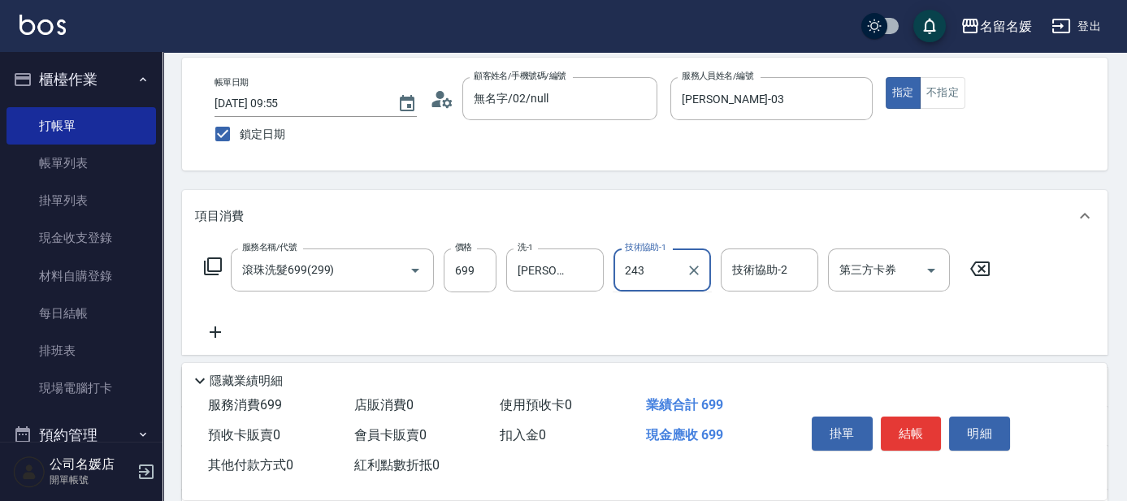
type input "243"
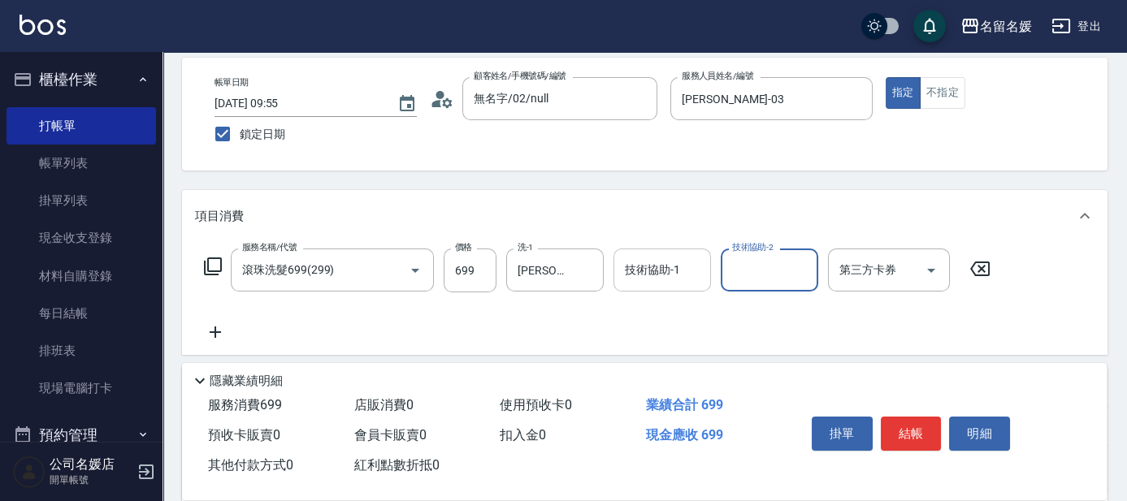
click at [631, 280] on input "技術協助-1" at bounding box center [662, 270] width 83 height 28
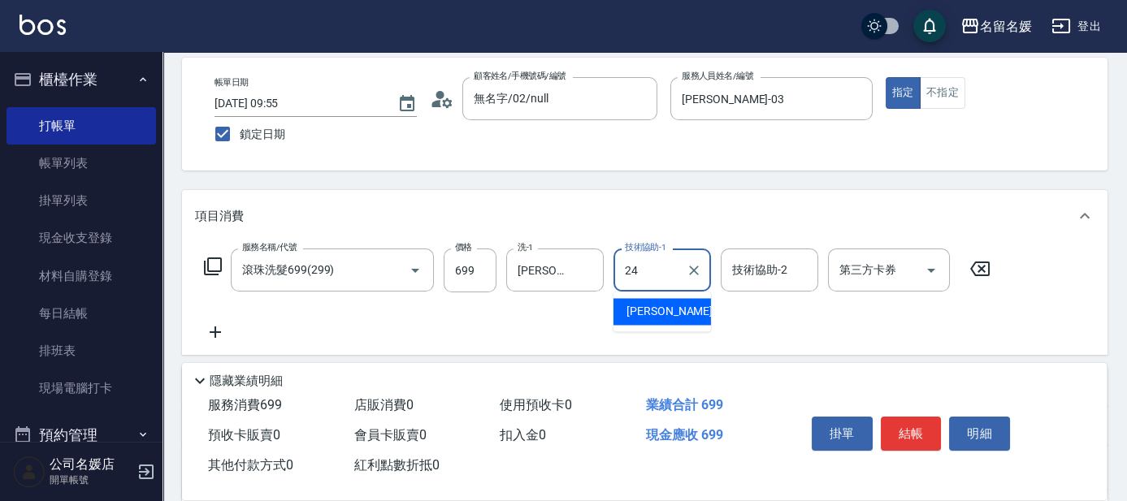
type input "[PERSON_NAME]-24"
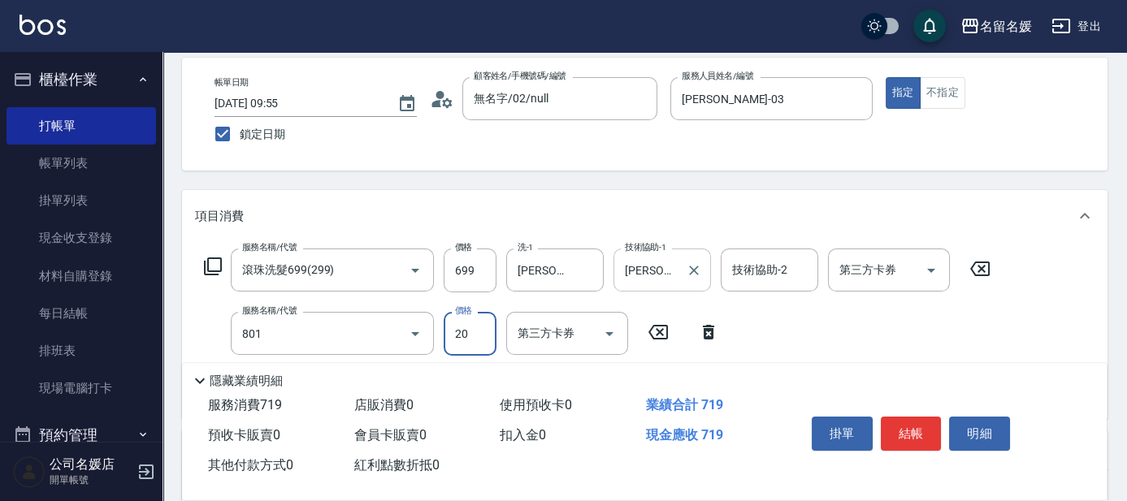
type input "潤絲(801)"
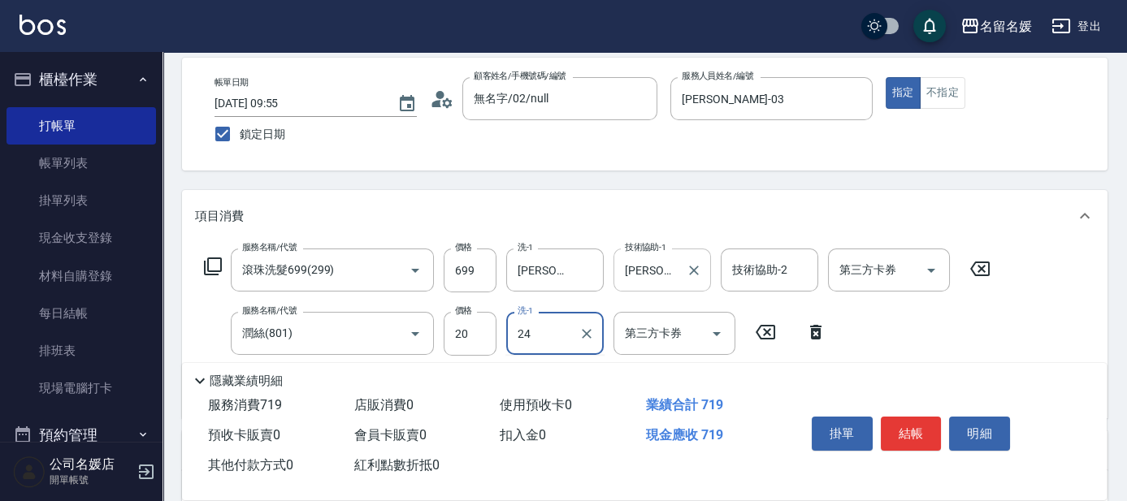
type input "[PERSON_NAME]-24"
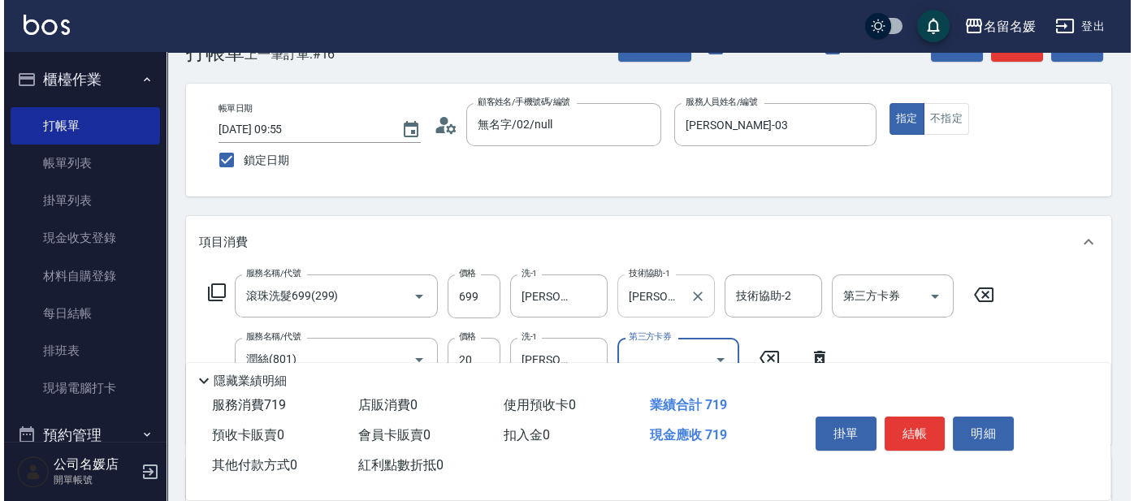
scroll to position [0, 0]
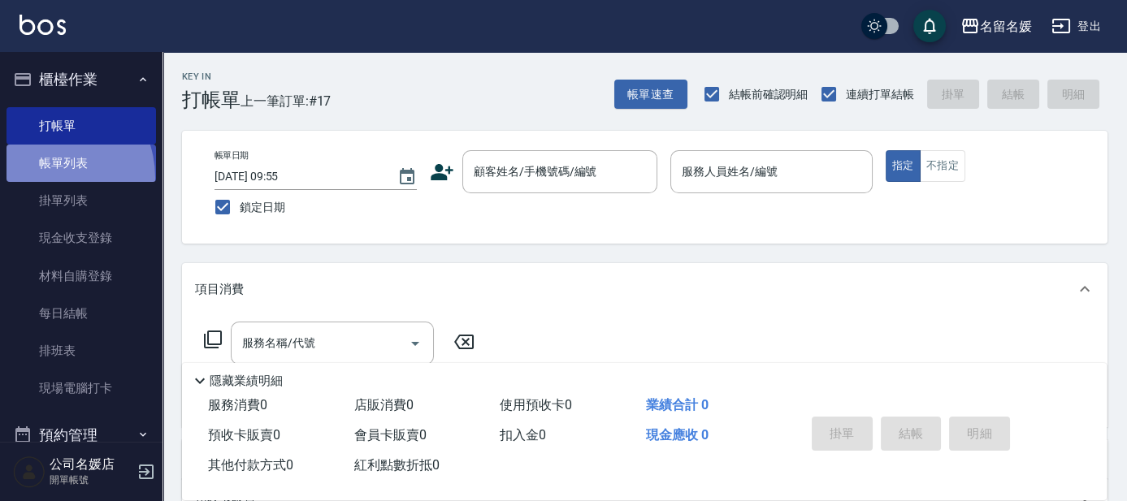
click at [45, 178] on link "帳單列表" at bounding box center [82, 163] width 150 height 37
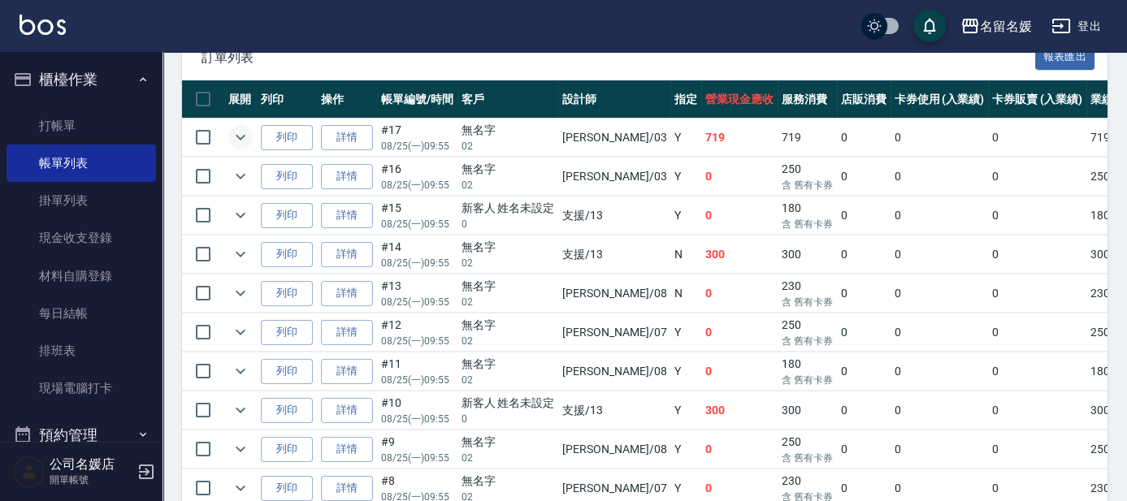
scroll to position [443, 0]
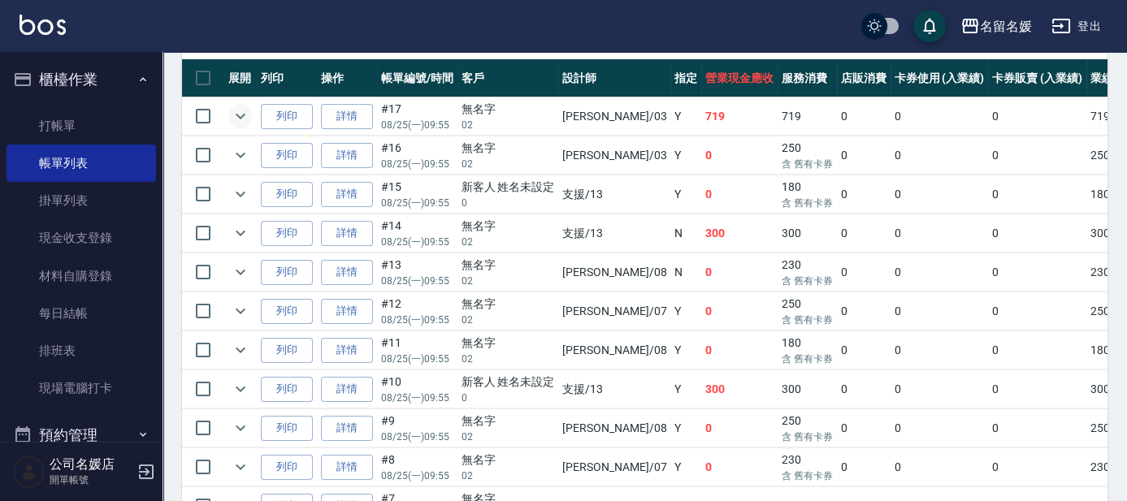
click at [233, 117] on icon "expand row" at bounding box center [241, 116] width 20 height 20
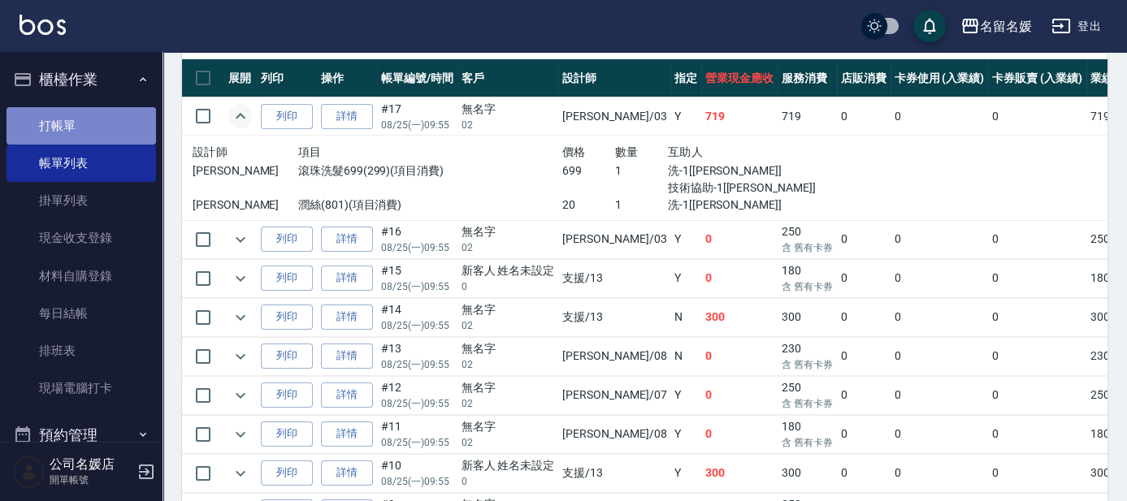
click at [107, 123] on link "打帳單" at bounding box center [82, 125] width 150 height 37
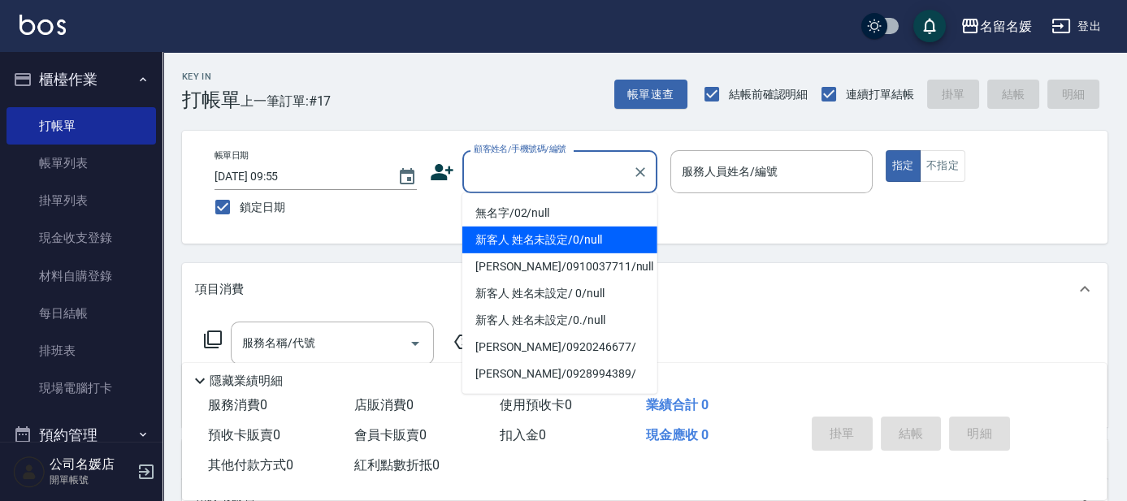
type input "新客人 姓名未設定/0/null"
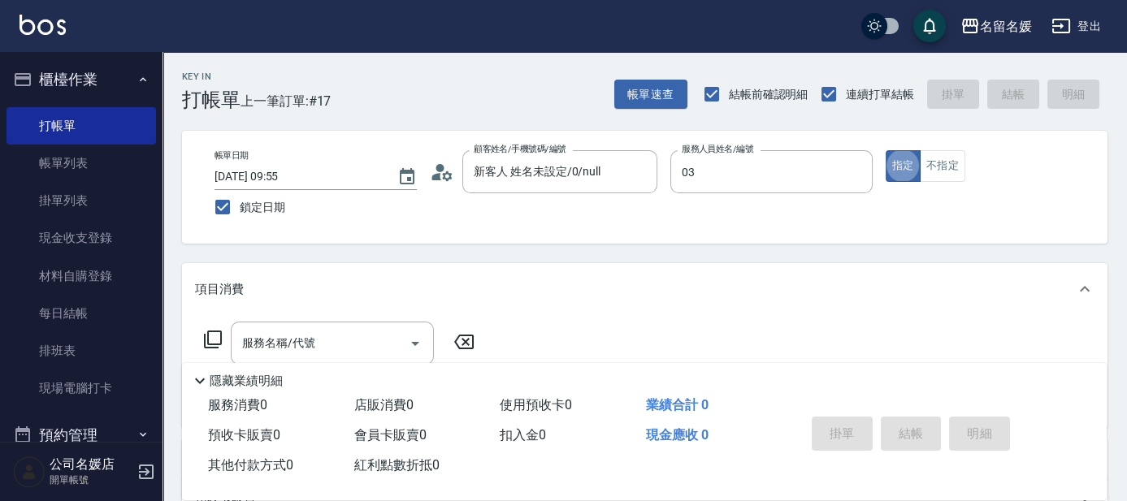
type input "[PERSON_NAME]-03"
type button "true"
type input "3"
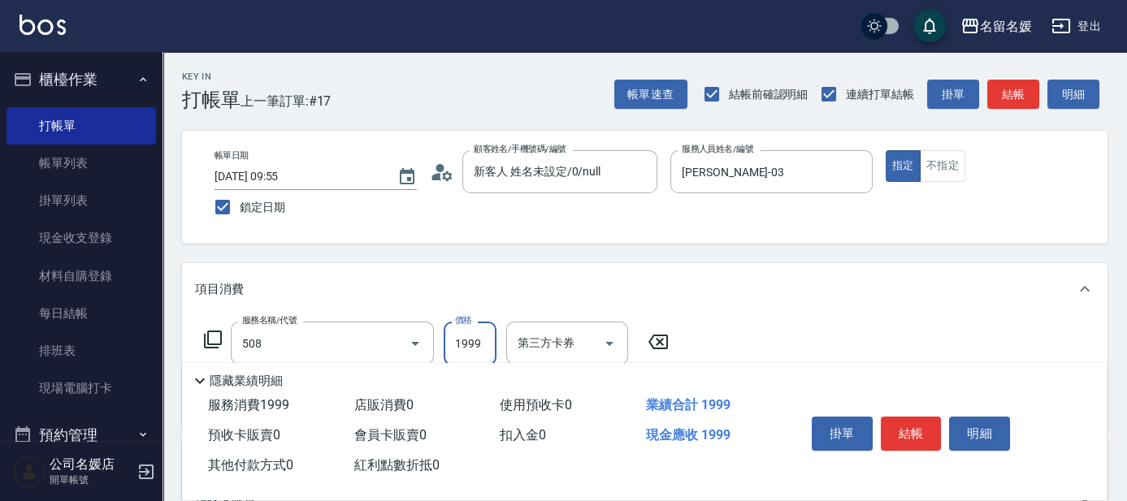
type input "洗+剪+染(508)"
type input "2500"
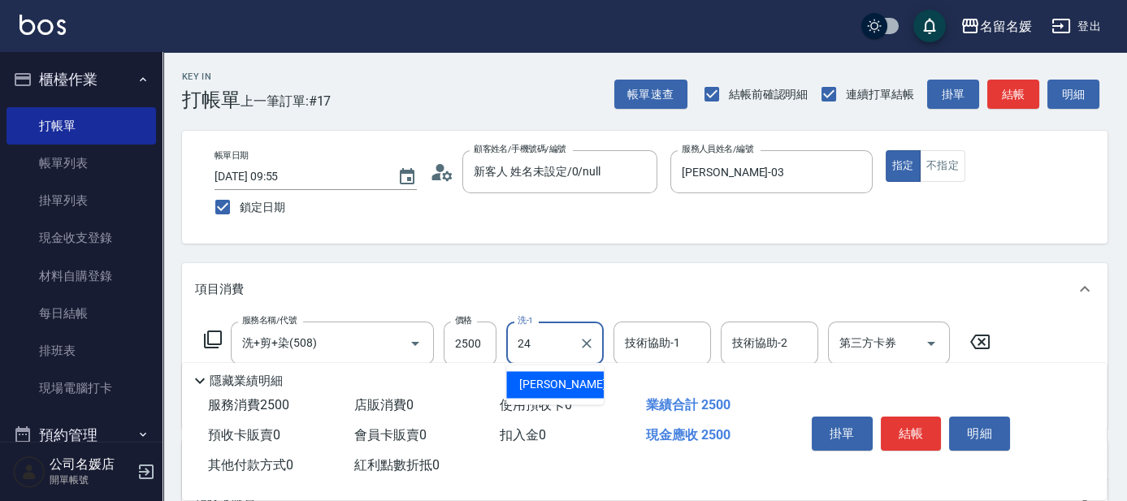
type input "[PERSON_NAME]-24"
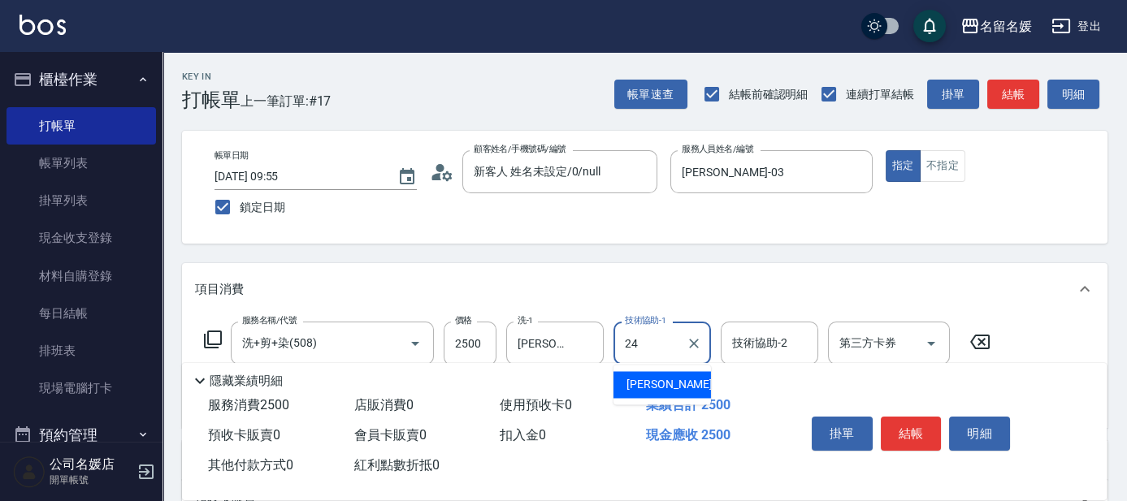
type input "[PERSON_NAME]-24"
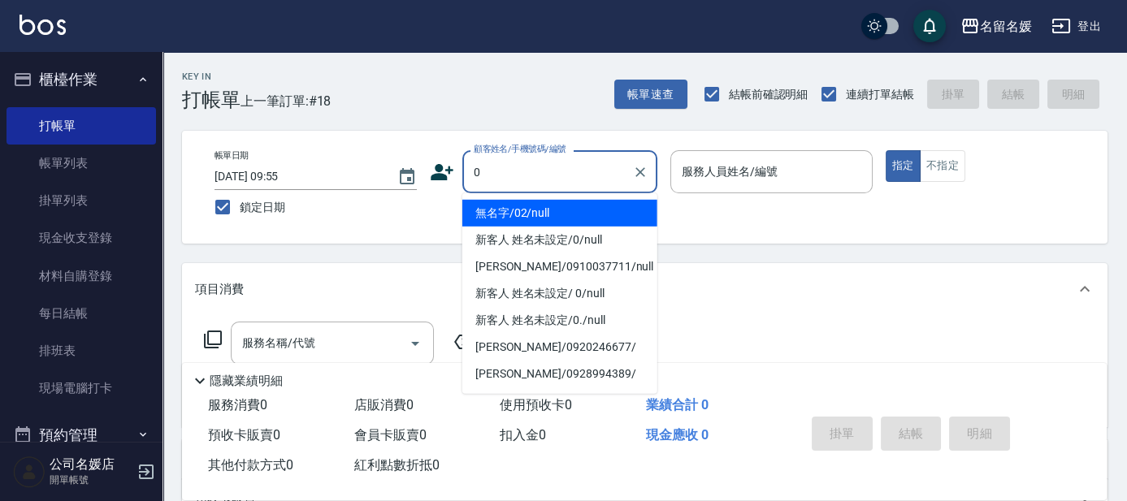
type input "0"
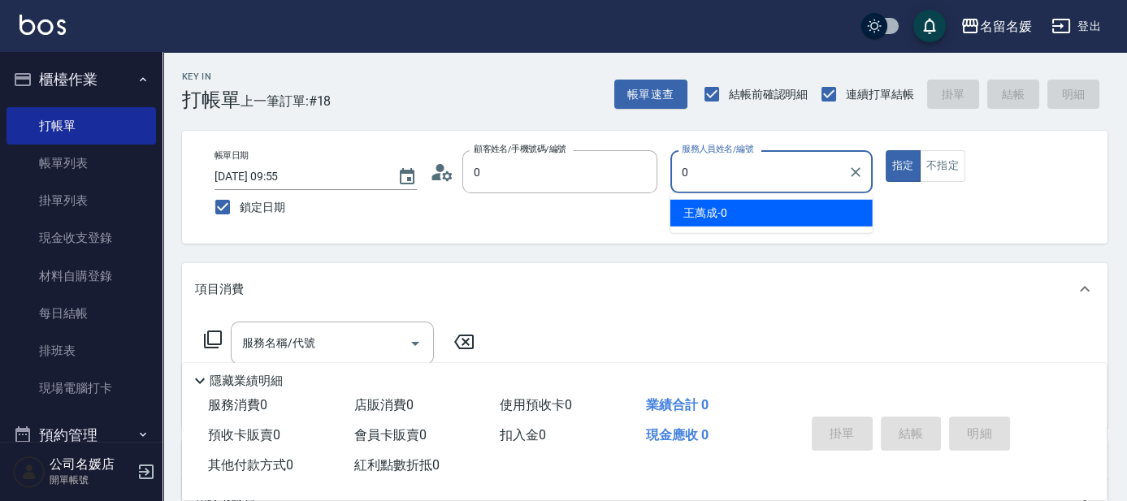
type input "無名字/02/null"
type input "07"
type input "新客人 姓名未設定/0/null"
type input "[PERSON_NAME]-07"
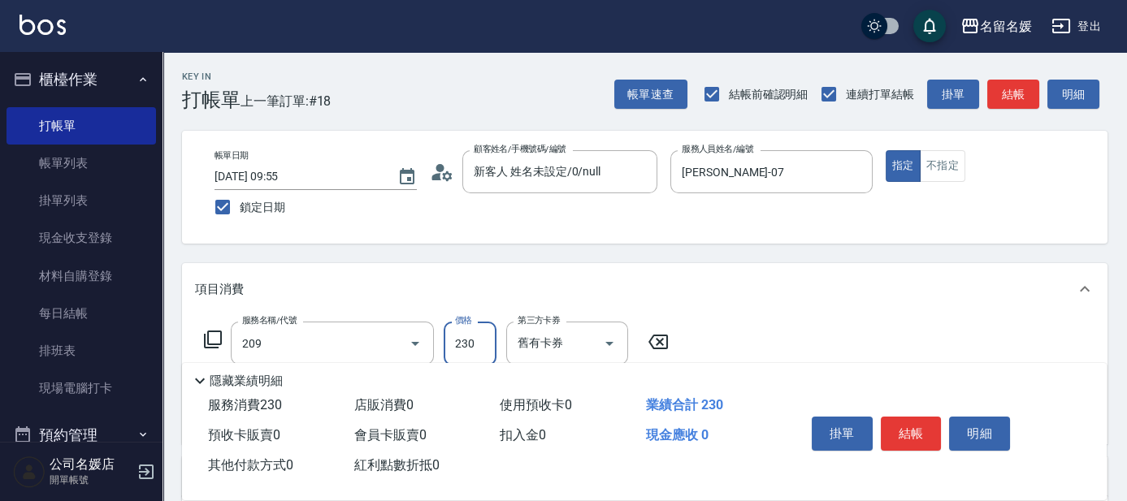
type input "洗髮券-(卡)230(209)"
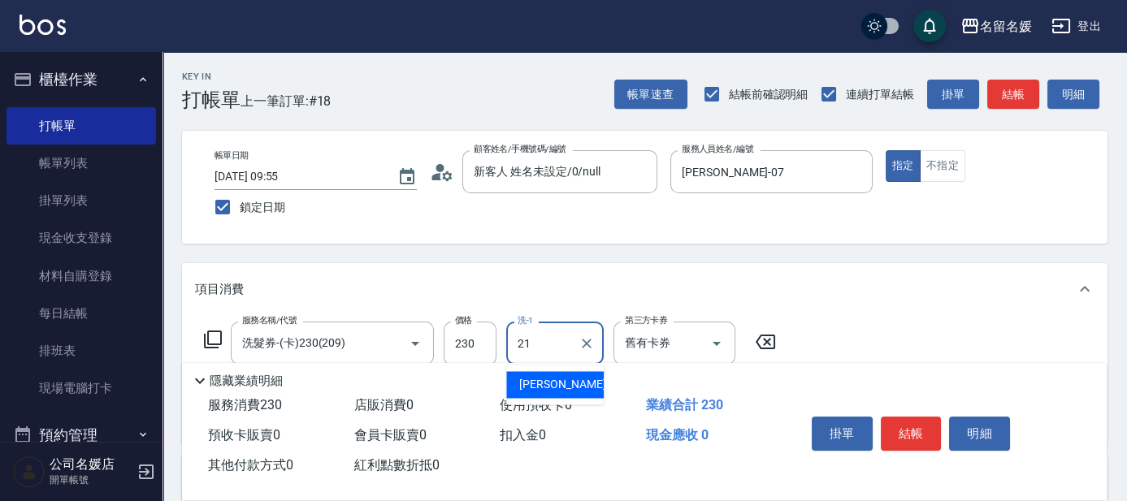
type input "[PERSON_NAME]-21"
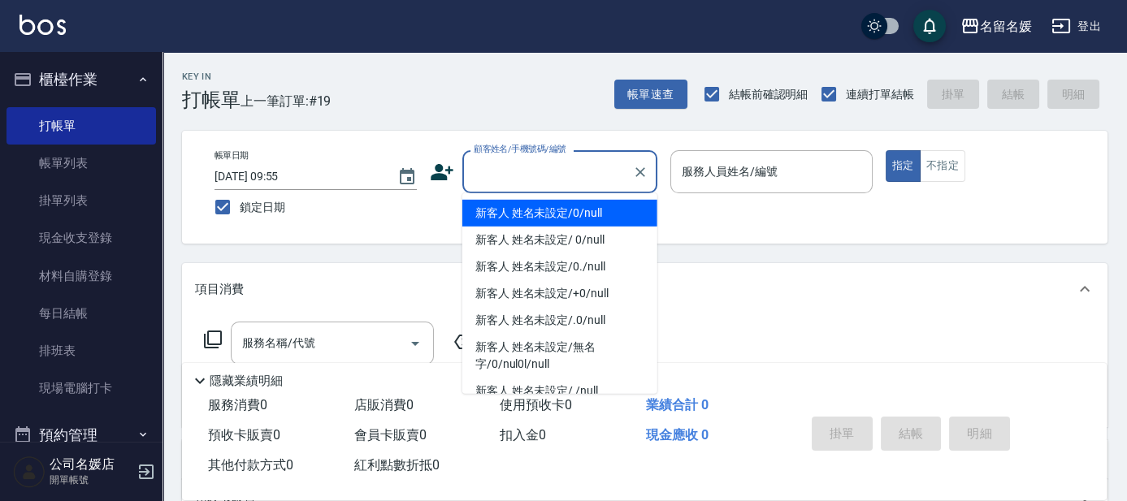
click at [566, 176] on input "顧客姓名/手機號碼/編號" at bounding box center [548, 172] width 156 height 28
click at [644, 174] on icon "Clear" at bounding box center [640, 172] width 16 height 16
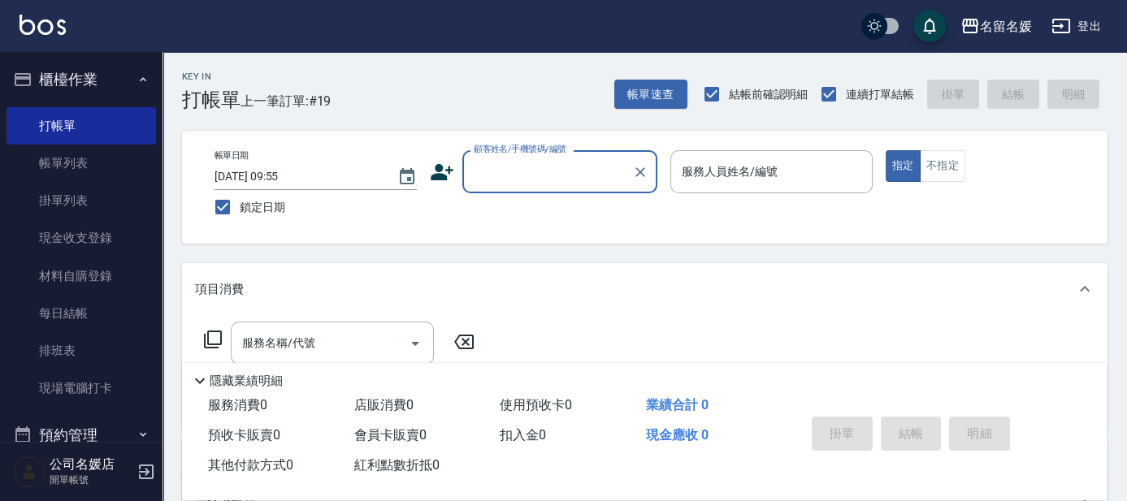
click at [574, 180] on input "顧客姓名/手機號碼/編號" at bounding box center [548, 172] width 156 height 28
click at [566, 182] on input "顧客姓名/手機號碼/編號" at bounding box center [548, 172] width 156 height 28
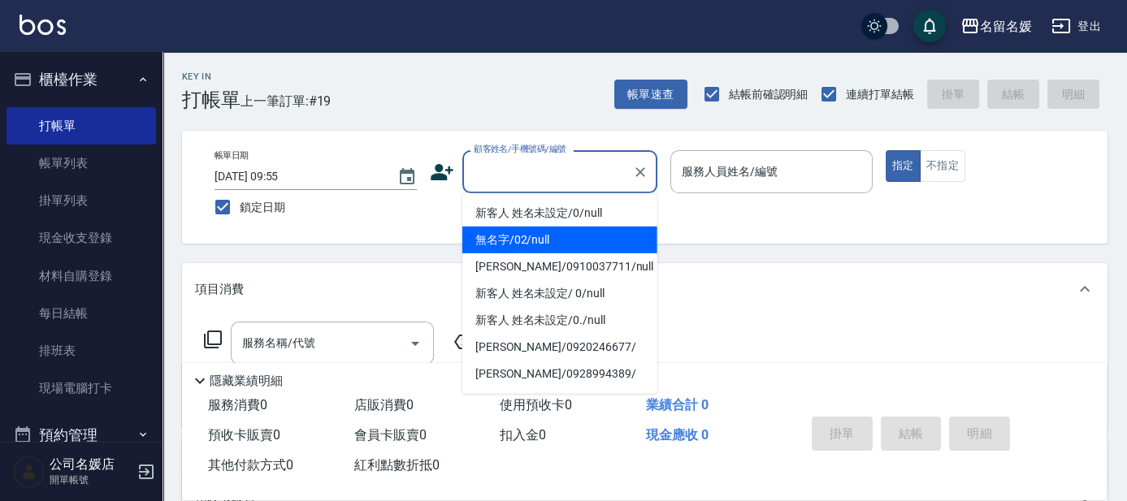
drag, startPoint x: 550, startPoint y: 241, endPoint x: 744, endPoint y: 174, distance: 205.6
click at [553, 241] on li "無名字/02/null" at bounding box center [559, 240] width 195 height 27
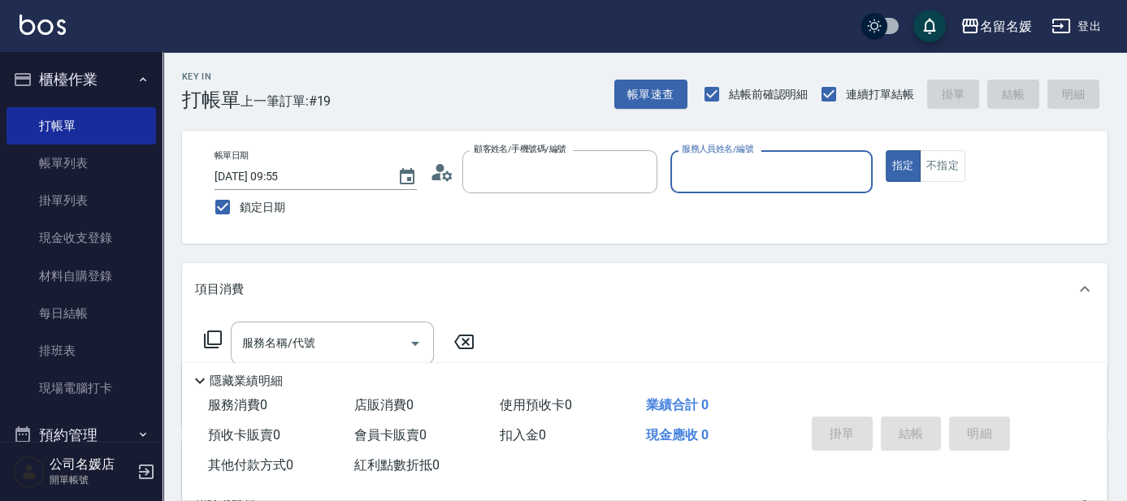
type input "無名字/02/null"
click at [744, 174] on input "服務人員姓名/編號" at bounding box center [772, 172] width 188 height 28
click at [726, 171] on input "服務人員姓名/編號" at bounding box center [772, 172] width 188 height 28
type input "639"
click at [886, 150] on button "指定" at bounding box center [903, 166] width 35 height 32
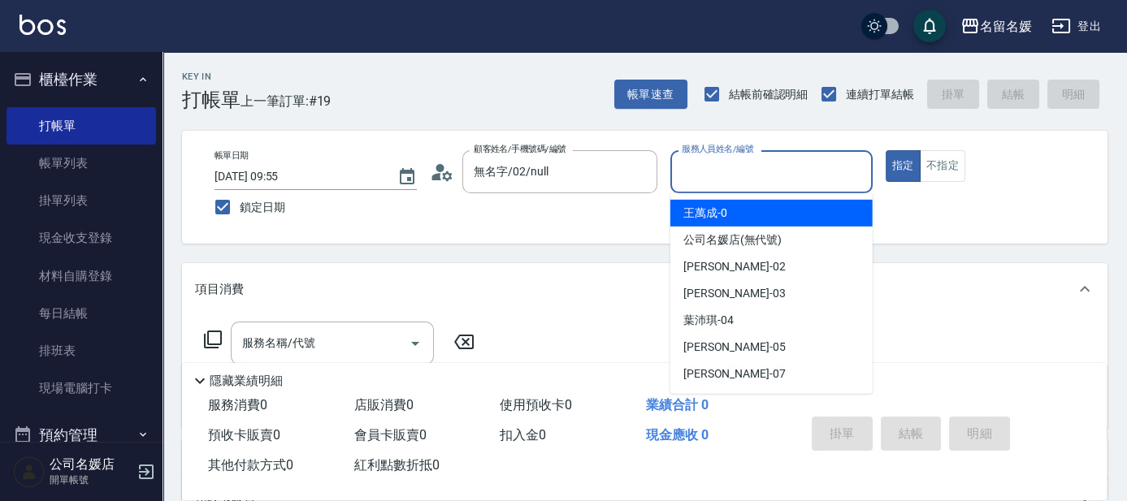
click at [795, 166] on input "服務人員姓名/編號" at bounding box center [772, 172] width 188 height 28
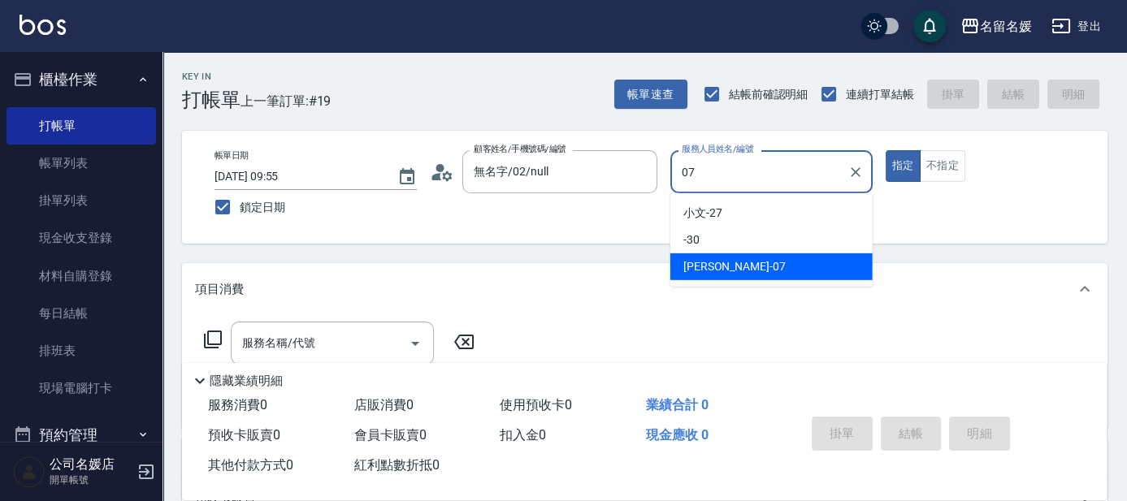
type input "[PERSON_NAME]-07"
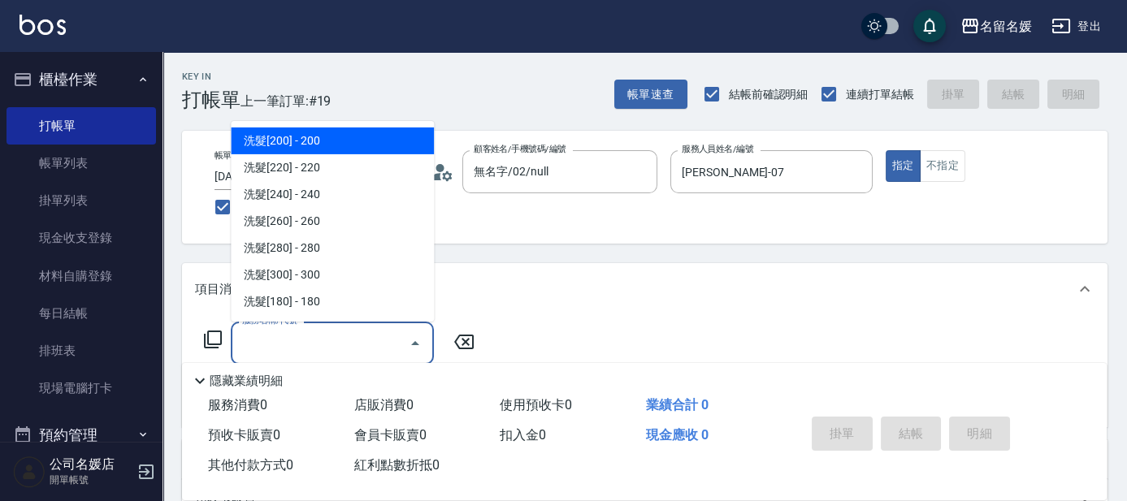
click at [316, 344] on input "服務名稱/代號" at bounding box center [320, 343] width 164 height 28
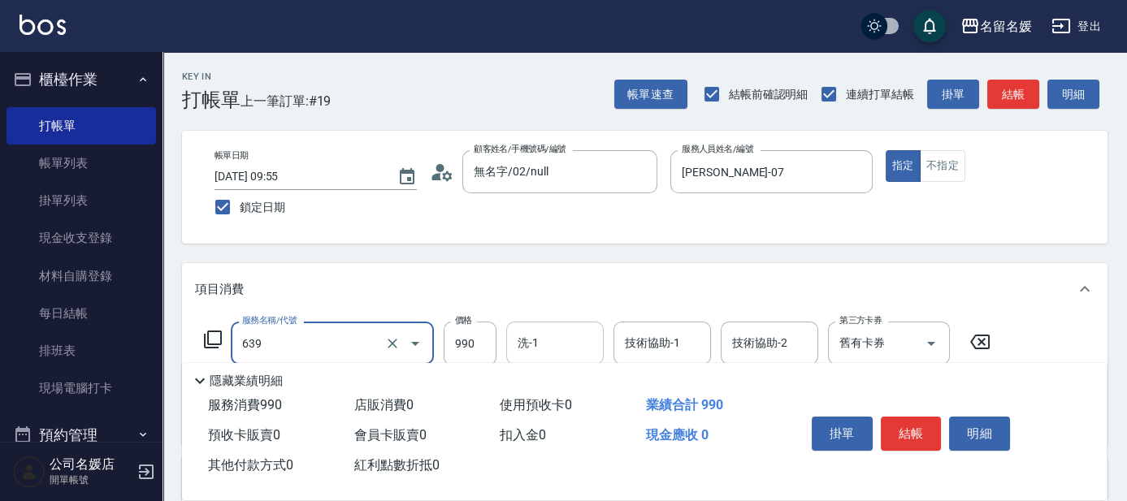
type input "(芙)蘆薈髮膜套卡(自材)(639)"
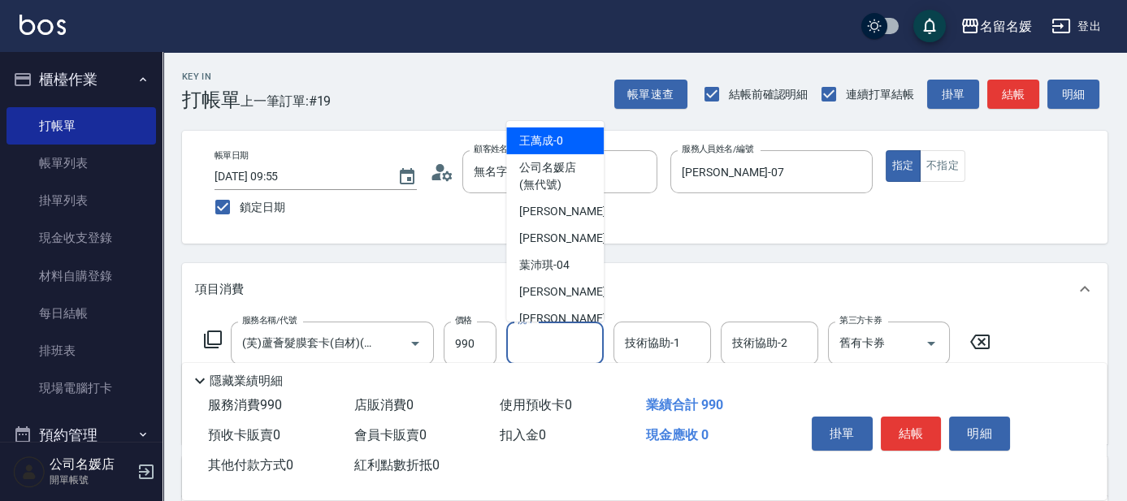
click at [547, 339] on input "洗-1" at bounding box center [555, 343] width 83 height 28
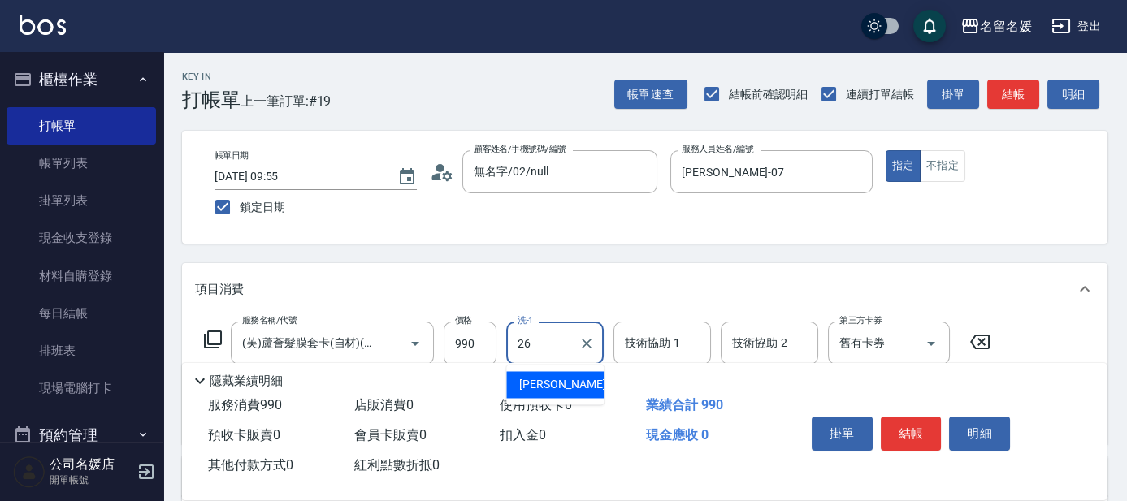
type input "[PERSON_NAME]-26"
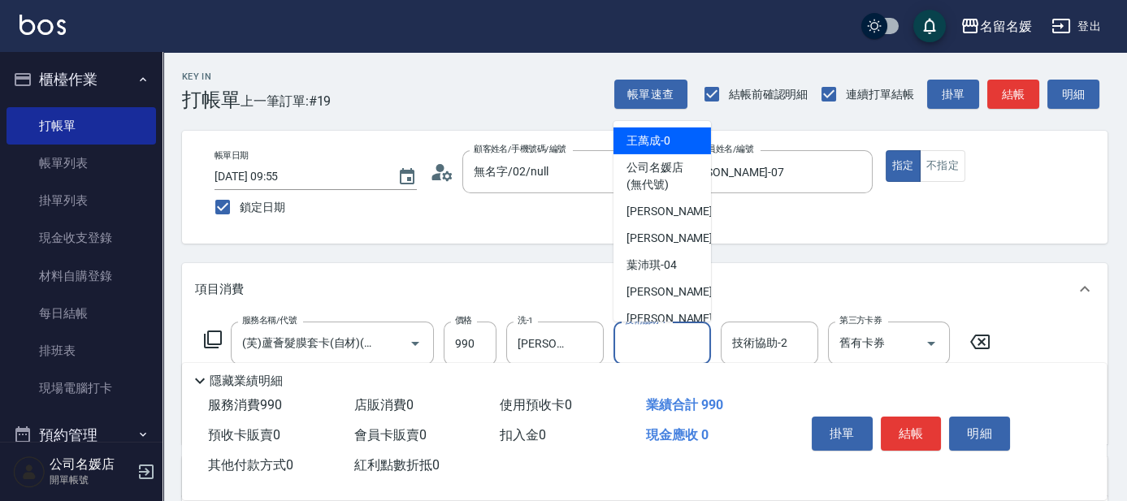
click at [643, 343] on input "技術協助-1" at bounding box center [662, 343] width 83 height 28
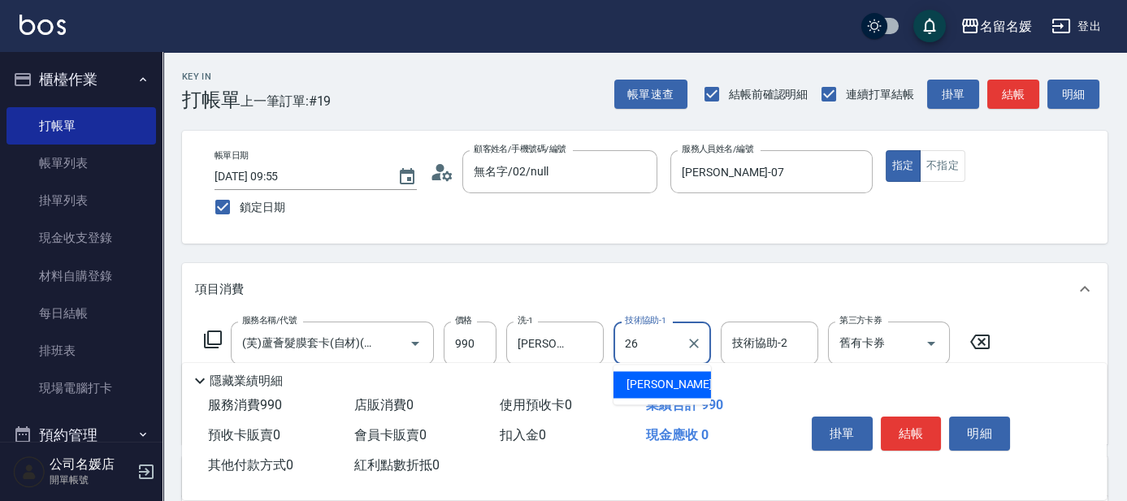
type input "[PERSON_NAME]-26"
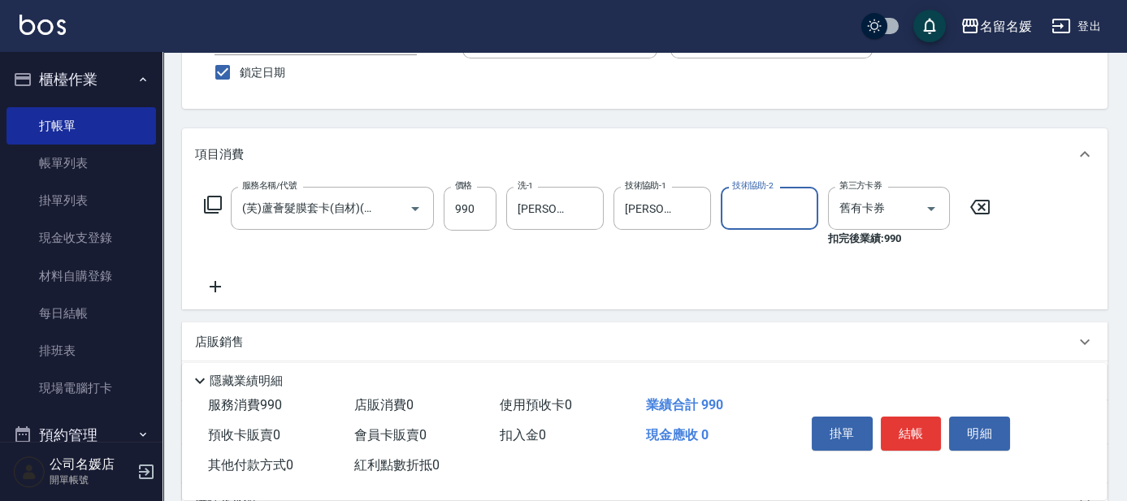
scroll to position [147, 0]
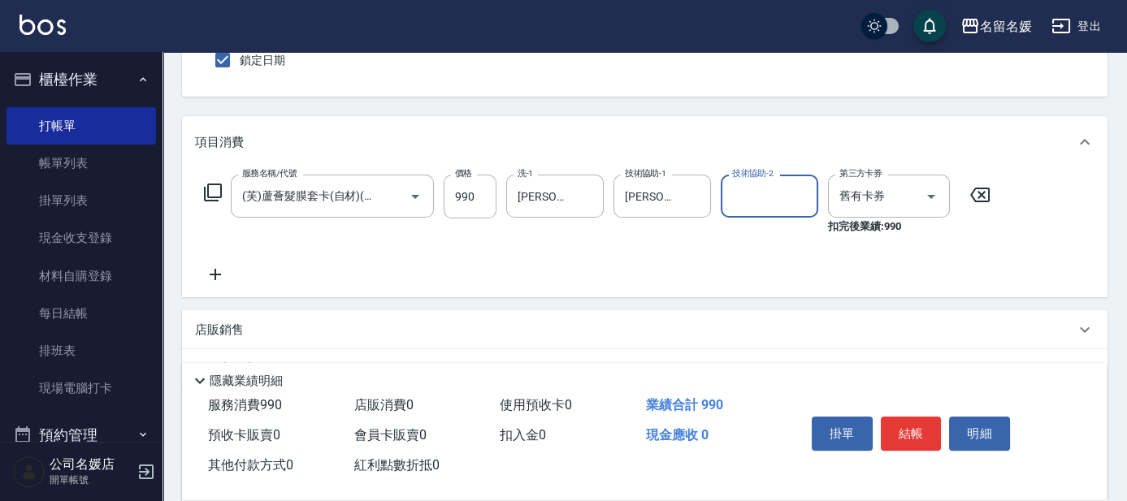
click at [216, 273] on icon at bounding box center [215, 274] width 11 height 11
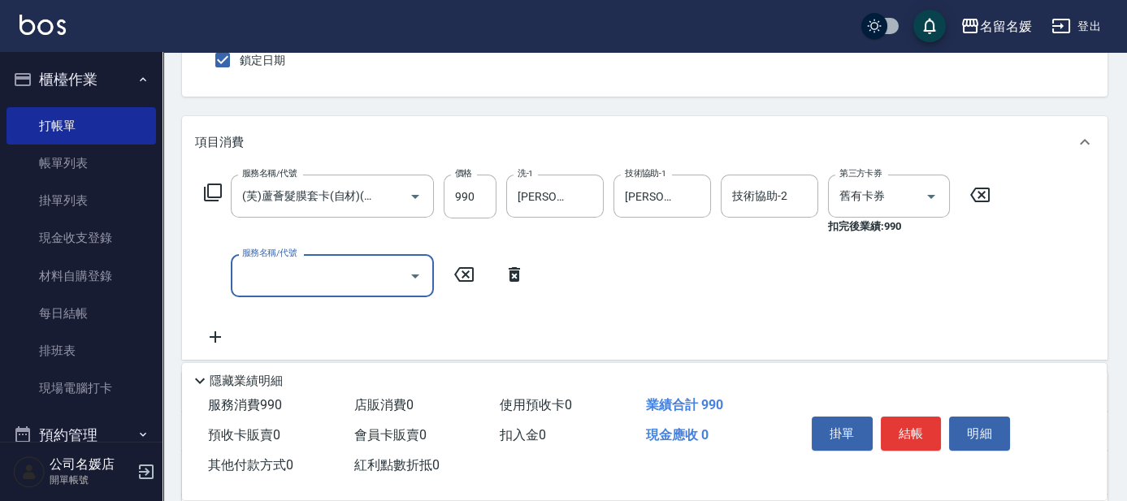
scroll to position [0, 0]
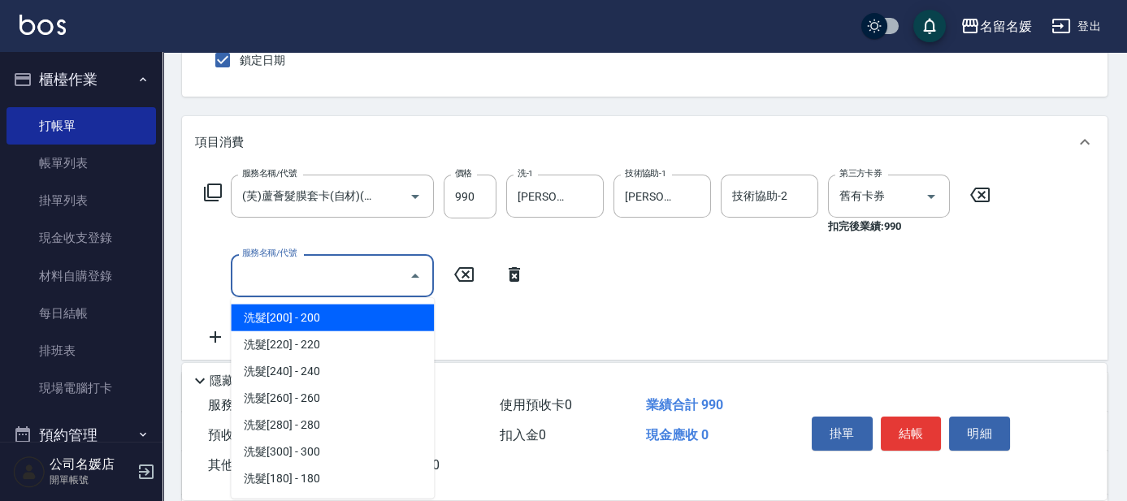
click at [297, 280] on input "服務名稱/代號" at bounding box center [320, 276] width 164 height 28
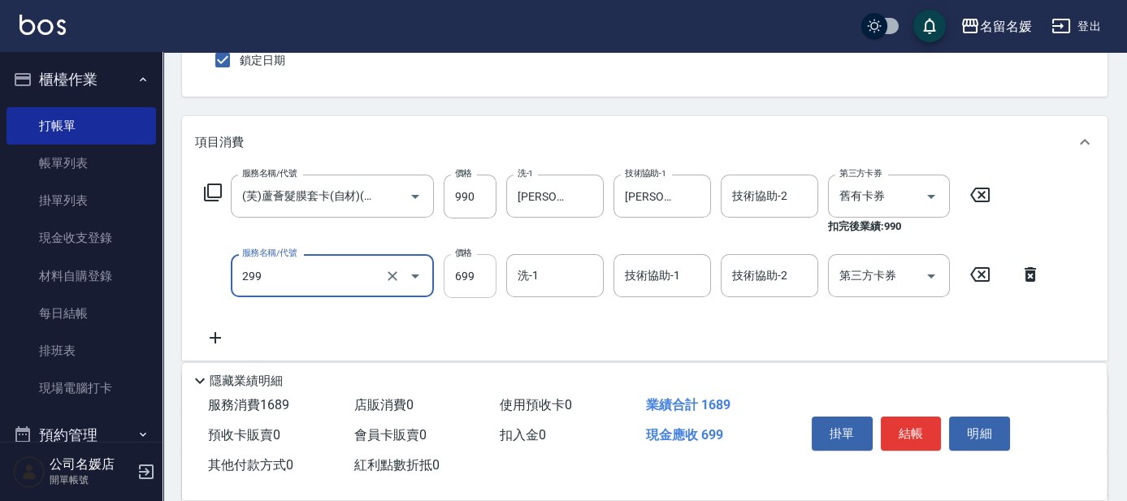
click at [480, 273] on input "699" at bounding box center [470, 276] width 53 height 44
type input "滾珠洗髮699(299)"
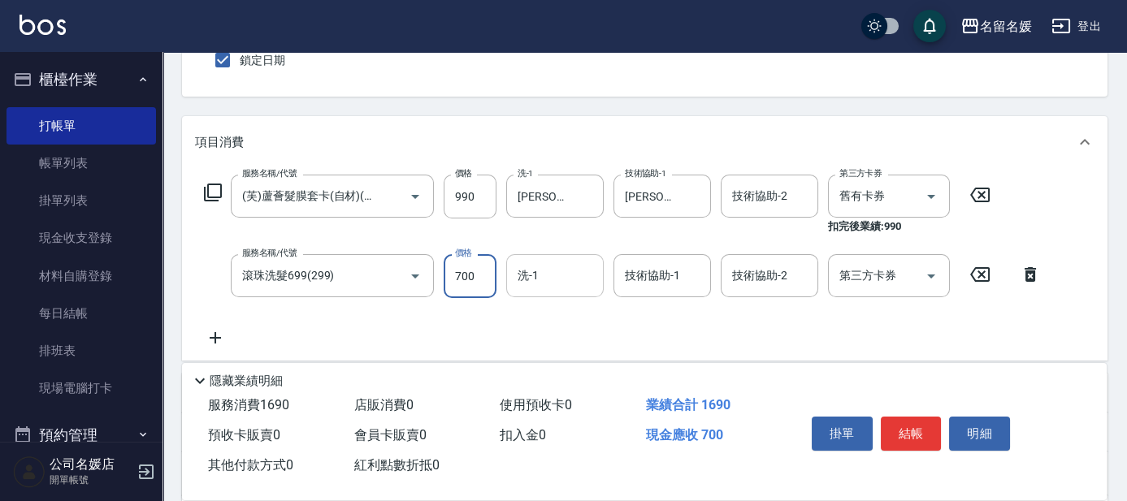
type input "700"
click at [571, 278] on input "洗-1" at bounding box center [555, 276] width 83 height 28
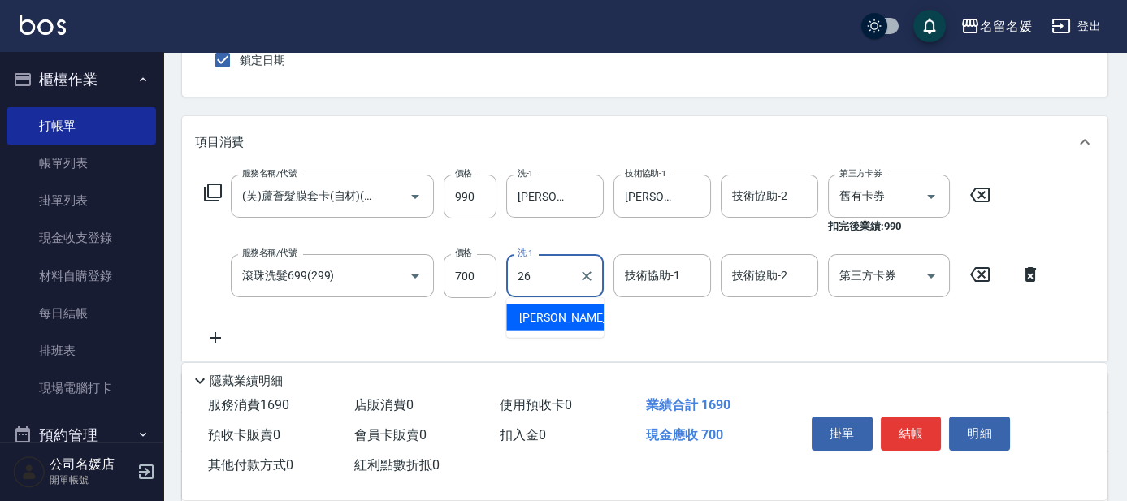
type input "[PERSON_NAME]-26"
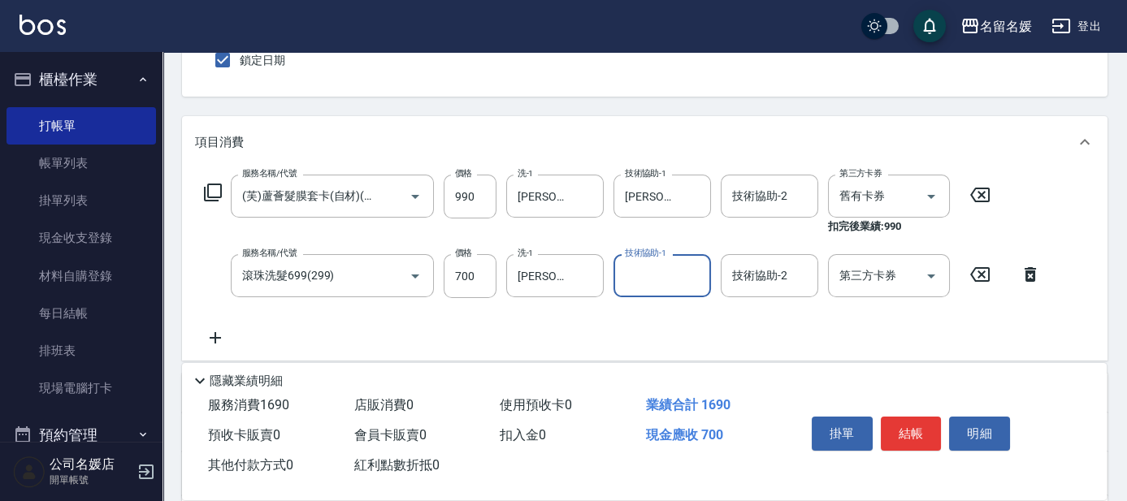
click at [681, 284] on input "技術協助-1" at bounding box center [662, 276] width 83 height 28
type input "[PERSON_NAME]-26"
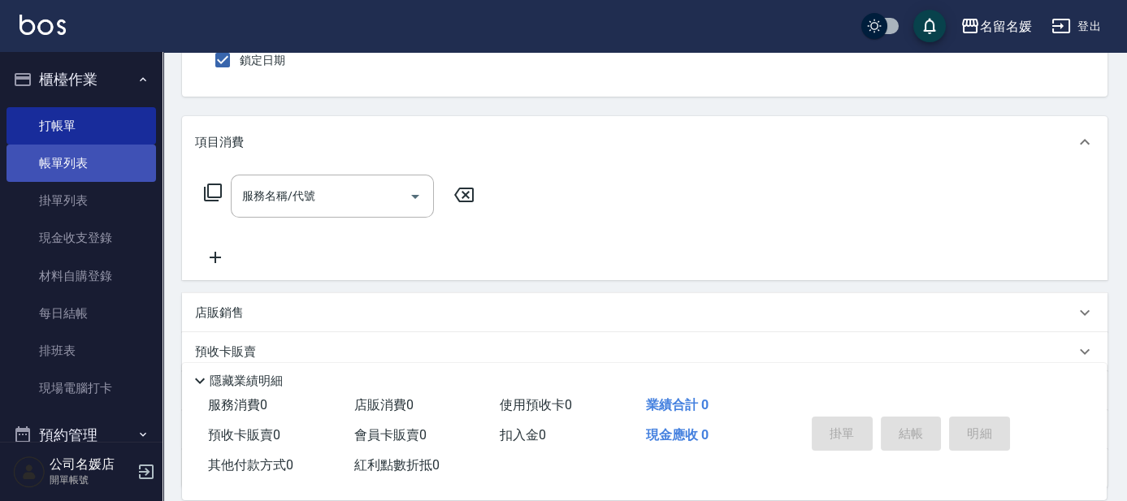
click at [110, 158] on link "帳單列表" at bounding box center [82, 163] width 150 height 37
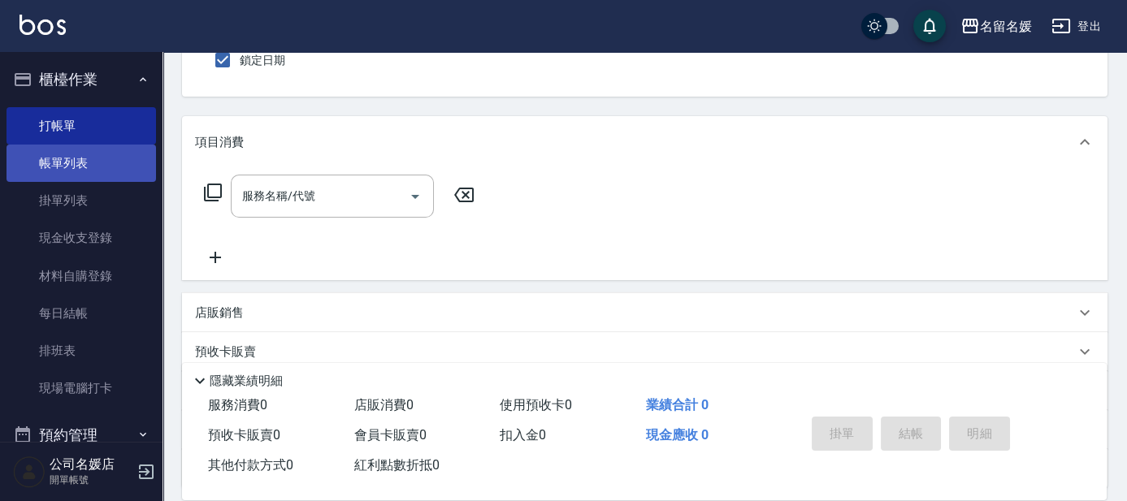
click at [110, 158] on link "帳單列表" at bounding box center [82, 163] width 150 height 37
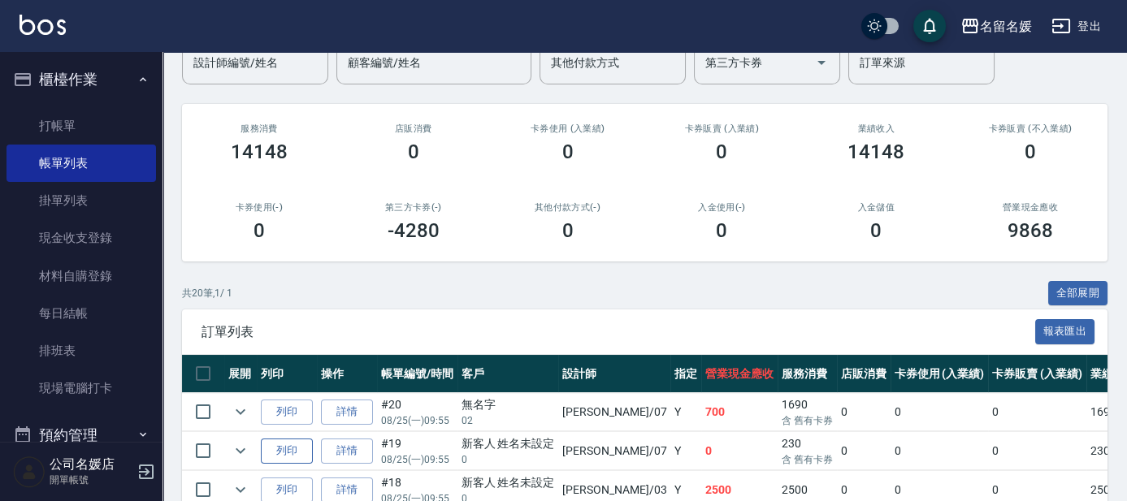
scroll to position [295, 0]
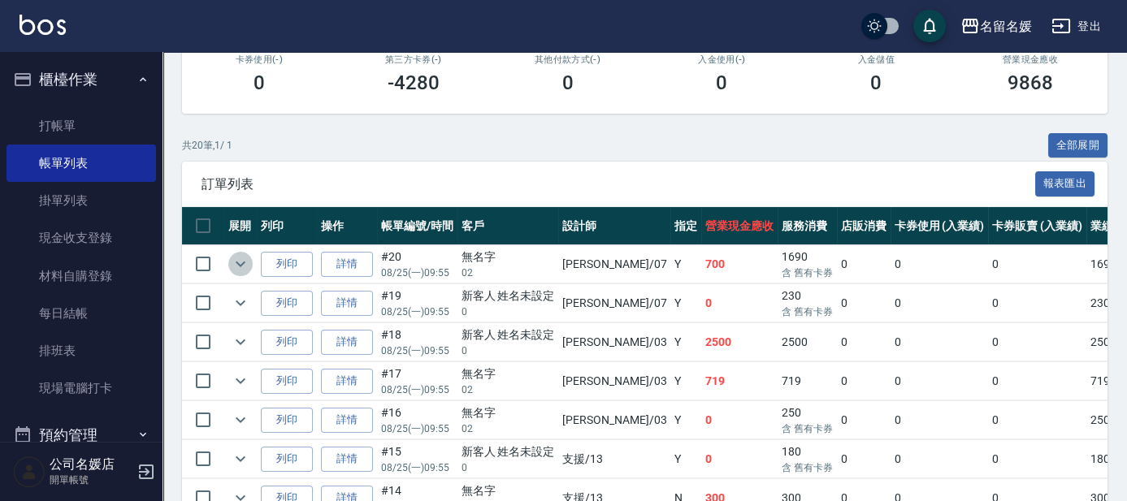
click at [241, 264] on icon "expand row" at bounding box center [241, 265] width 10 height 6
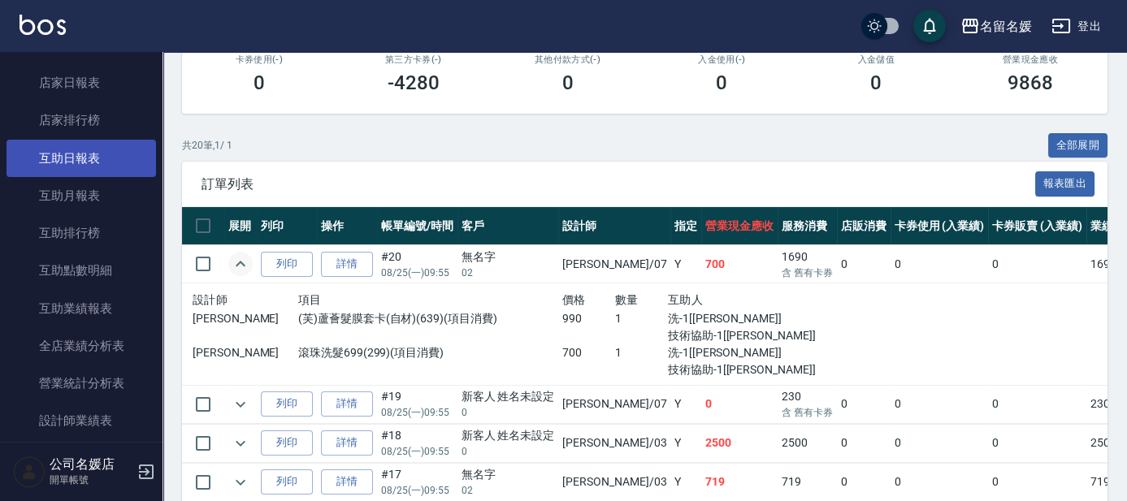
scroll to position [517, 0]
click at [98, 162] on link "互助日報表" at bounding box center [82, 156] width 150 height 37
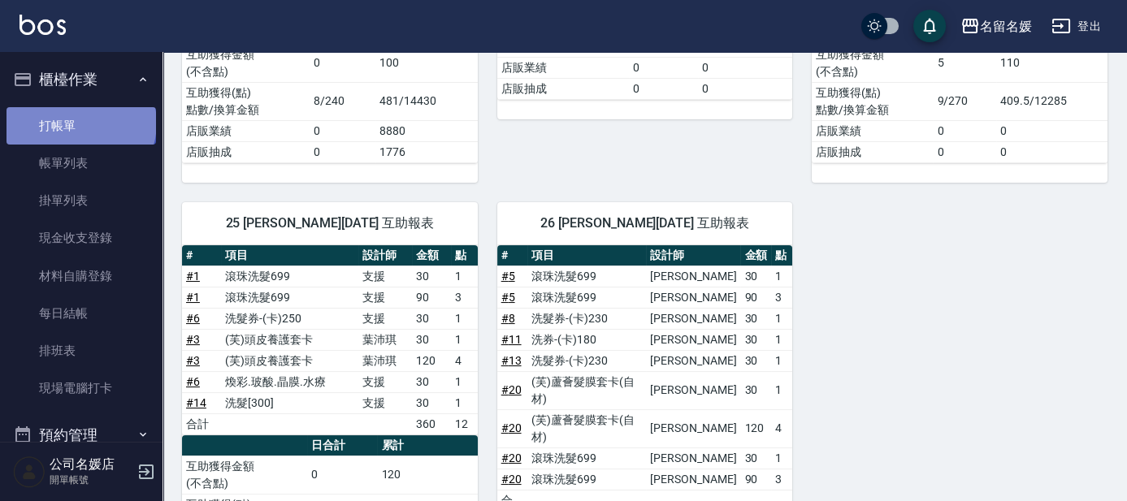
click at [80, 123] on link "打帳單" at bounding box center [82, 125] width 150 height 37
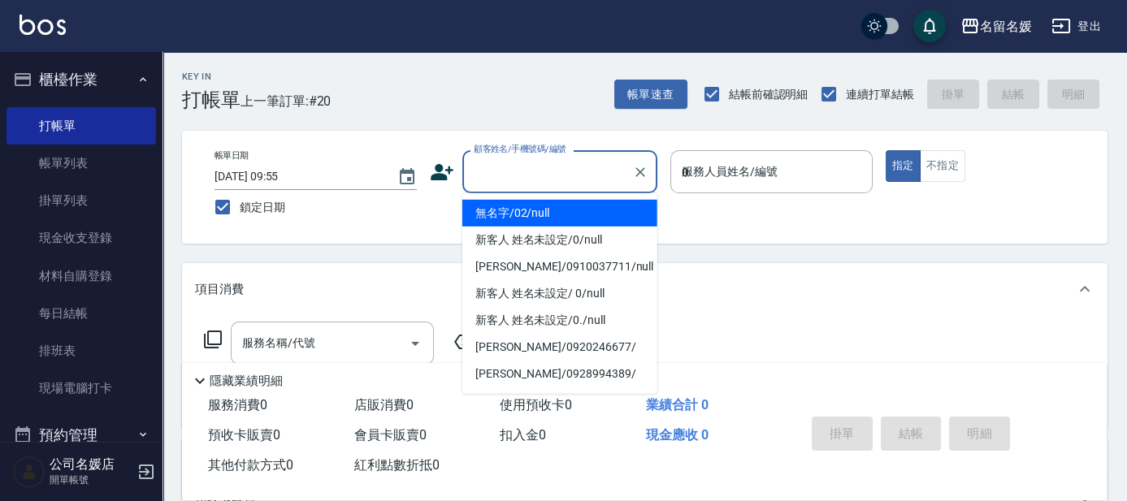
type input "03"
type input "無名字/02/null"
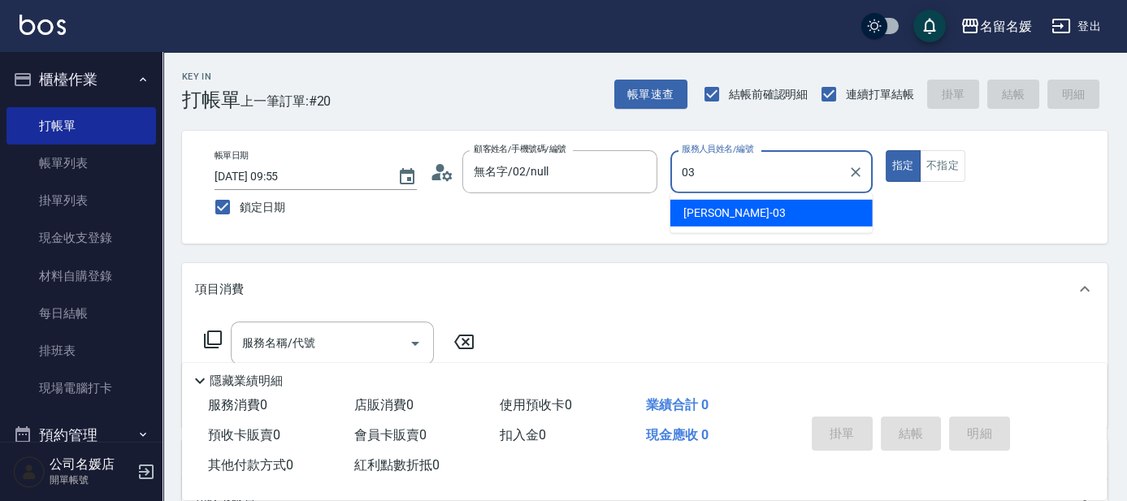
type input "03"
type button "true"
type input "[PERSON_NAME]-03"
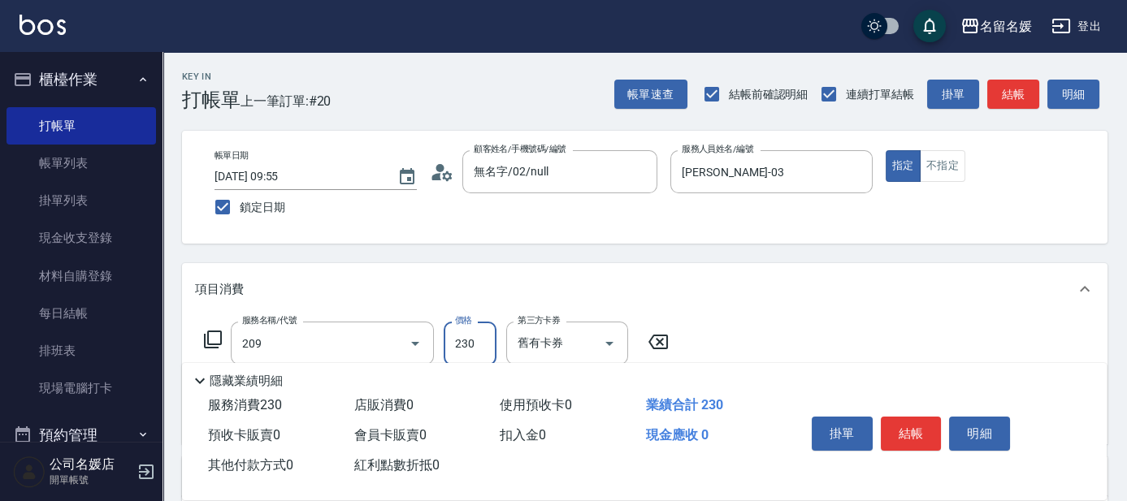
type input "洗髮券-(卡)230(209)"
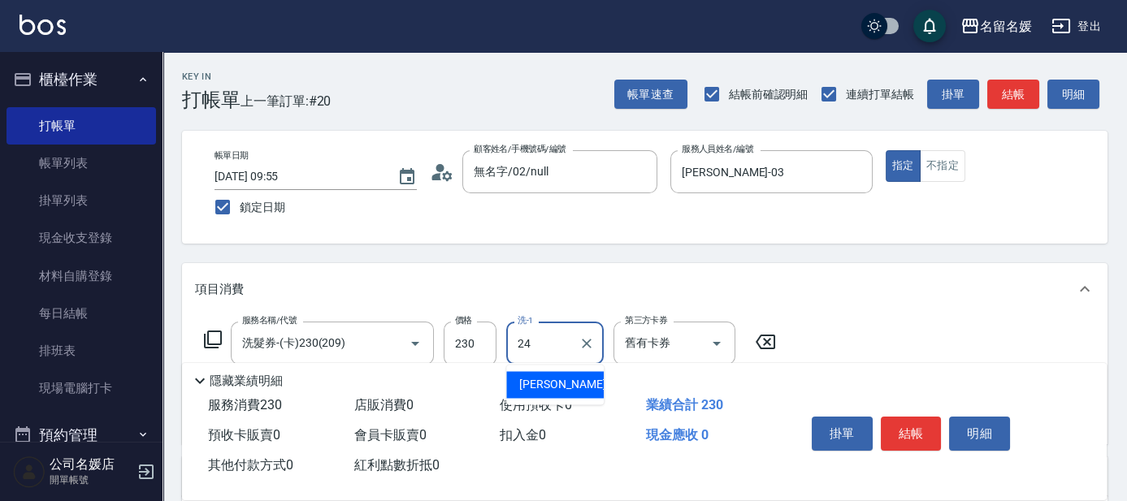
type input "[PERSON_NAME]-24"
type input "免費護髮(20)(610)"
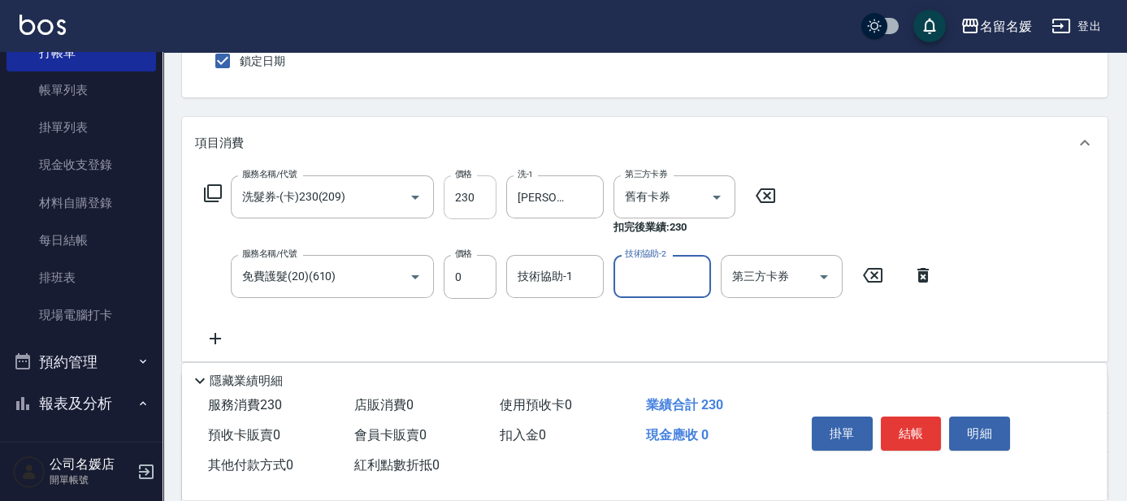
scroll to position [147, 0]
click at [554, 295] on div "技術協助-1" at bounding box center [555, 275] width 98 height 43
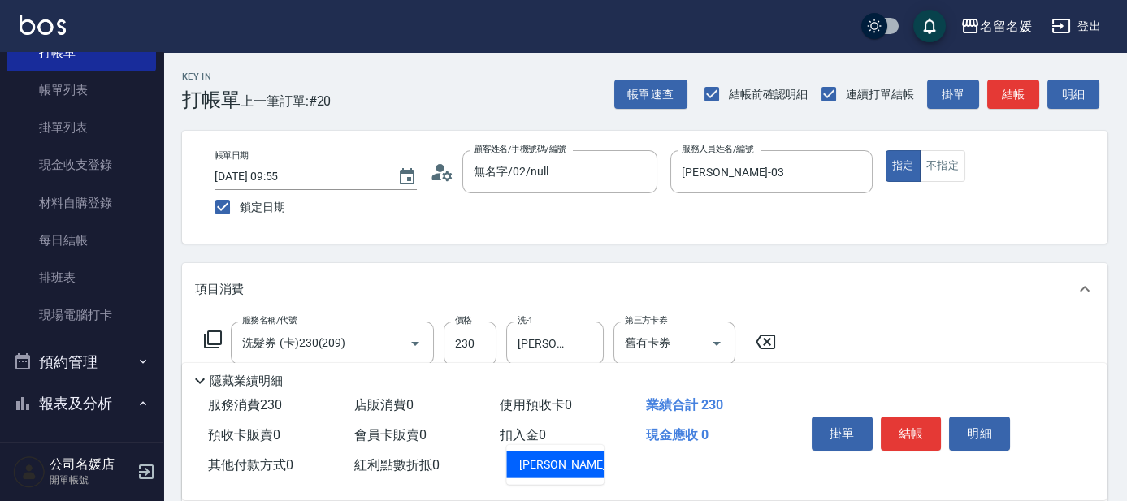
scroll to position [73, 0]
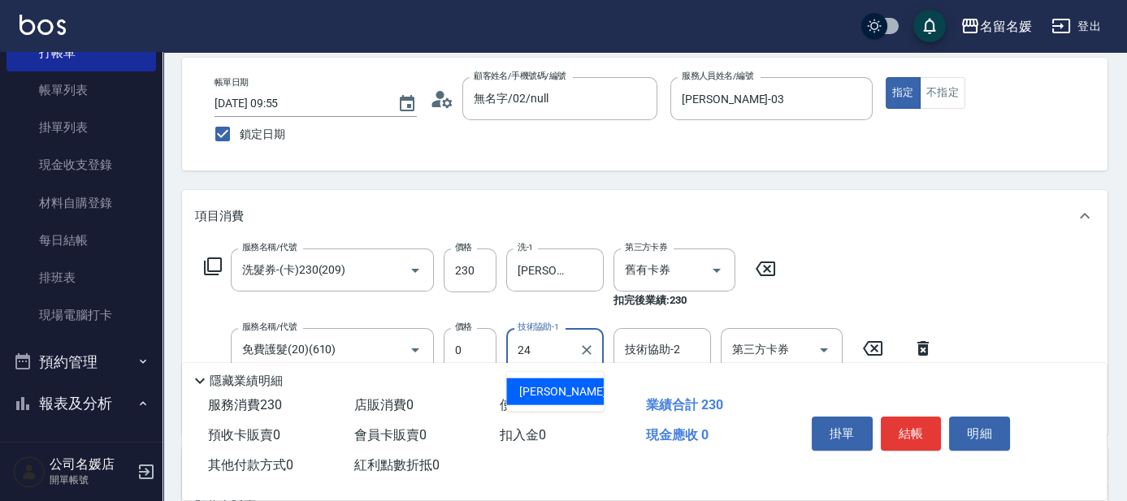
type input "[PERSON_NAME]-24"
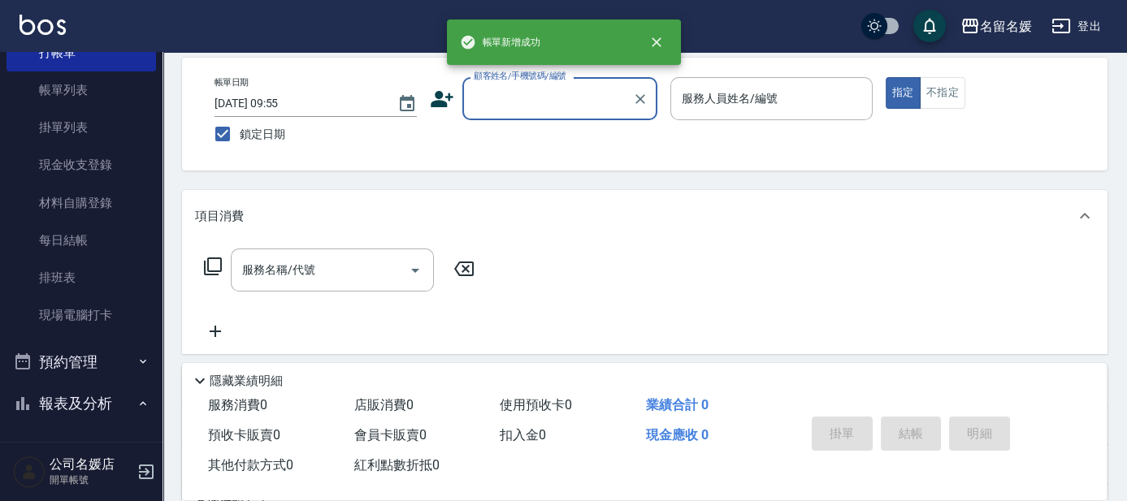
scroll to position [0, 0]
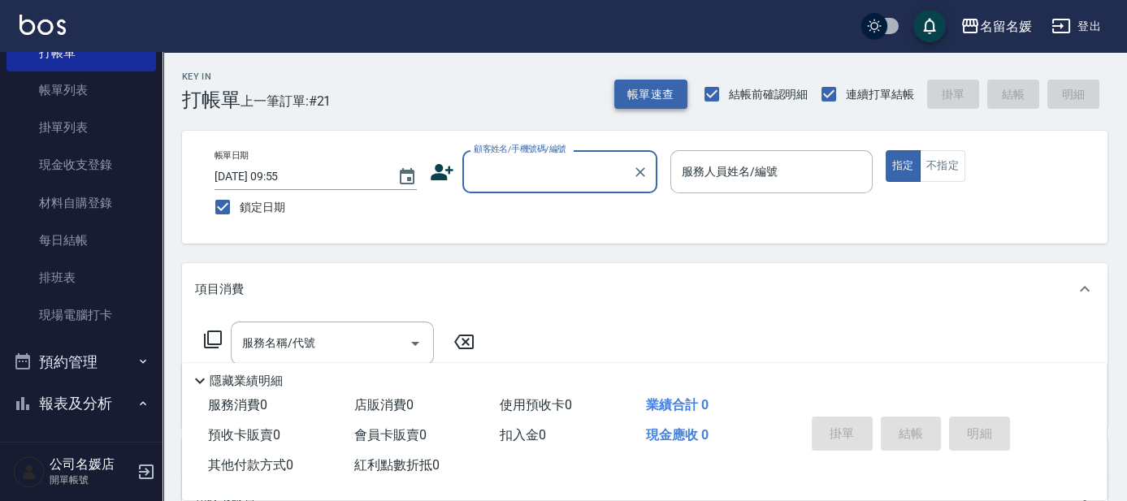
click at [633, 85] on button "帳單速查" at bounding box center [650, 95] width 73 height 30
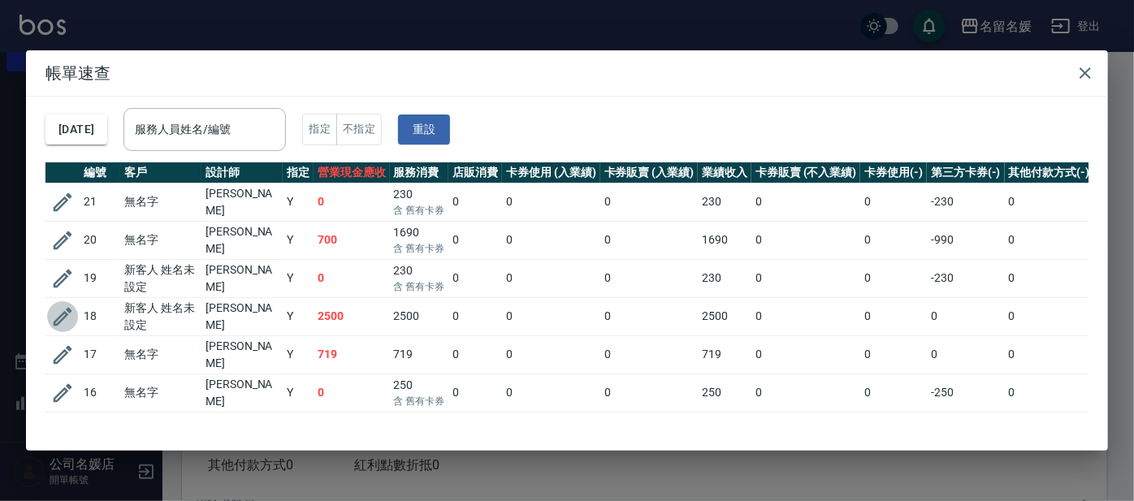
click at [52, 322] on icon "button" at bounding box center [62, 317] width 24 height 24
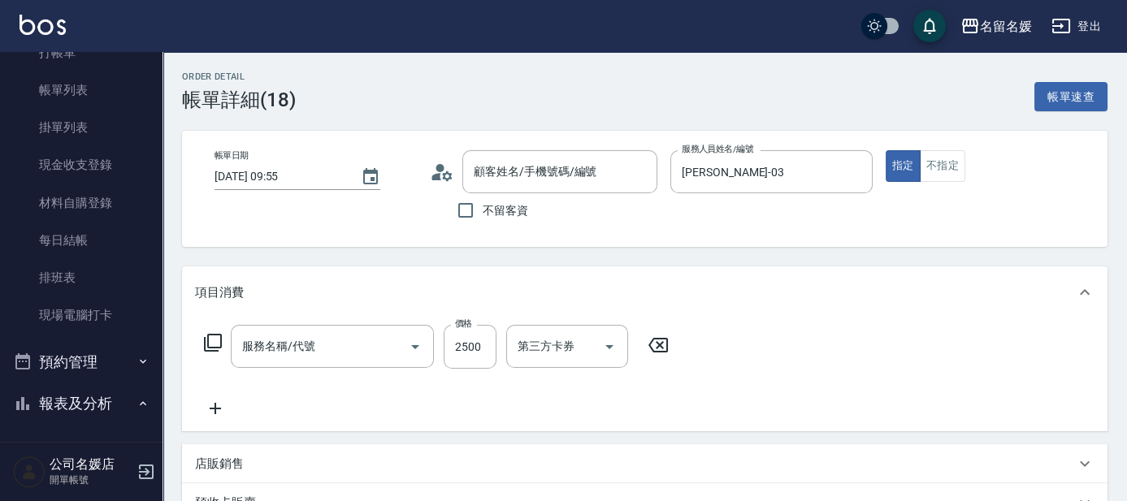
type input "[DATE] 09:55"
type input "[PERSON_NAME]-03"
type input "洗+剪+染(508)"
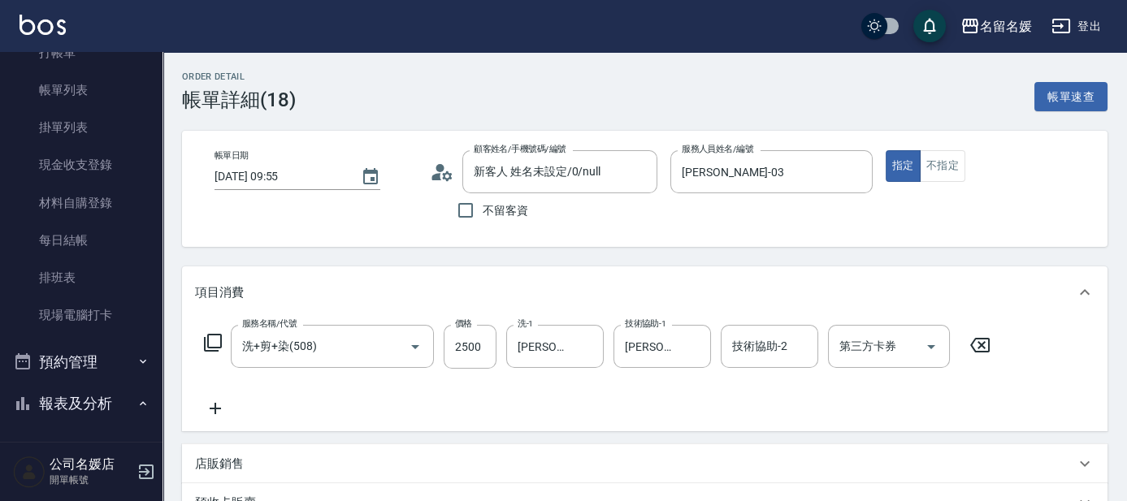
click at [218, 410] on icon at bounding box center [215, 409] width 41 height 20
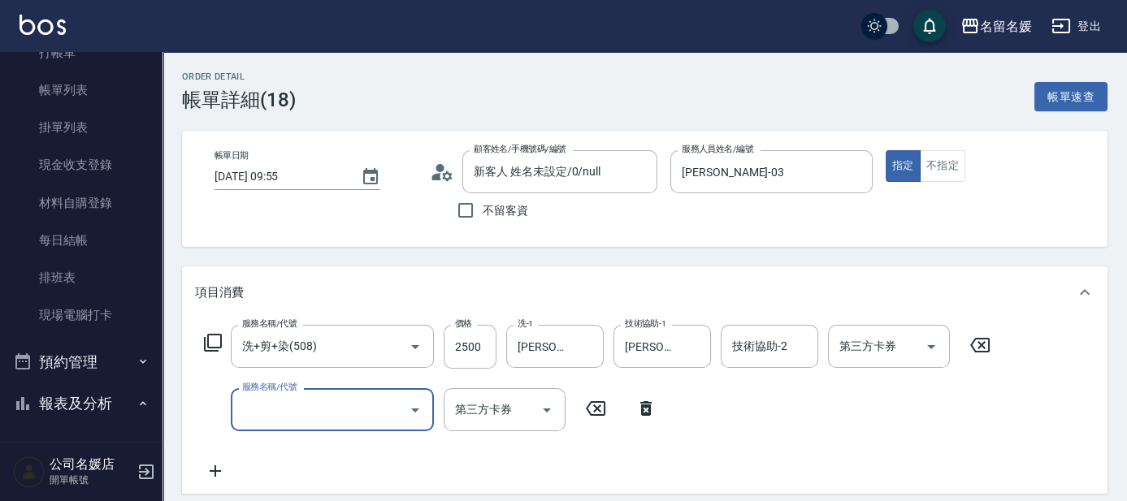
type input "新客人 姓名未設定/0/null"
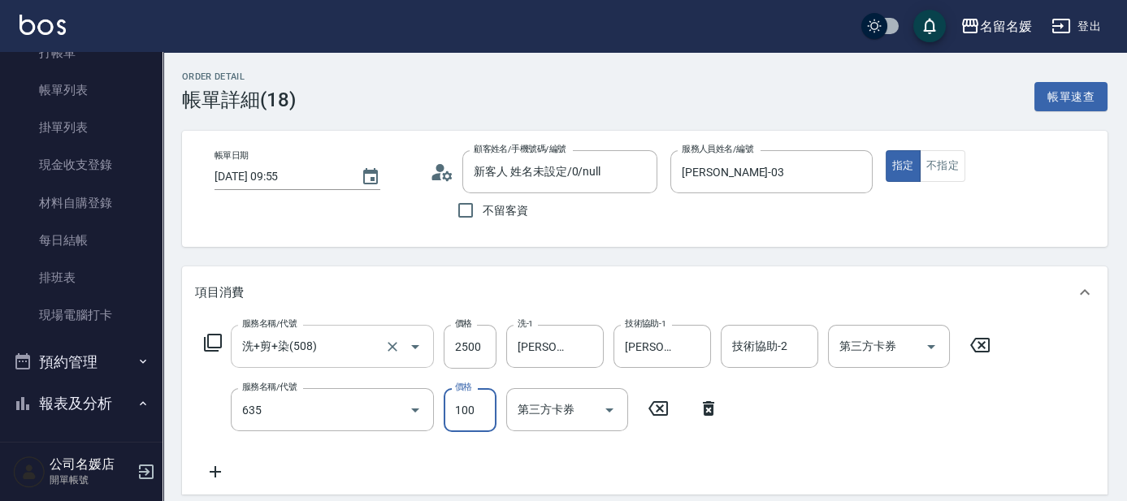
type input "[PERSON_NAME].玻酸.晶膜.水療(635)"
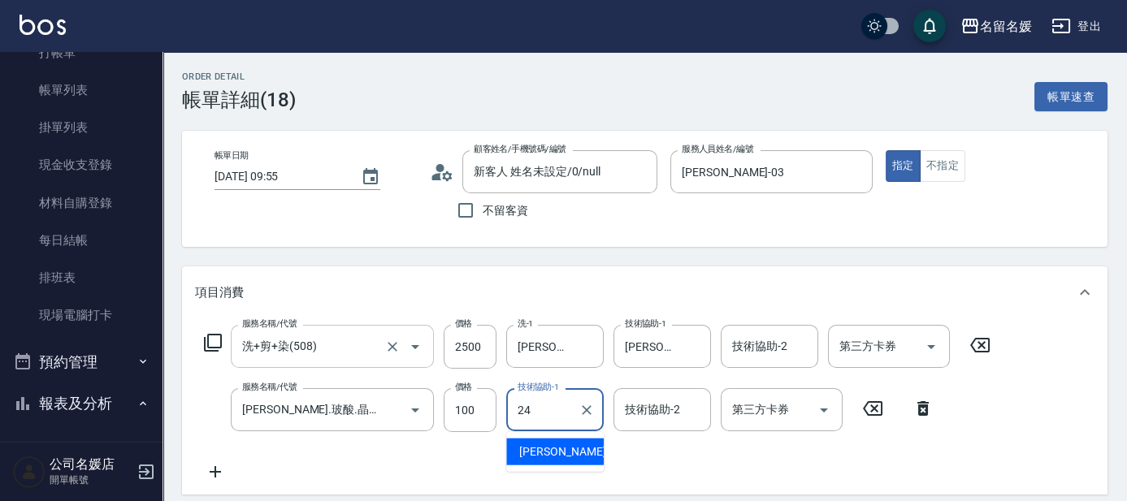
type input "[PERSON_NAME]-24"
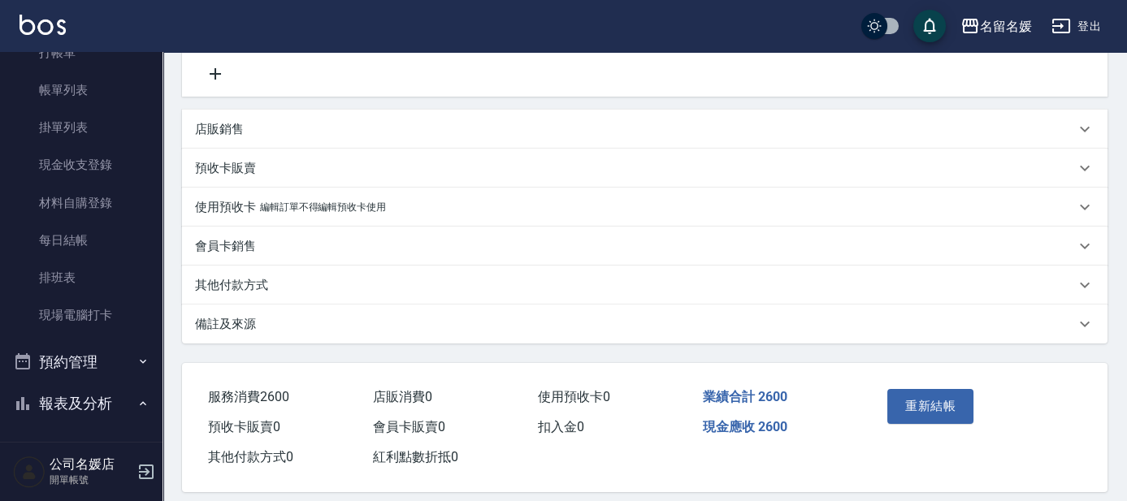
scroll to position [414, 0]
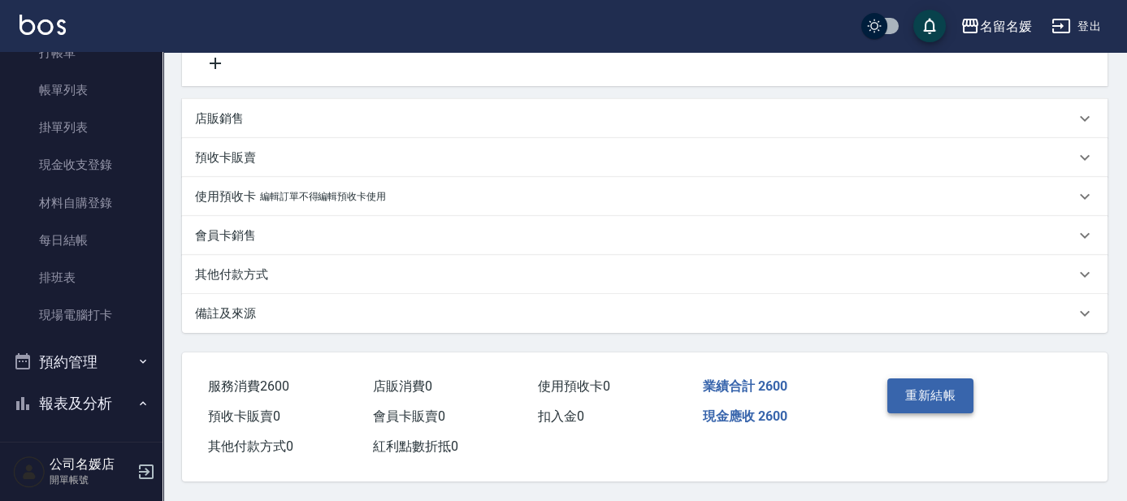
drag, startPoint x: 949, startPoint y: 408, endPoint x: 952, endPoint y: 392, distance: 15.8
click at [951, 407] on div "重新結帳" at bounding box center [927, 407] width 93 height 71
click at [952, 392] on button "重新結帳" at bounding box center [930, 396] width 86 height 34
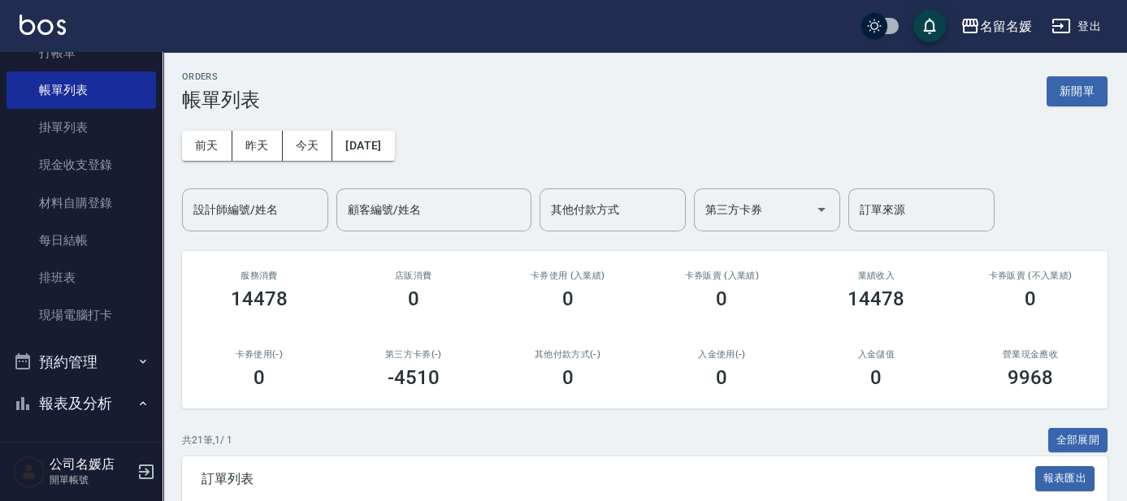
click at [76, 50] on div "名留名媛 登出" at bounding box center [563, 26] width 1127 height 52
click at [64, 59] on link "打帳單" at bounding box center [82, 52] width 150 height 37
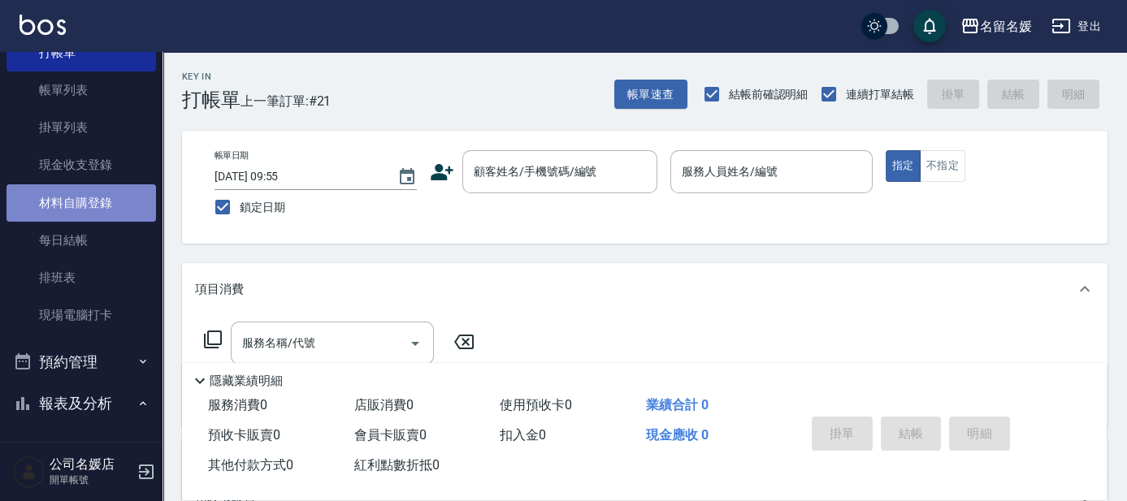
click at [85, 184] on link "材料自購登錄" at bounding box center [82, 202] width 150 height 37
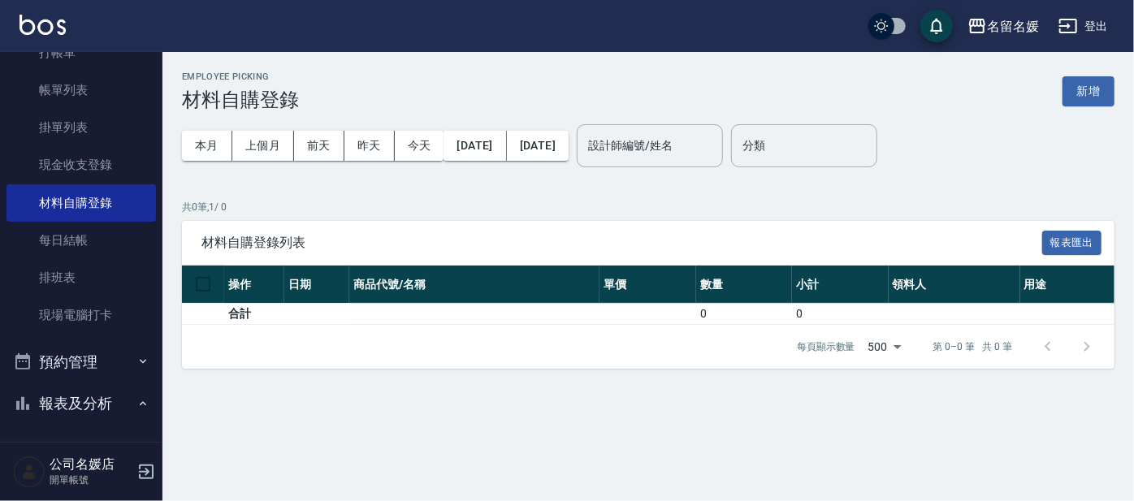
click at [1051, 93] on div "Employee Picking 材料自購登錄 新增" at bounding box center [648, 92] width 933 height 40
click at [1068, 98] on button "新增" at bounding box center [1089, 91] width 52 height 30
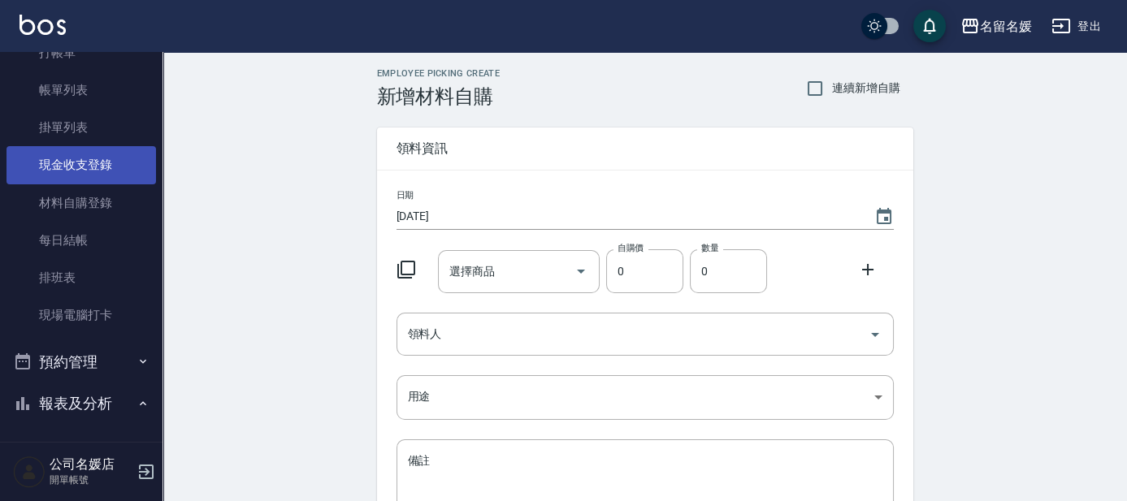
click at [63, 164] on link "現金收支登錄" at bounding box center [82, 164] width 150 height 37
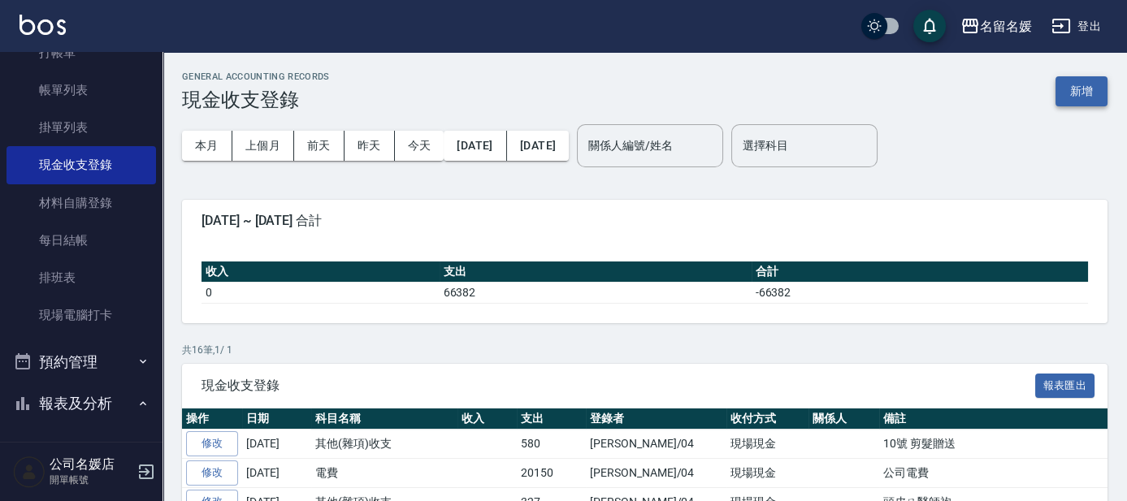
click at [1068, 92] on button "新增" at bounding box center [1082, 91] width 52 height 30
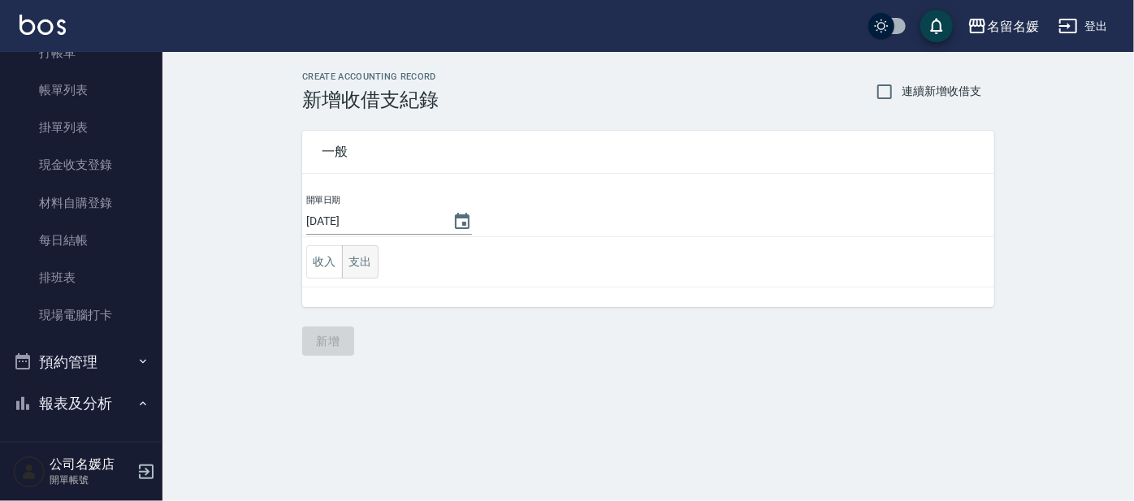
click at [359, 262] on button "支出" at bounding box center [360, 261] width 37 height 33
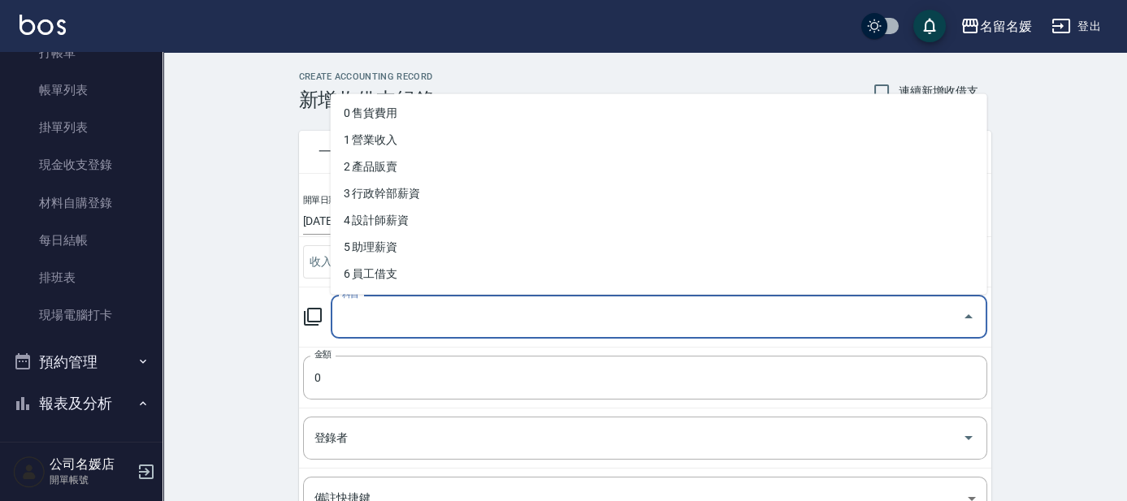
click at [343, 319] on input "科目" at bounding box center [647, 317] width 618 height 28
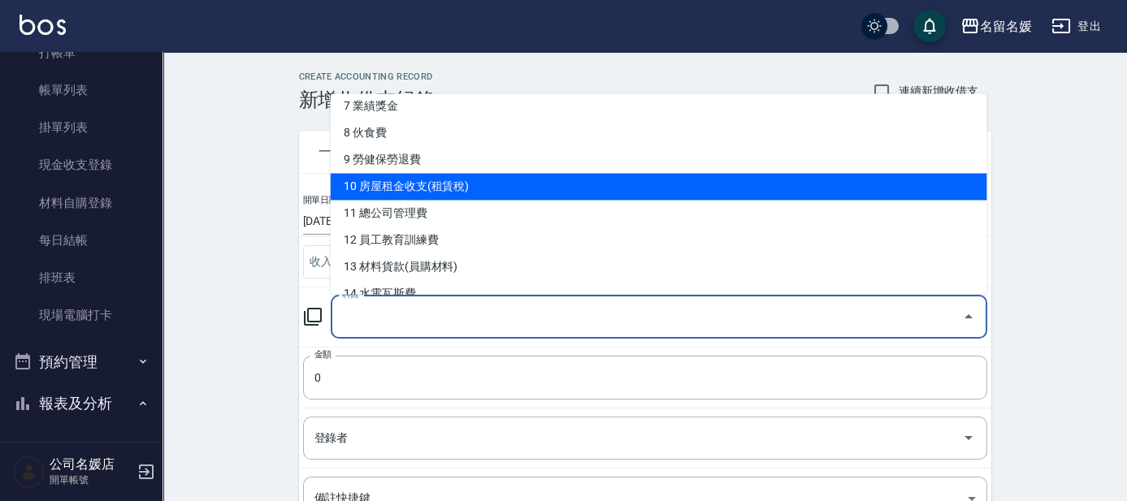
scroll to position [221, 0]
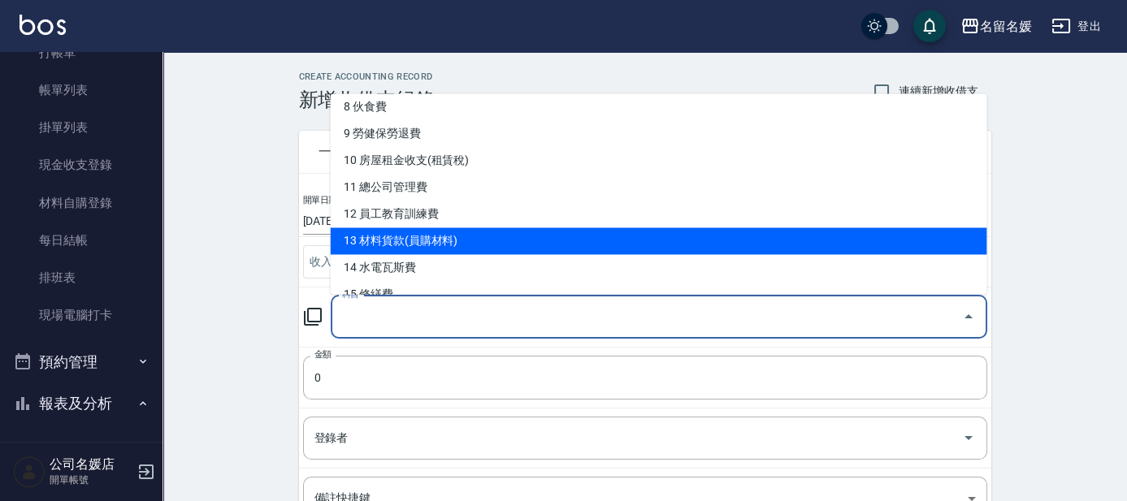
click at [414, 241] on li "13 材料貨款(員購材料)" at bounding box center [659, 241] width 657 height 27
type input "13 材料貨款(員購材料)"
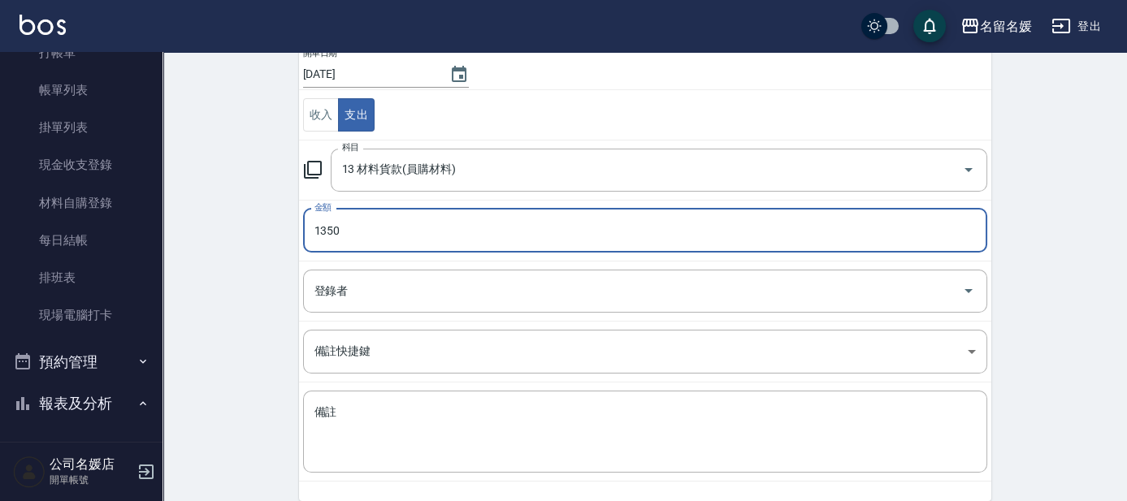
scroll to position [214, 0]
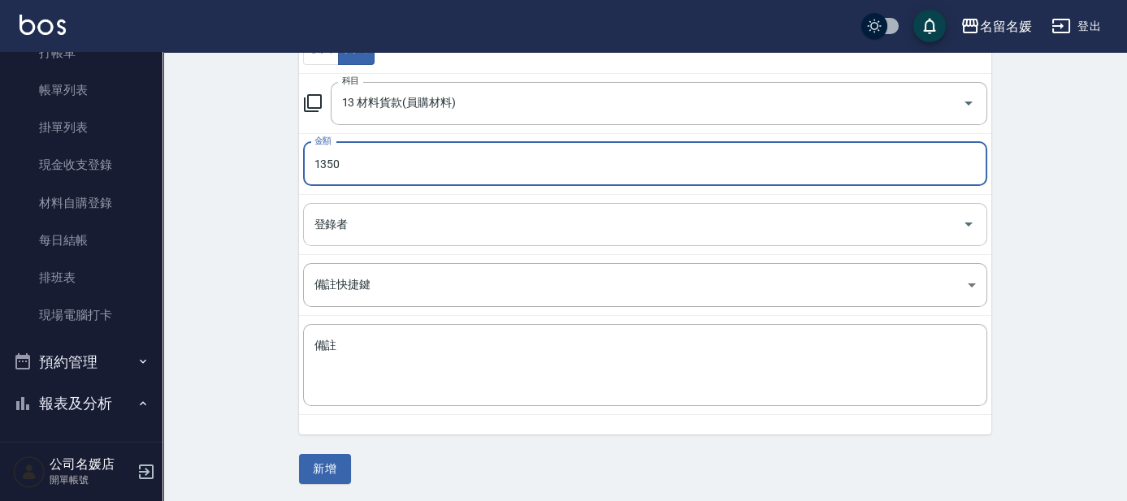
type input "1350"
click at [410, 213] on input "登錄者" at bounding box center [632, 224] width 645 height 28
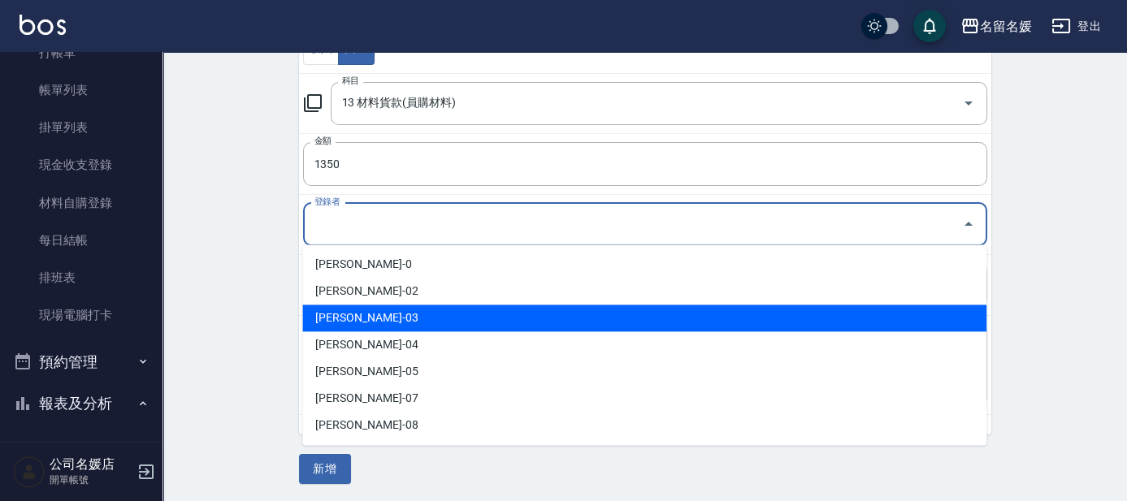
click at [352, 314] on li "[PERSON_NAME]-03" at bounding box center [644, 318] width 684 height 27
type input "[PERSON_NAME]-03"
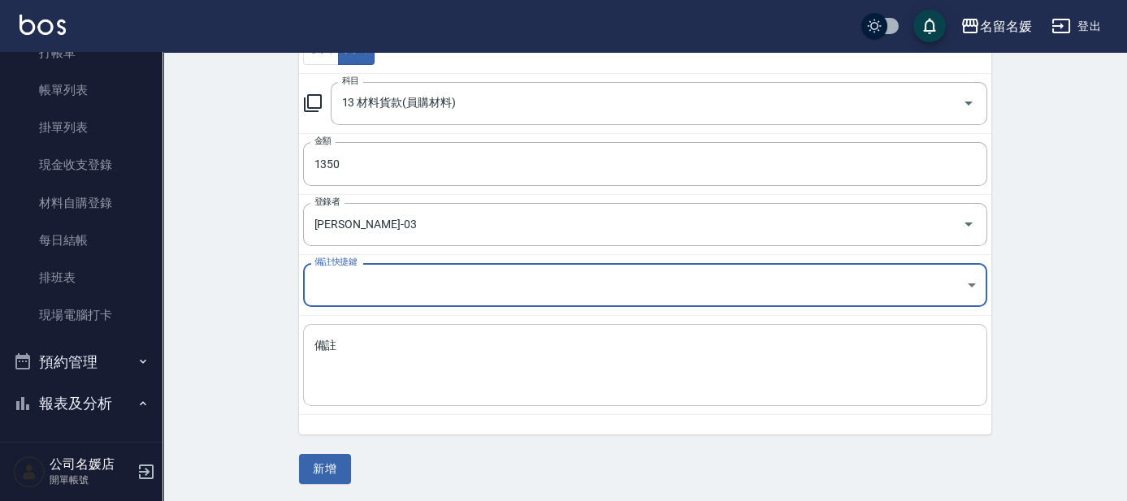
click at [359, 364] on textarea "備註" at bounding box center [644, 365] width 661 height 55
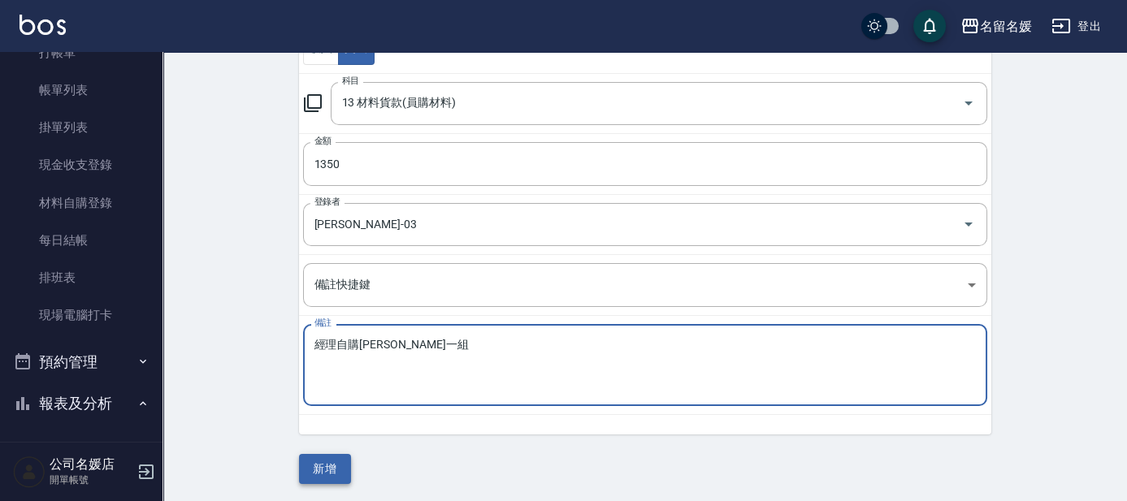
type textarea "經理自購[PERSON_NAME]一組"
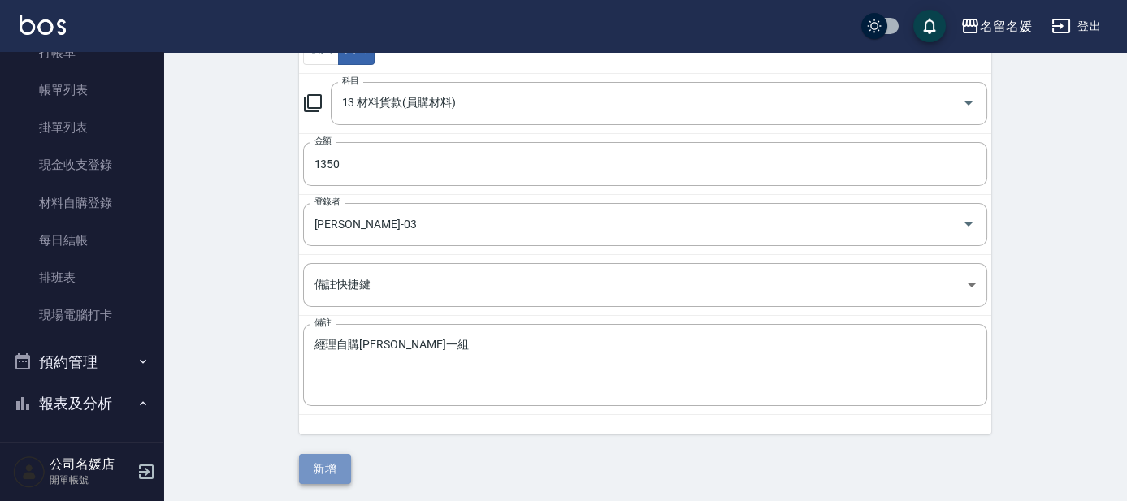
click at [320, 470] on button "新增" at bounding box center [325, 469] width 52 height 30
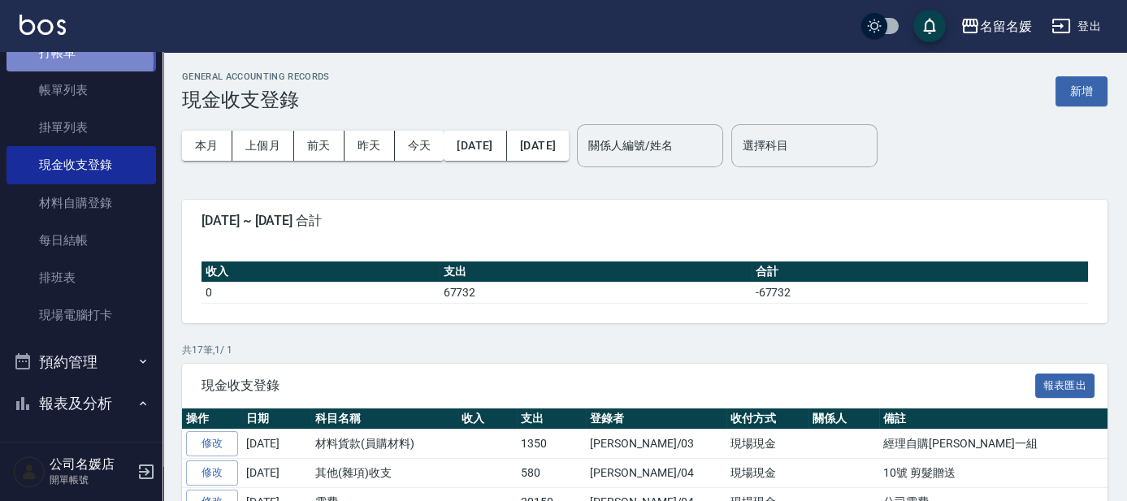
click at [52, 60] on link "打帳單" at bounding box center [82, 52] width 150 height 37
